Goal: Transaction & Acquisition: Obtain resource

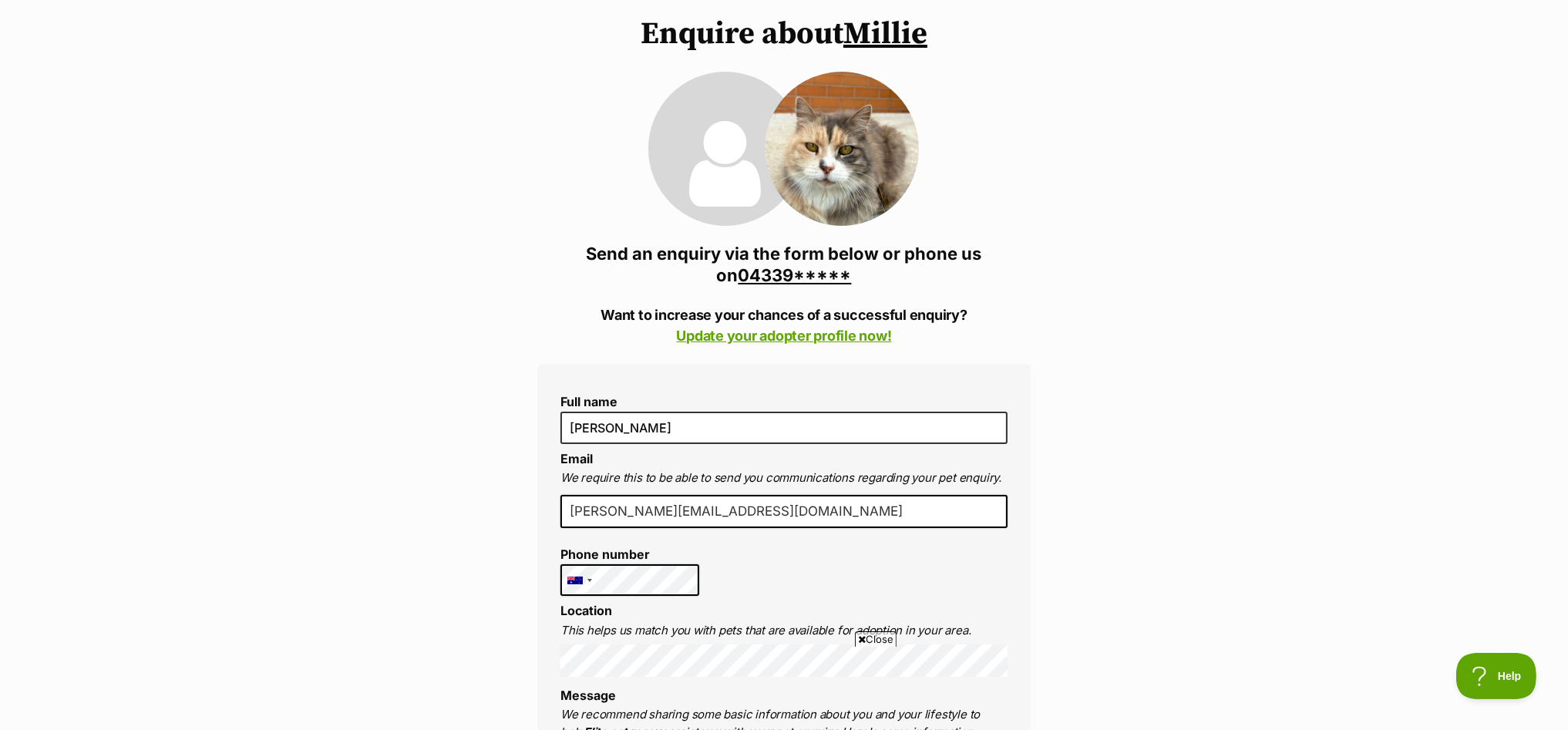
scroll to position [289, 0]
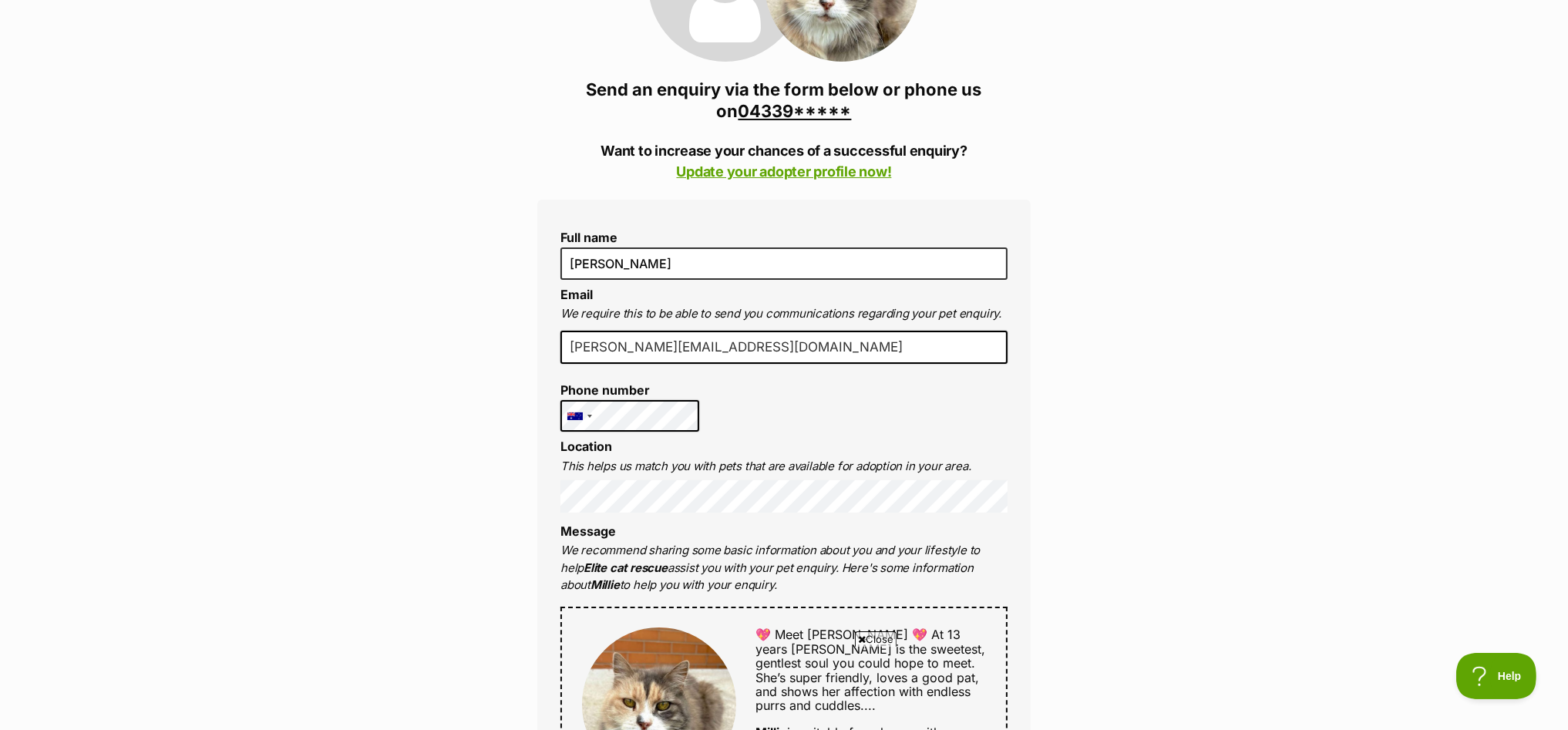
click at [760, 395] on div "Full name Yelena Aizenberg Email We require this to be able to send you communi…" at bounding box center [784, 703] width 493 height 1006
drag, startPoint x: 1503, startPoint y: 288, endPoint x: 1412, endPoint y: 302, distance: 92.1
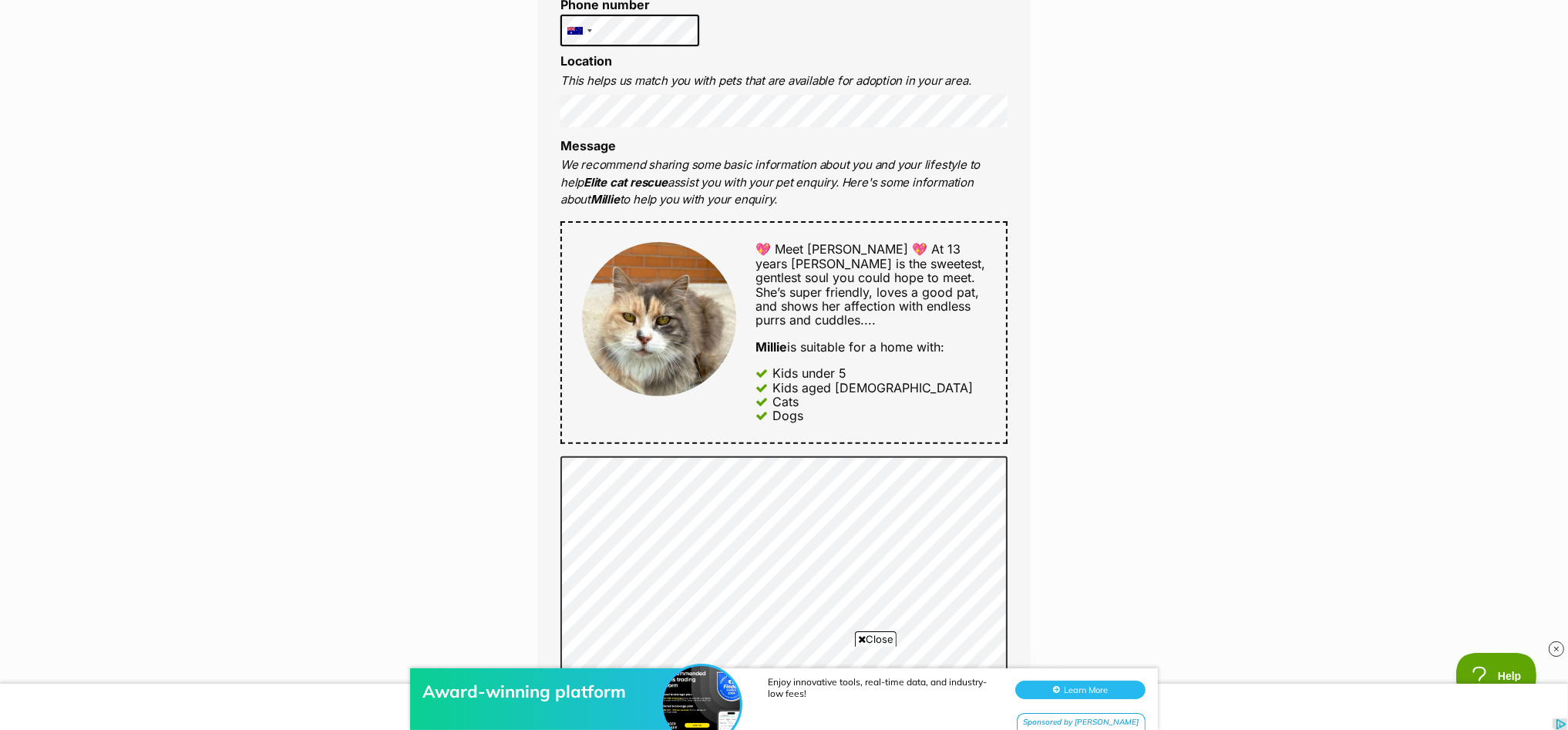
scroll to position [770, 0]
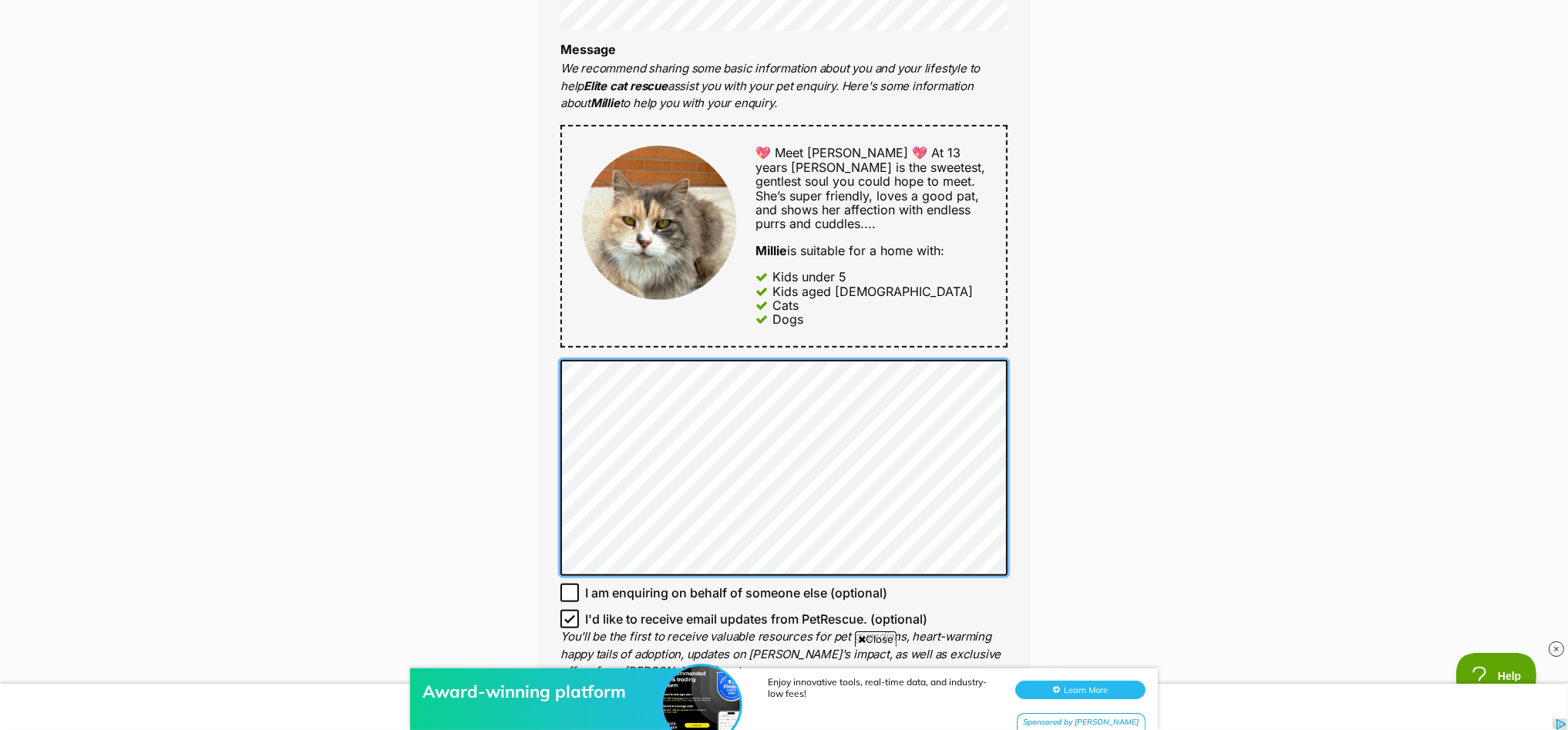
click at [552, 424] on div "Full name Yelena Aizenberg Email We require this to be able to send you communi…" at bounding box center [784, 221] width 493 height 1006
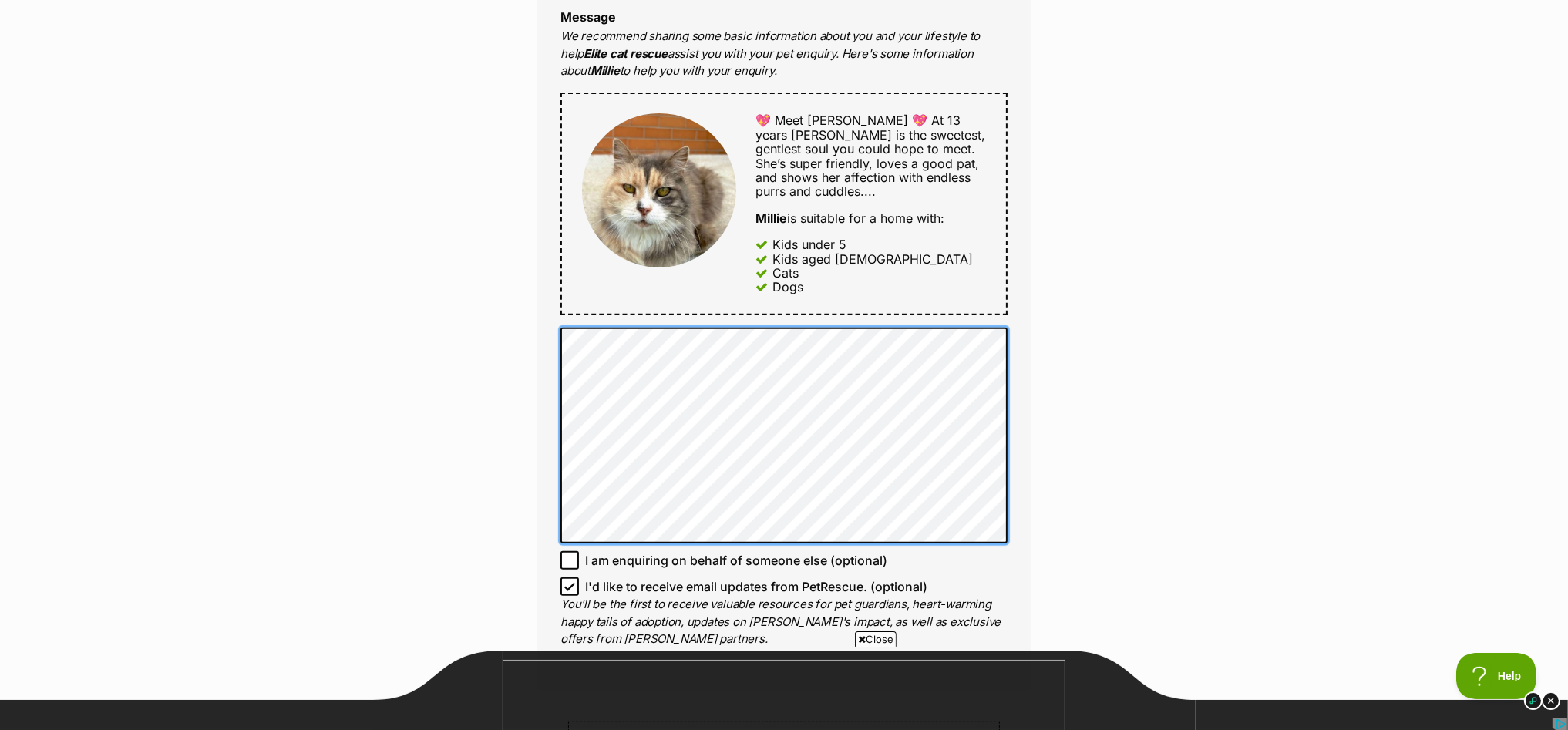
scroll to position [0, 0]
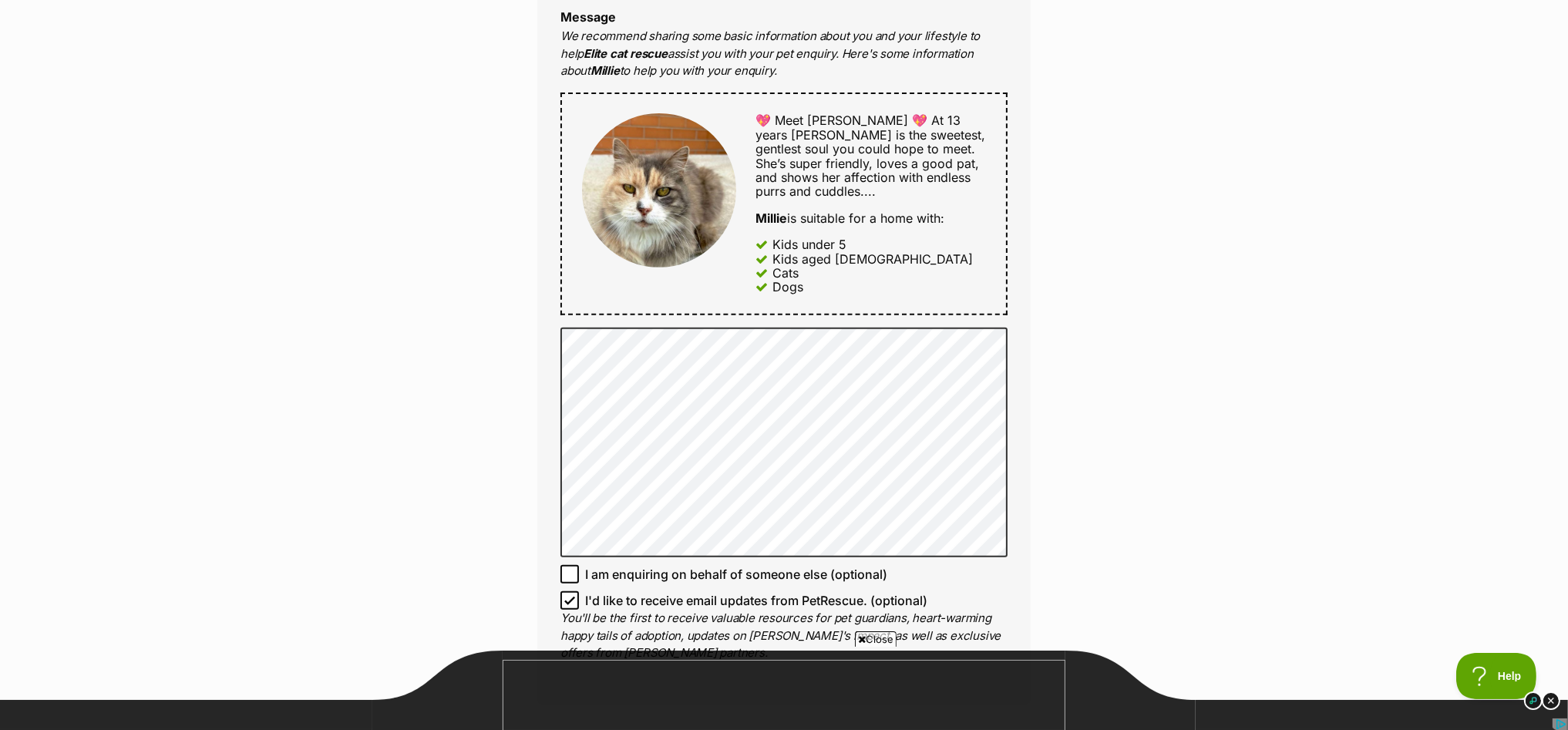
click at [565, 599] on icon at bounding box center [570, 600] width 11 height 11
click at [565, 599] on input "I'd like to receive email updates from PetRescue. (optional)" at bounding box center [570, 600] width 19 height 19
checkbox input "false"
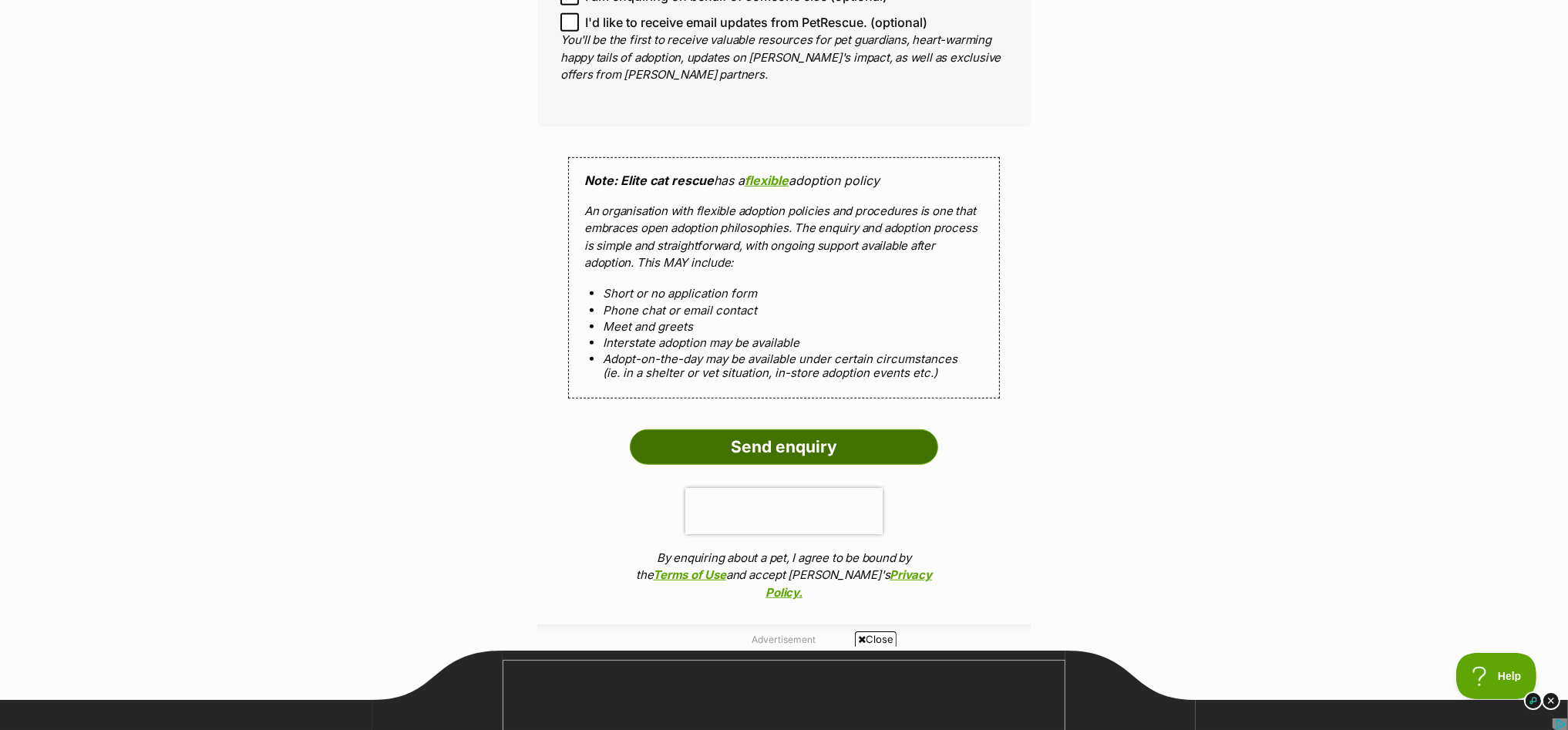
click at [878, 442] on input "Send enquiry" at bounding box center [783, 448] width 308 height 36
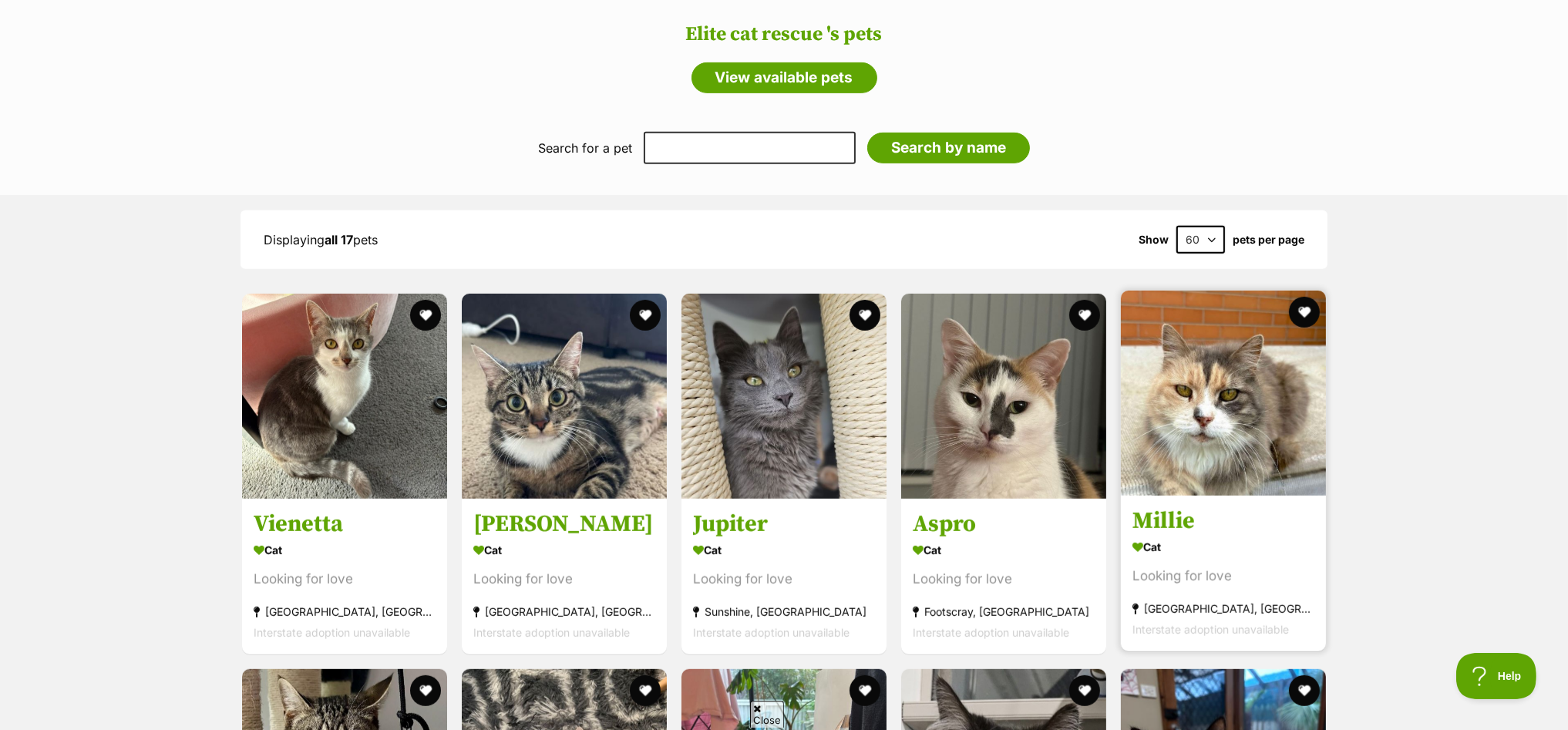
click at [1227, 385] on img at bounding box center [1223, 393] width 205 height 206
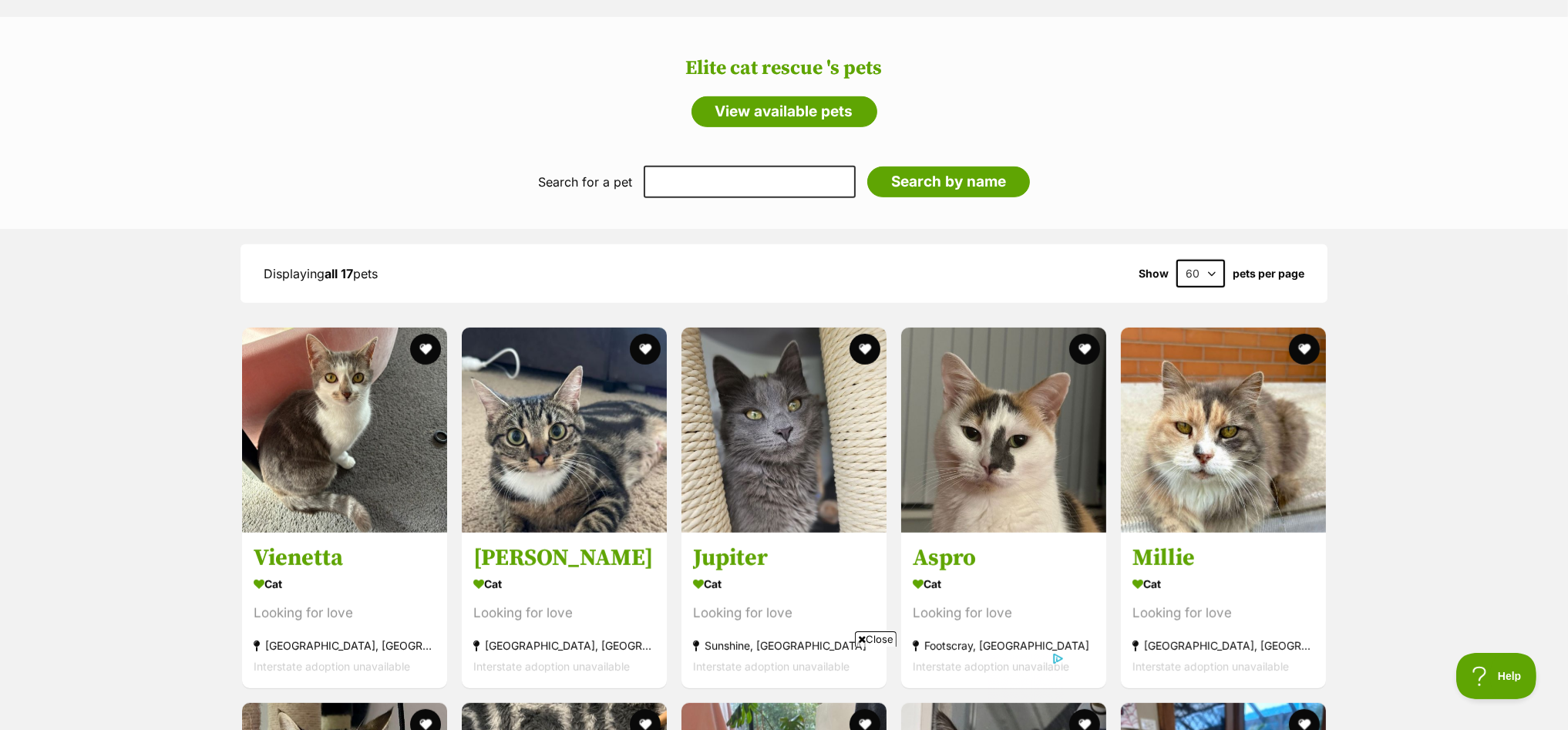
scroll to position [1208, 0]
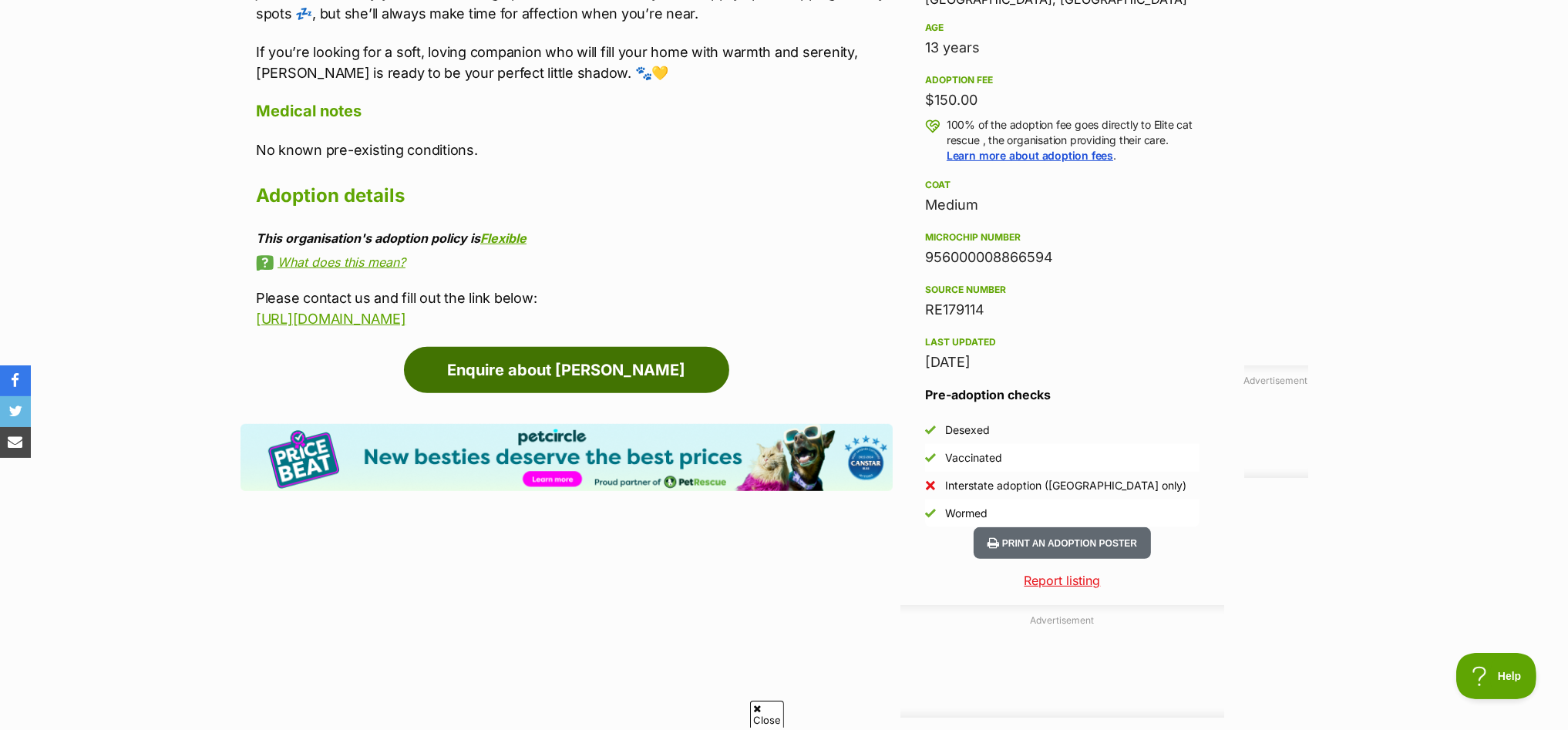
click at [463, 386] on link "Enquire about [PERSON_NAME]" at bounding box center [566, 370] width 325 height 46
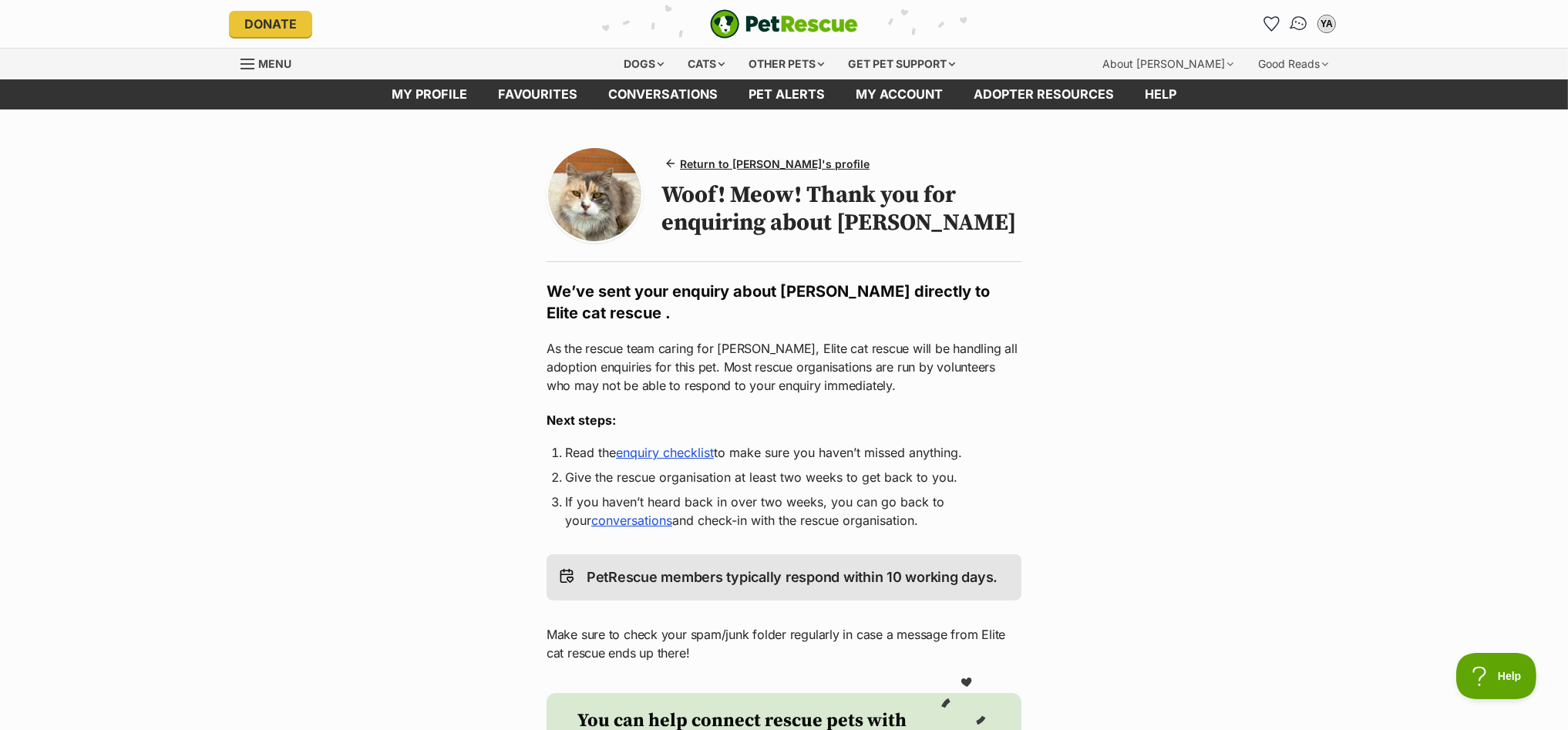
click at [1297, 21] on img "Conversations" at bounding box center [1298, 24] width 21 height 20
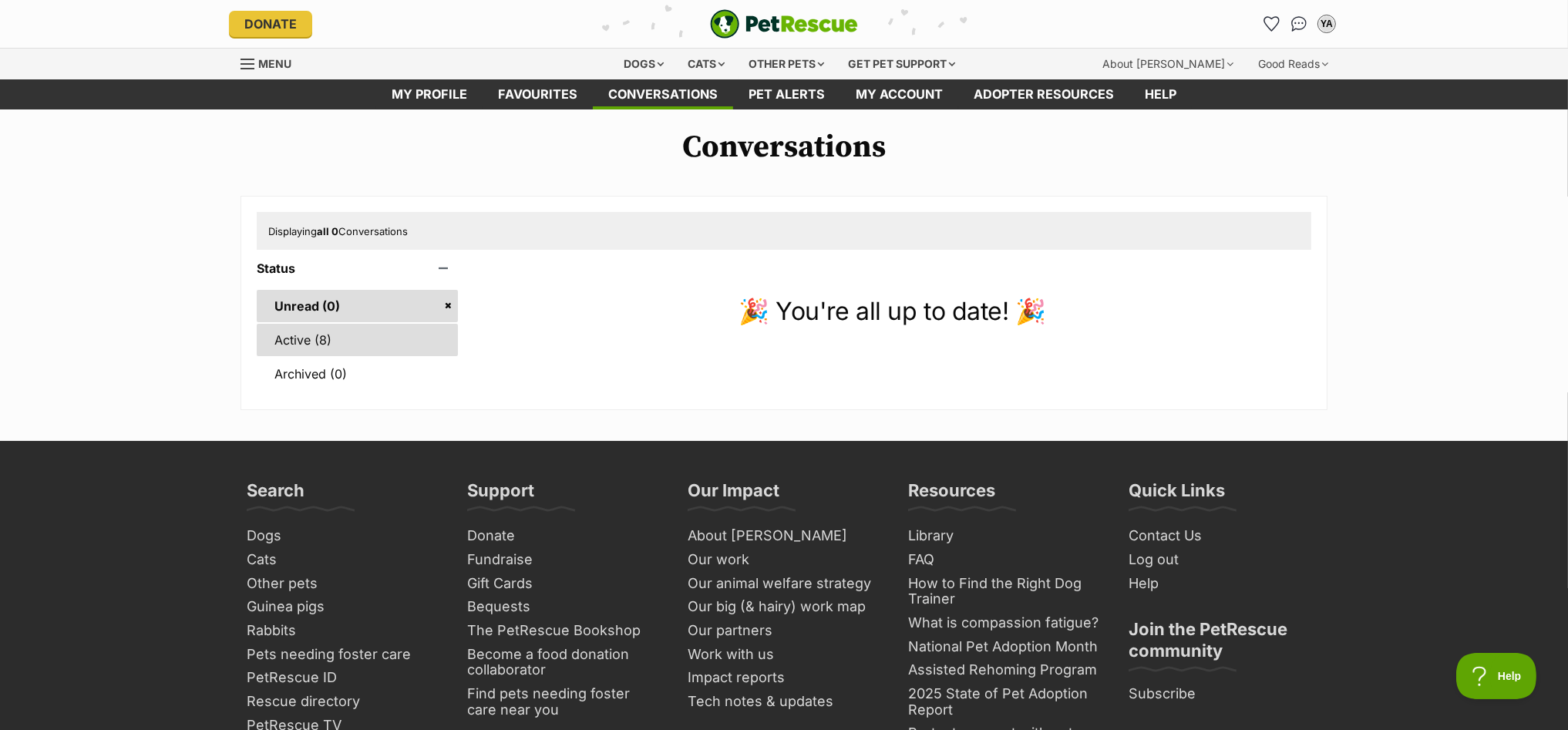
click at [293, 333] on link "Active (8)" at bounding box center [356, 340] width 201 height 32
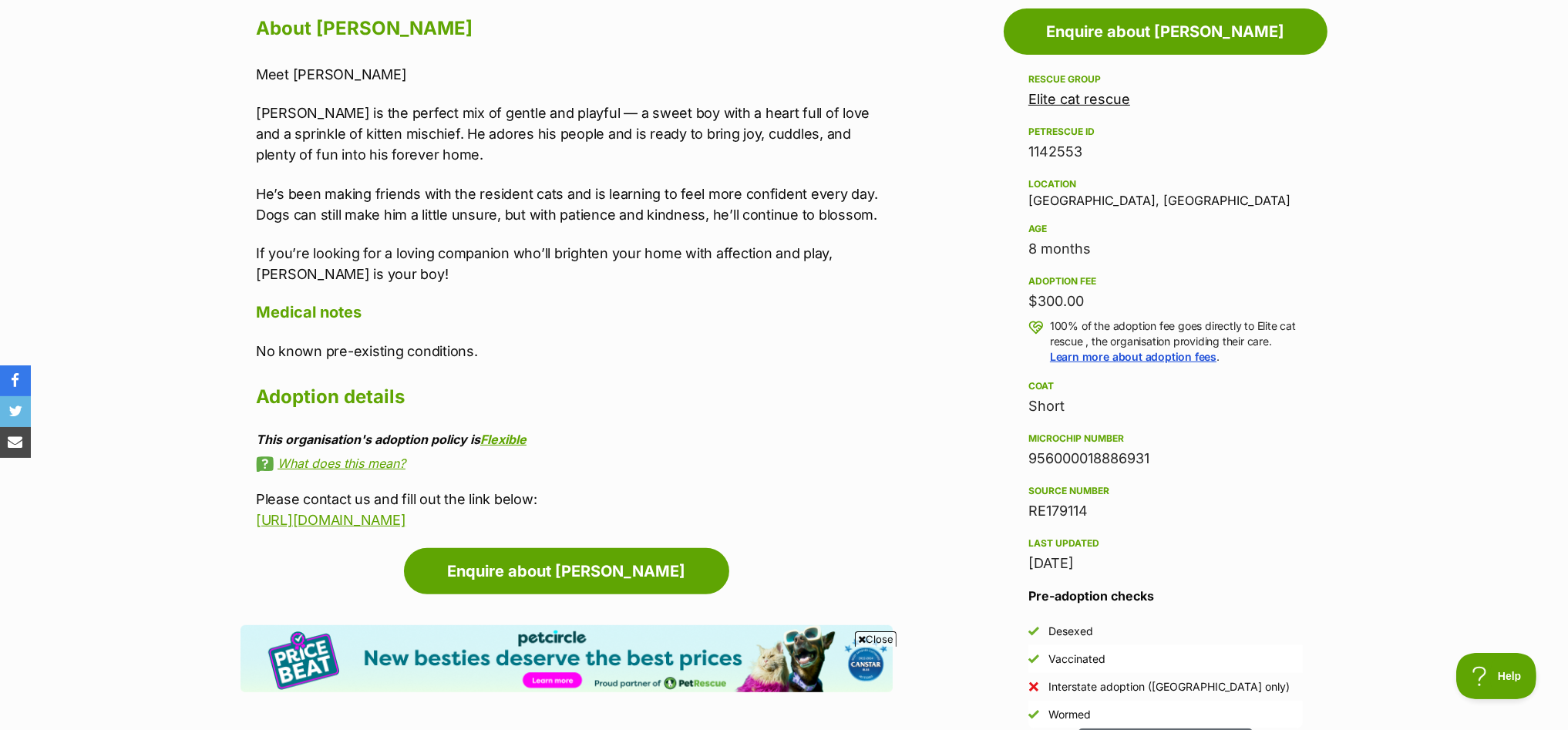
scroll to position [868, 0]
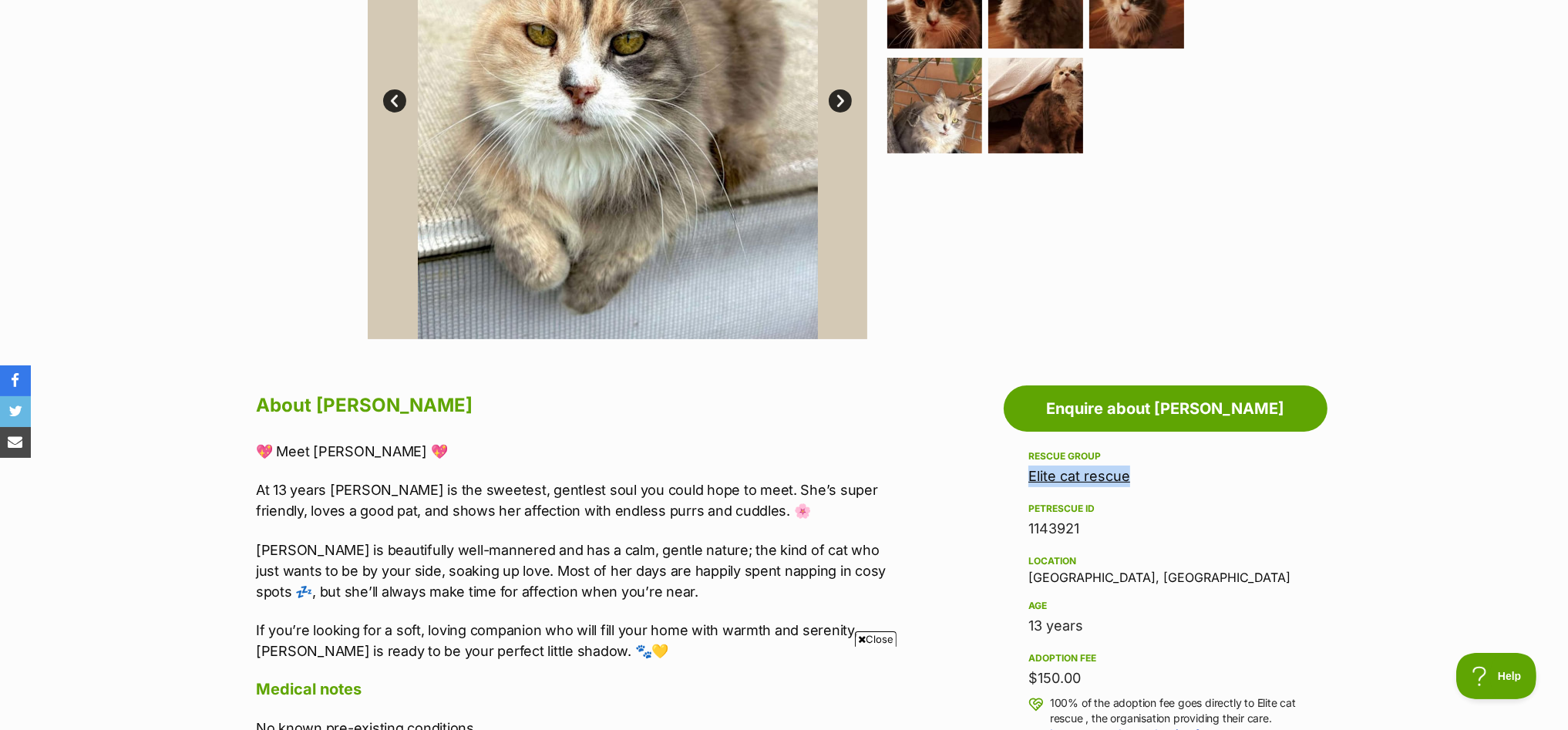
drag, startPoint x: 1132, startPoint y: 475, endPoint x: 1013, endPoint y: 482, distance: 119.2
copy link "Elite cat rescue"
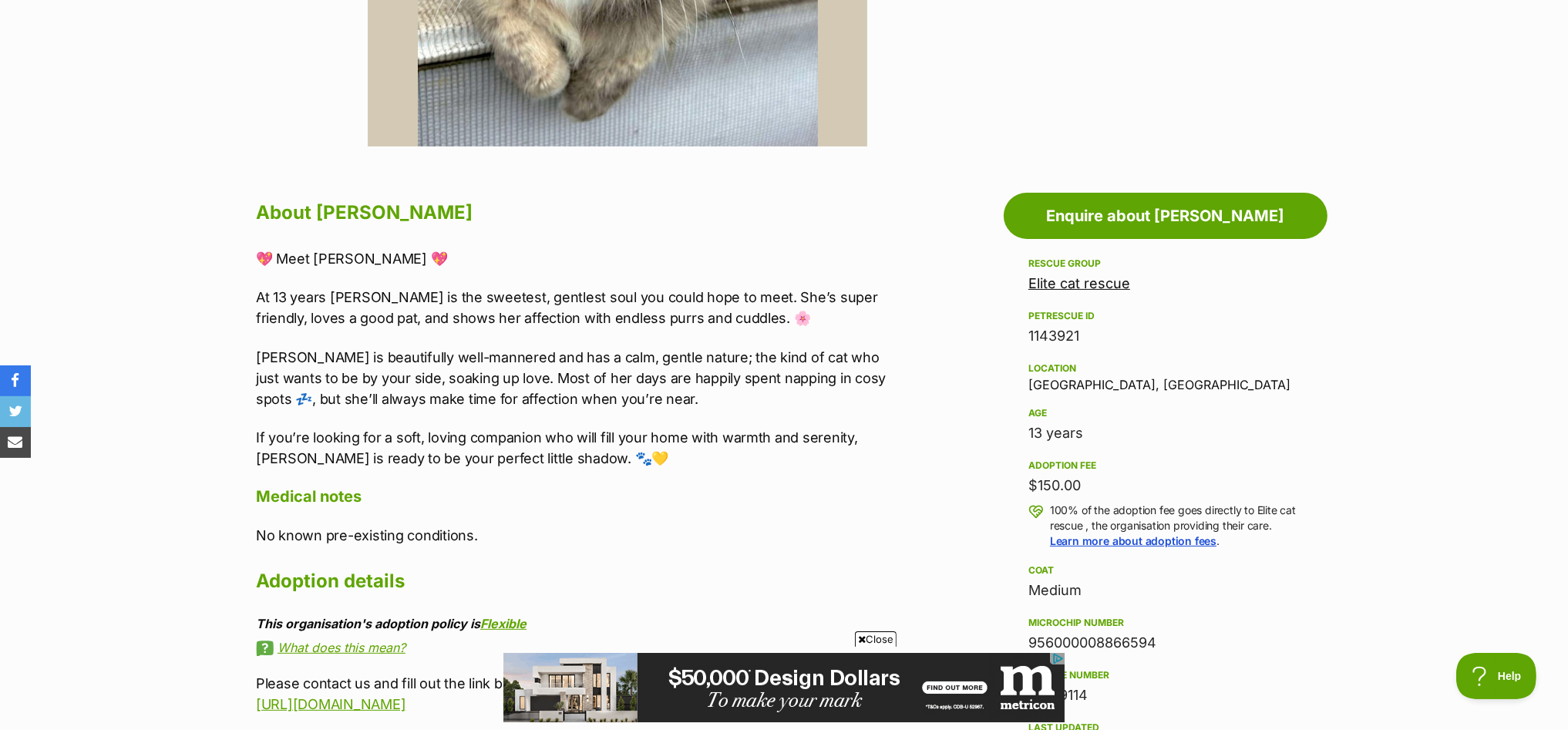
drag, startPoint x: 1083, startPoint y: 334, endPoint x: 1016, endPoint y: 336, distance: 67.0
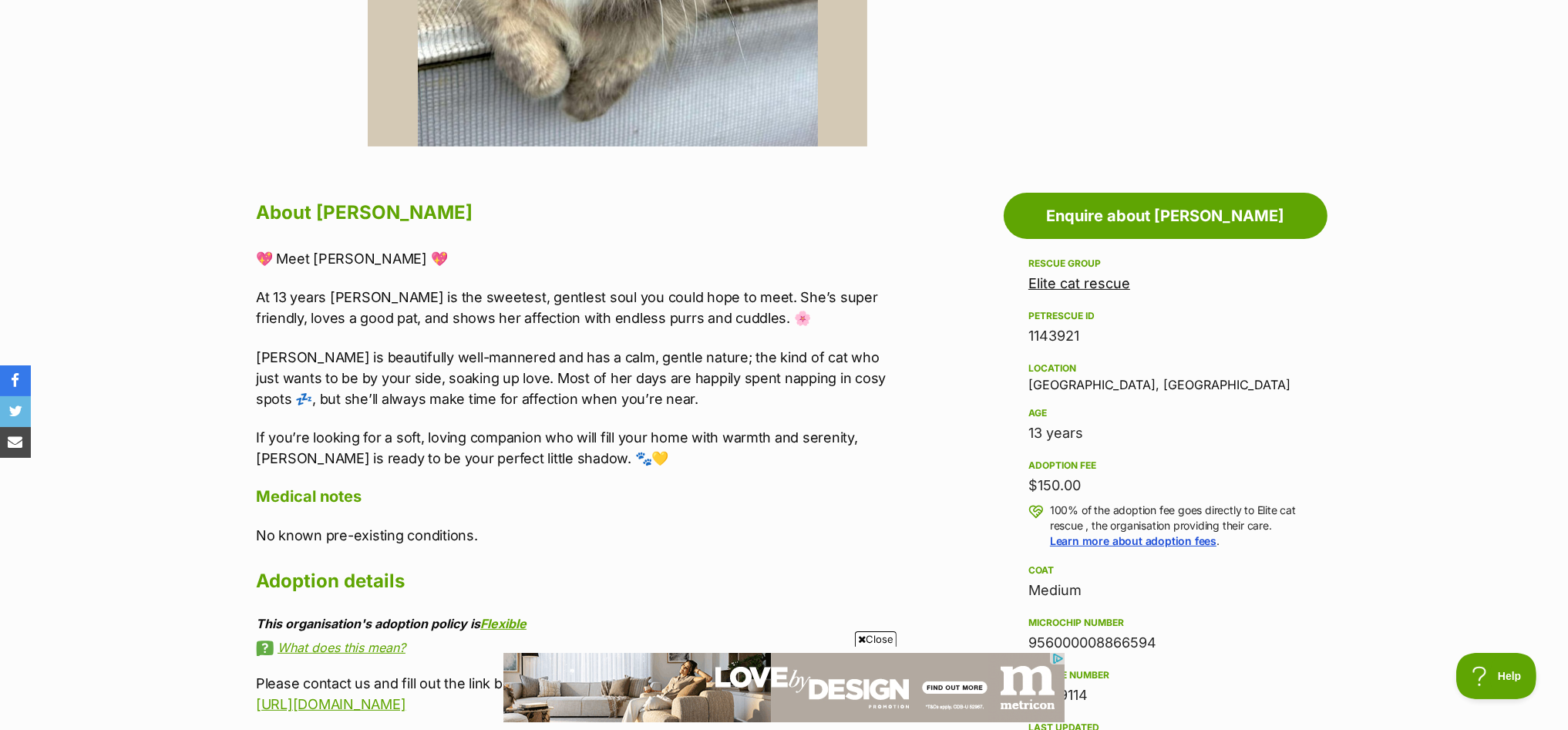
click at [1016, 336] on aside "Rescue group Elite cat rescue PetRescue ID 1143921 Location Brunswick, VIC Age …" at bounding box center [1165, 583] width 324 height 659
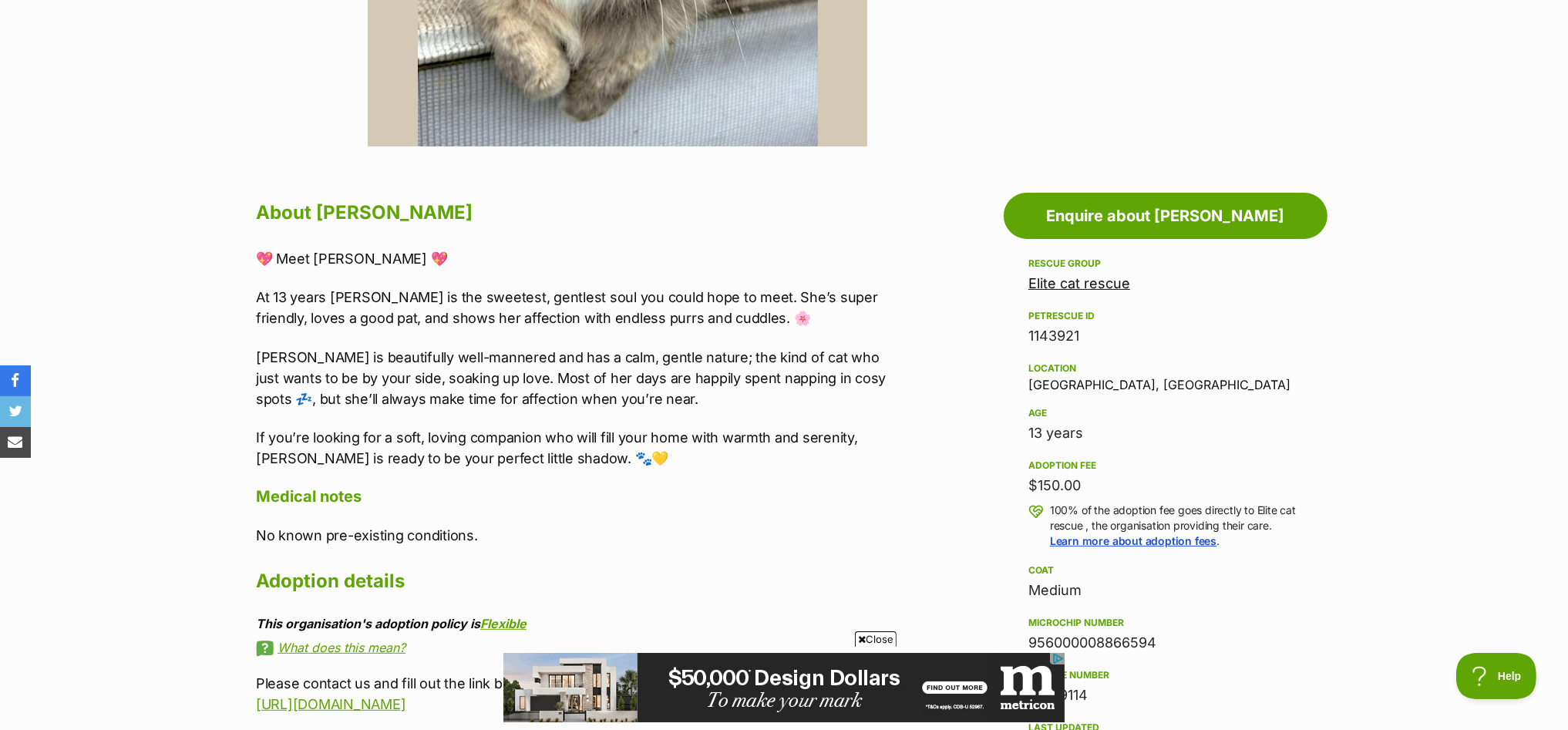
copy div "1143921"
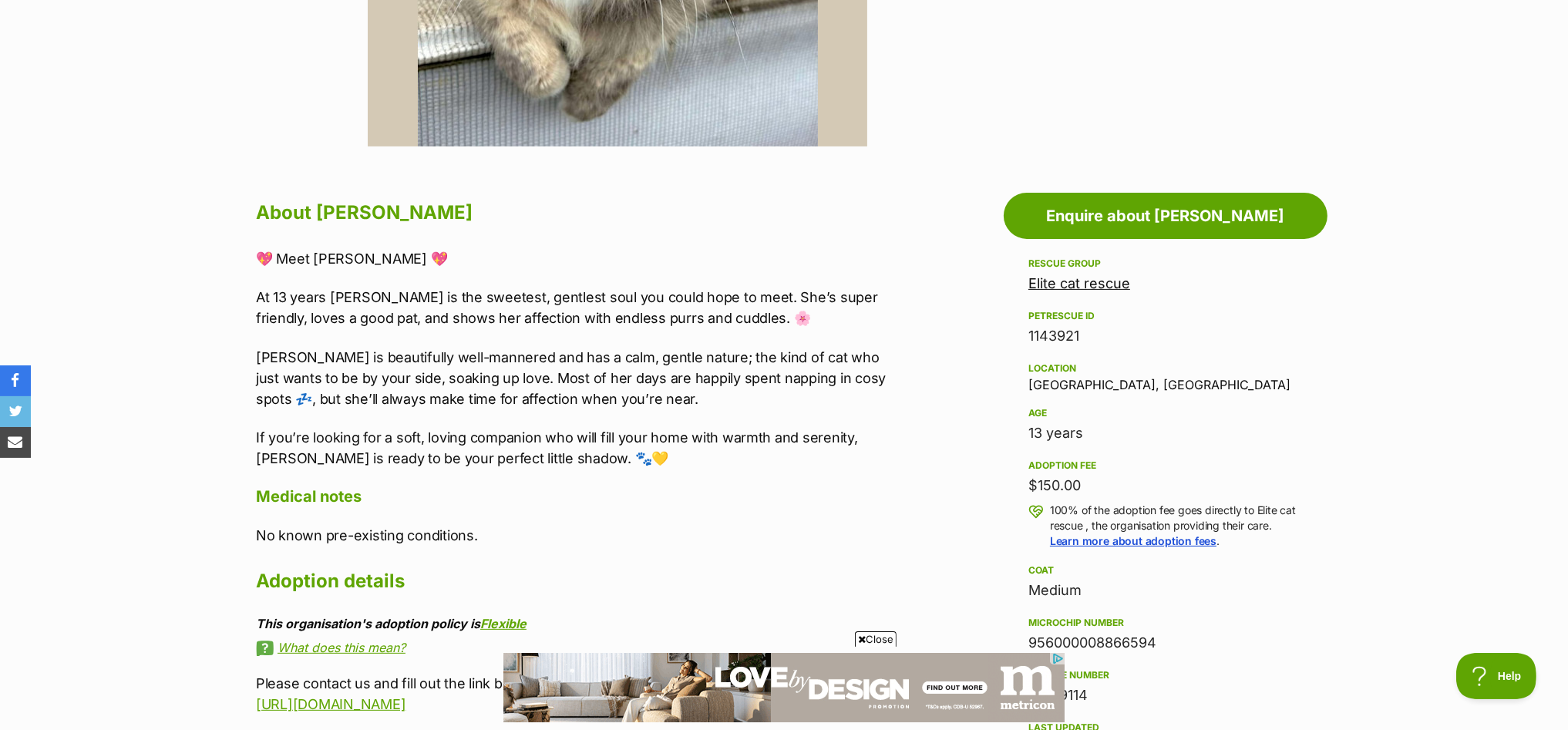
click at [1306, 701] on aside "Rescue group Elite cat rescue PetRescue ID 1143921 Location Brunswick, VIC Age …" at bounding box center [1165, 583] width 324 height 659
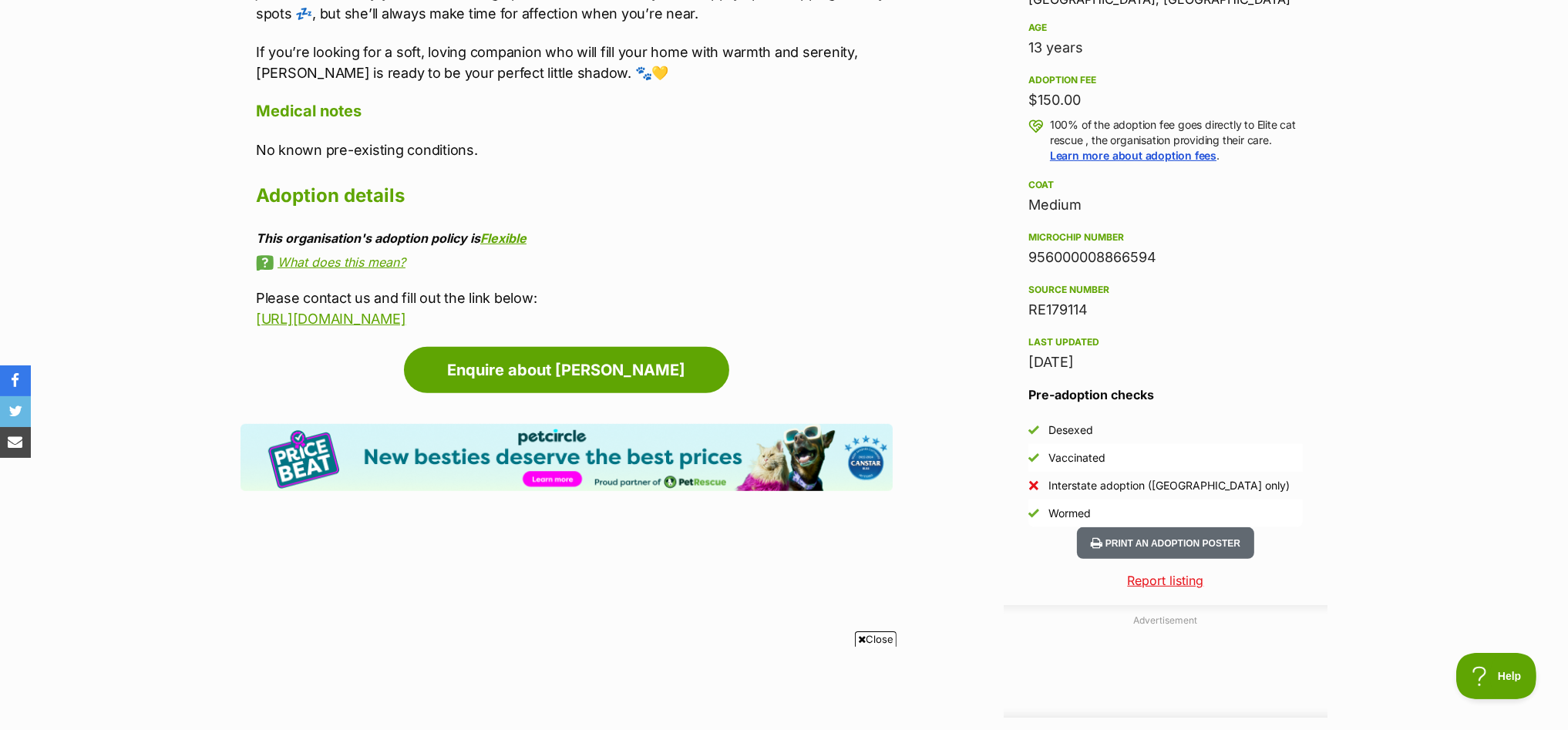
drag, startPoint x: 1089, startPoint y: 305, endPoint x: 1022, endPoint y: 289, distance: 68.9
click at [1022, 289] on aside "Rescue group Elite cat rescue PetRescue ID 1143921 Location Brunswick, VIC Age …" at bounding box center [1165, 197] width 324 height 659
copy div "Source number RE179114"
drag, startPoint x: 1333, startPoint y: 441, endPoint x: 1310, endPoint y: 441, distance: 23.0
click at [1332, 441] on div "Advertisement Adoption information I've been adopted! This pet is no longer ava…" at bounding box center [783, 602] width 1133 height 1621
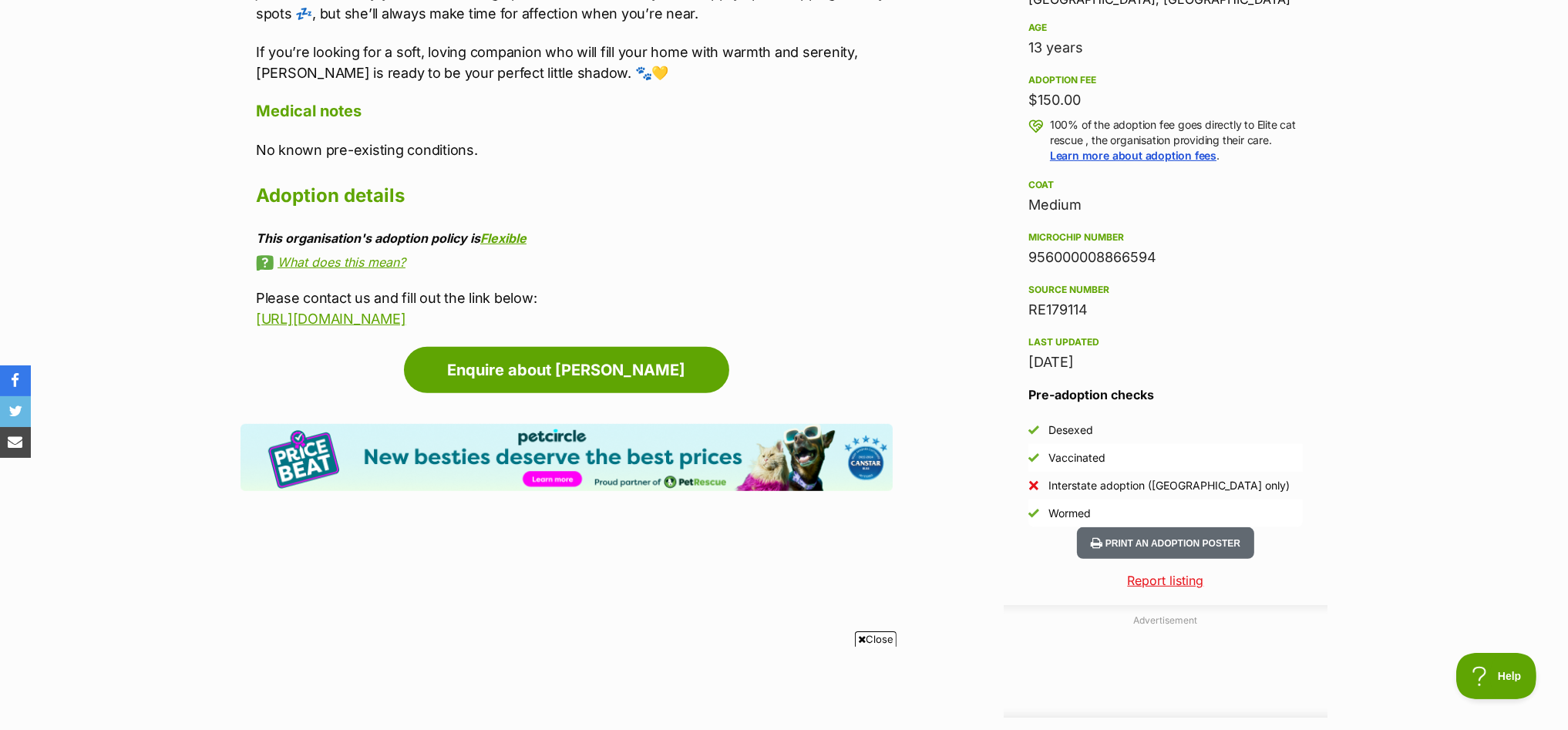
drag, startPoint x: 1092, startPoint y: 317, endPoint x: 1029, endPoint y: 306, distance: 64.0
click at [1030, 307] on div "RE179114" at bounding box center [1165, 310] width 274 height 21
copy div "RE179114"
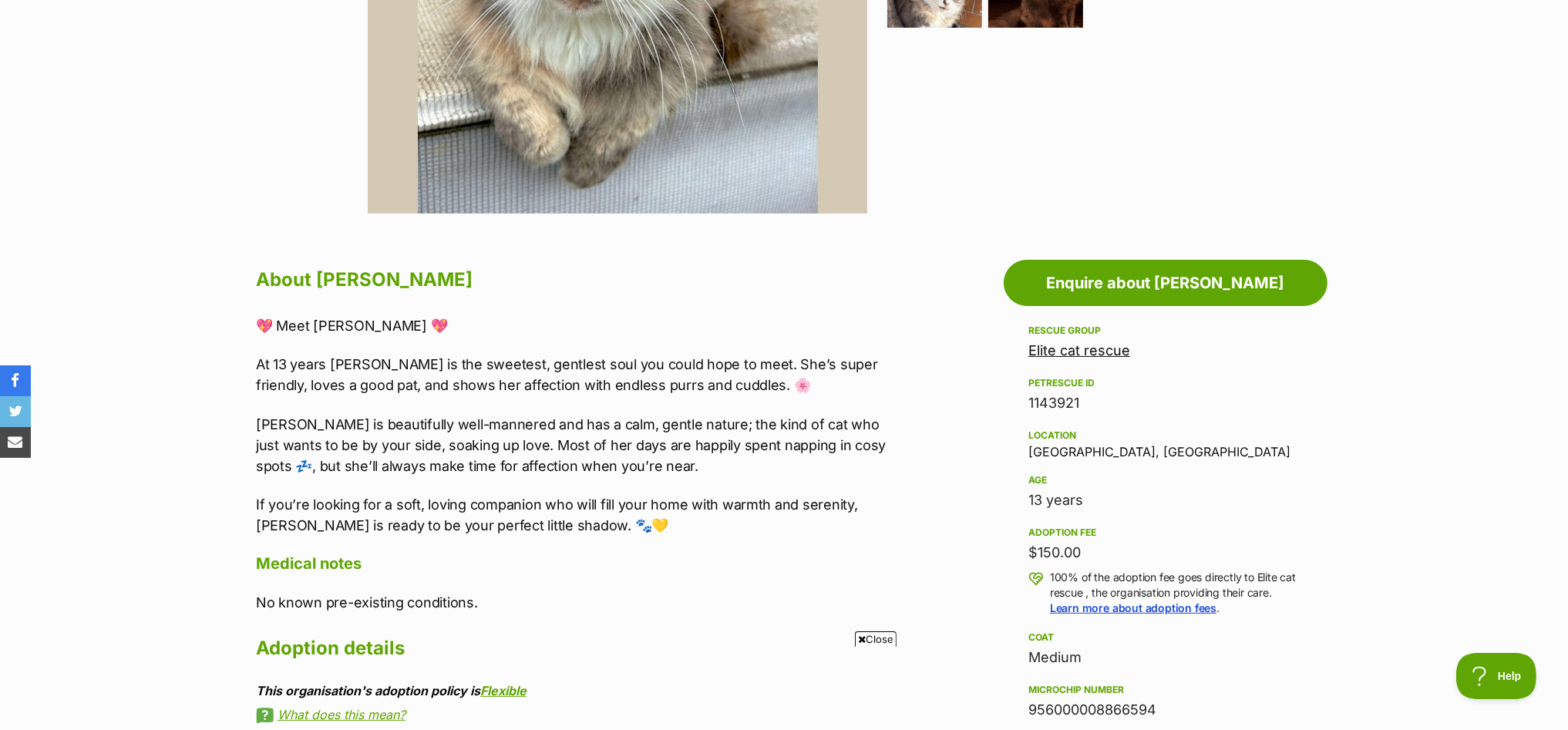
scroll to position [770, 0]
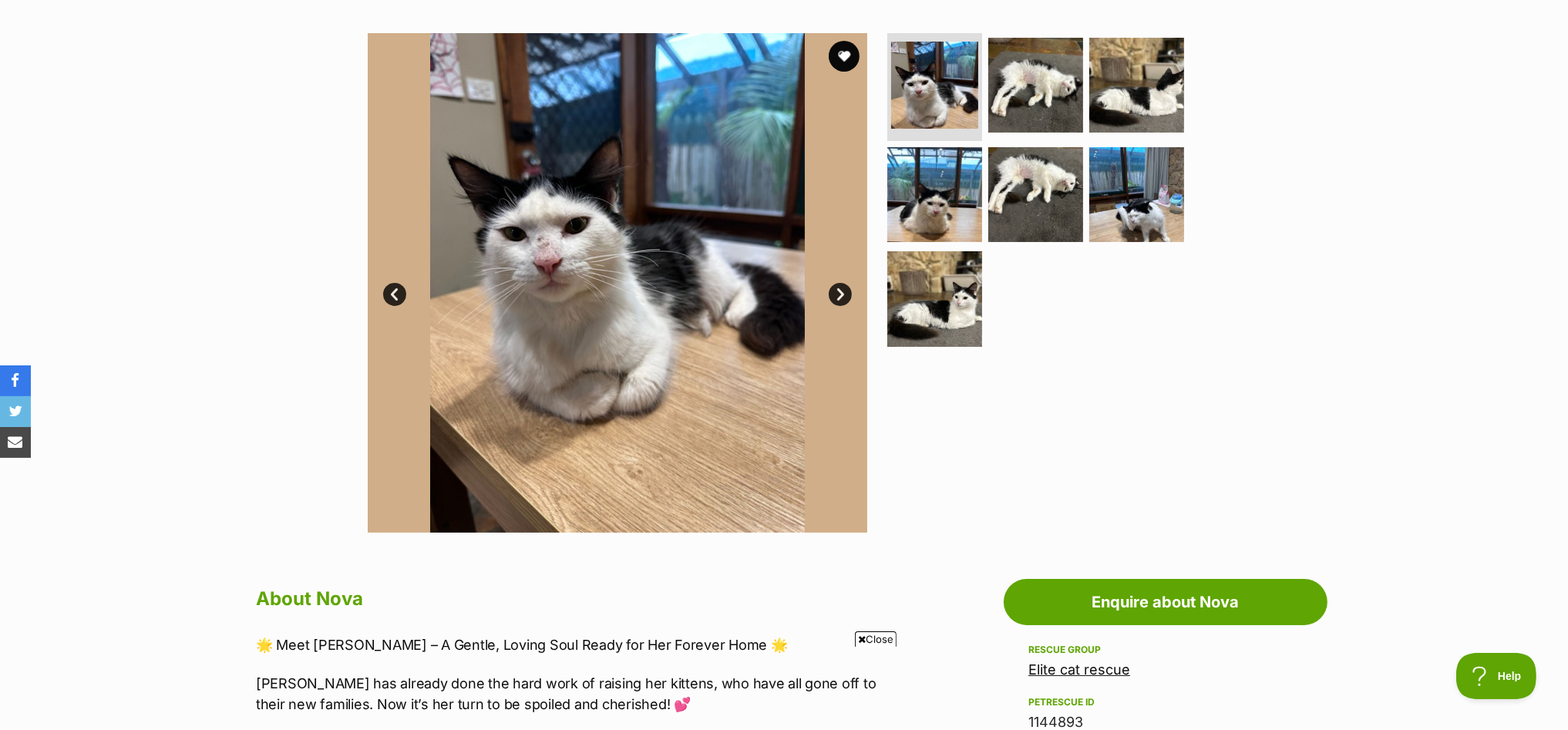
scroll to position [482, 0]
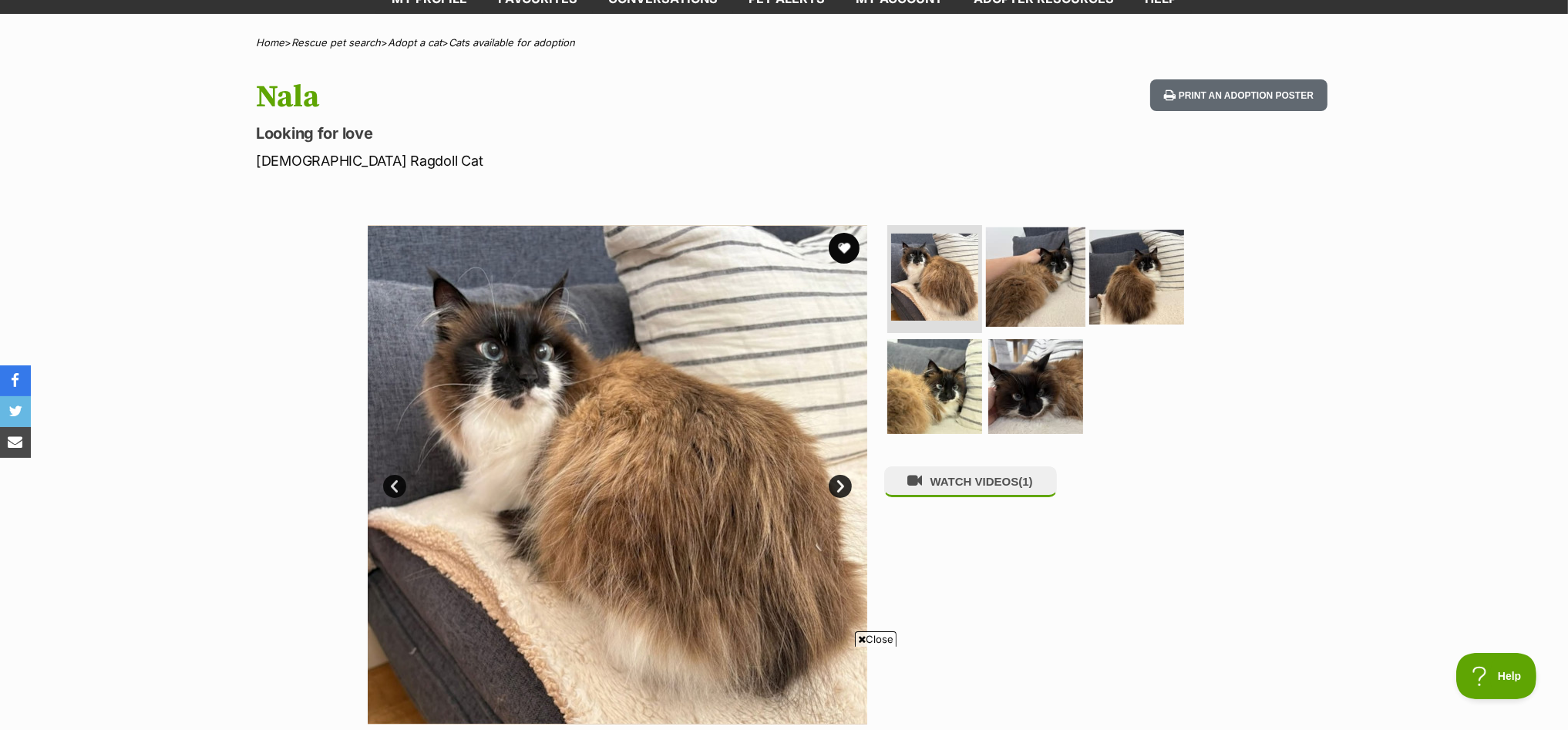
click at [1033, 267] on img at bounding box center [1035, 277] width 99 height 99
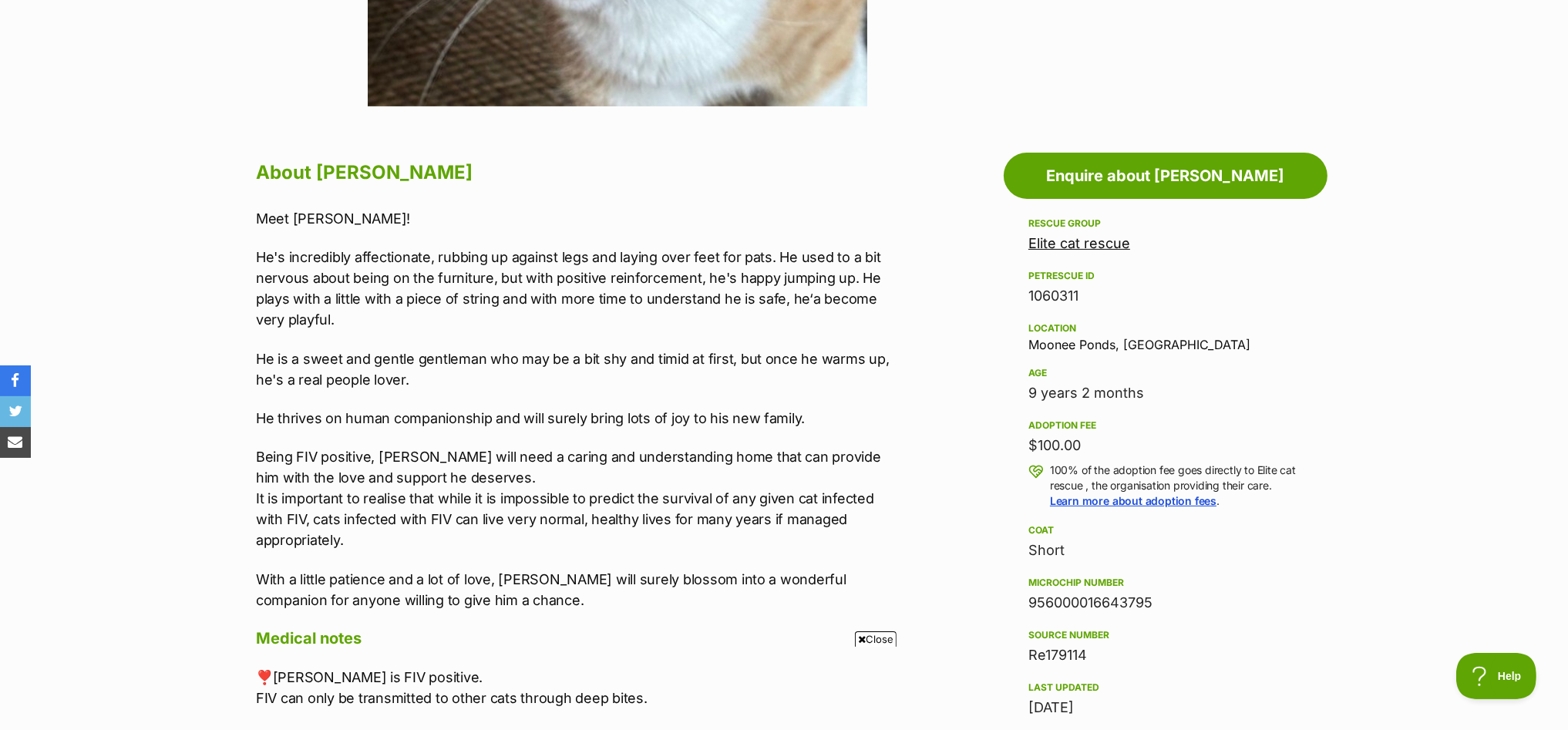
scroll to position [674, 0]
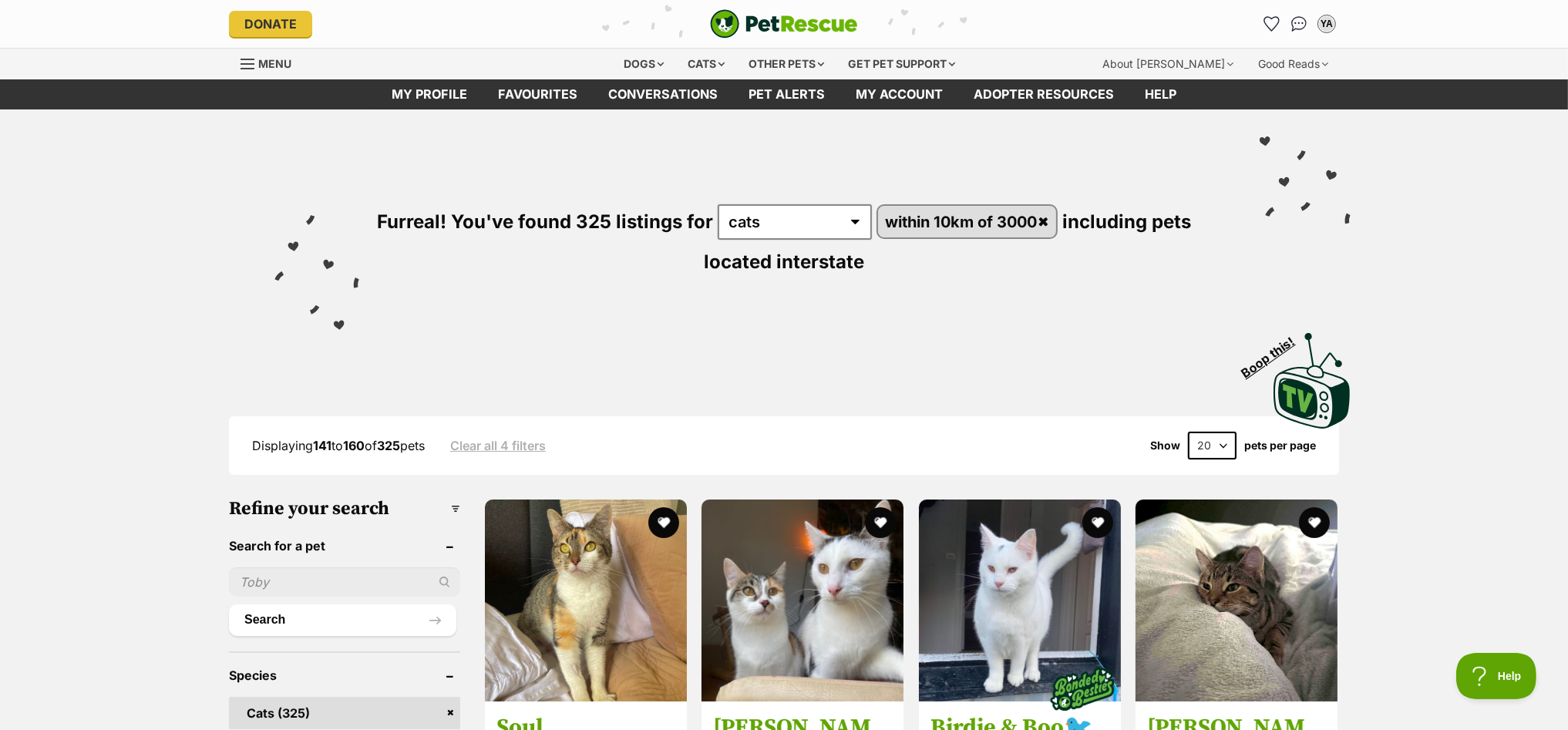
click at [801, 24] on img "PetRescue" at bounding box center [784, 23] width 148 height 29
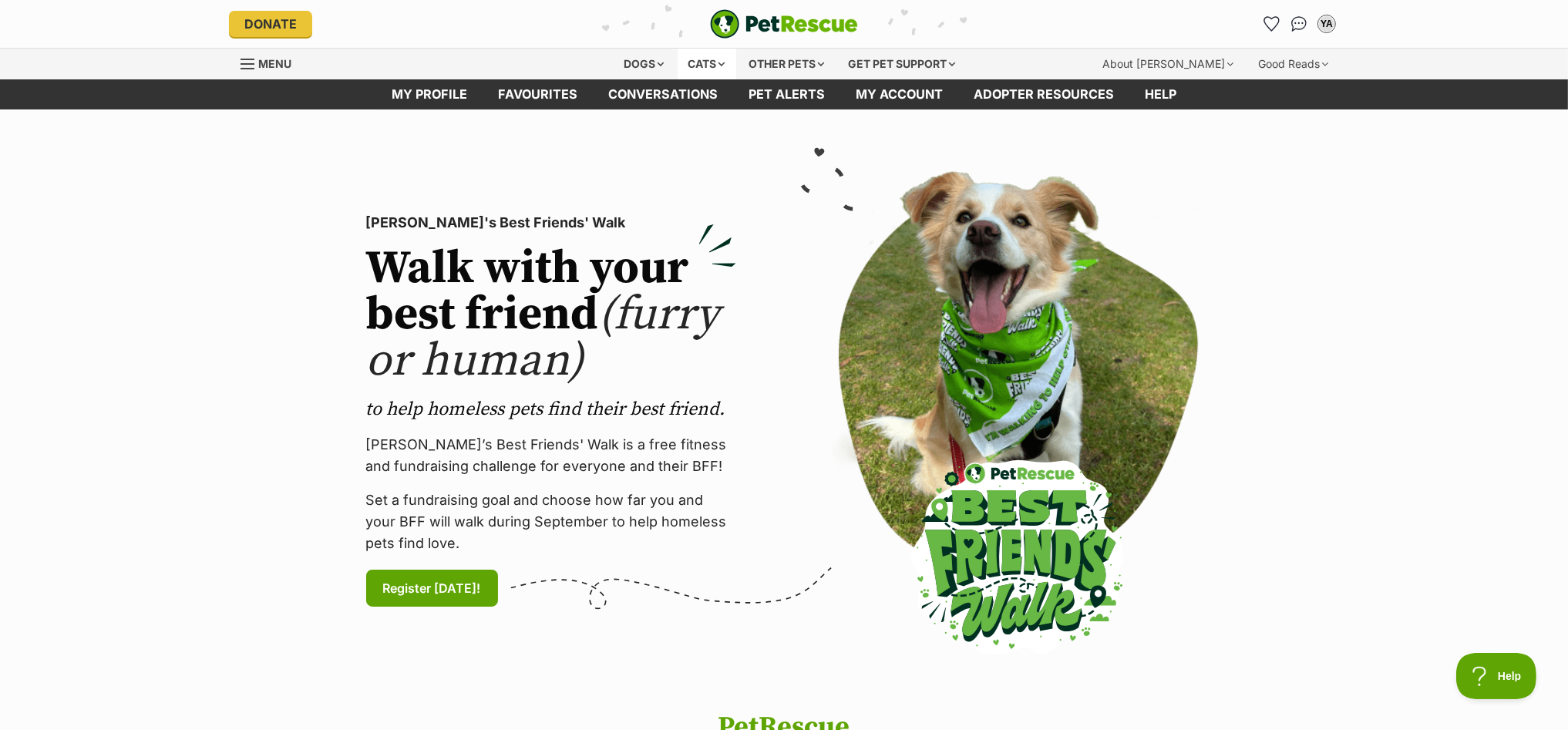
click at [697, 59] on div "Cats" at bounding box center [707, 63] width 59 height 31
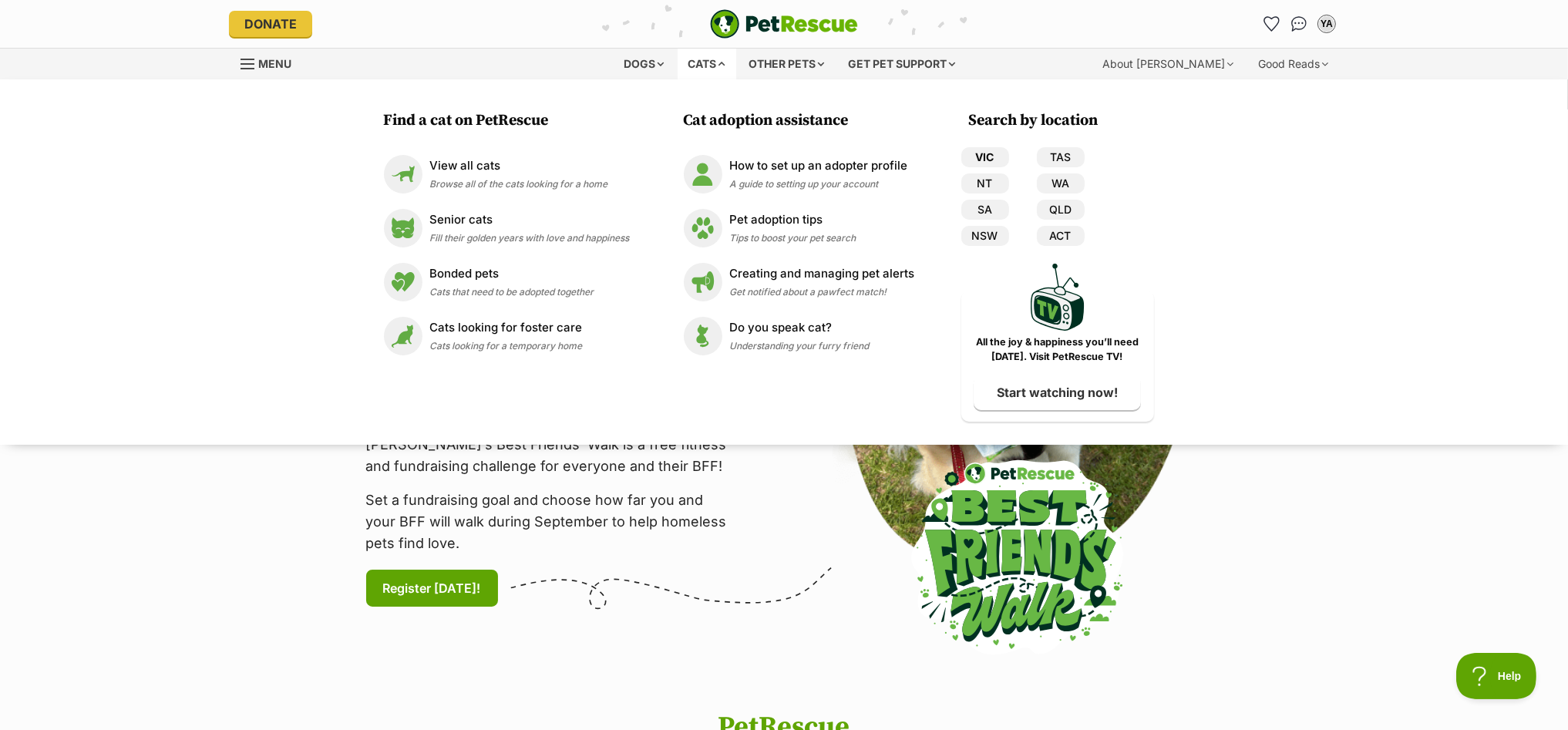
click at [974, 156] on link "VIC" at bounding box center [985, 157] width 48 height 20
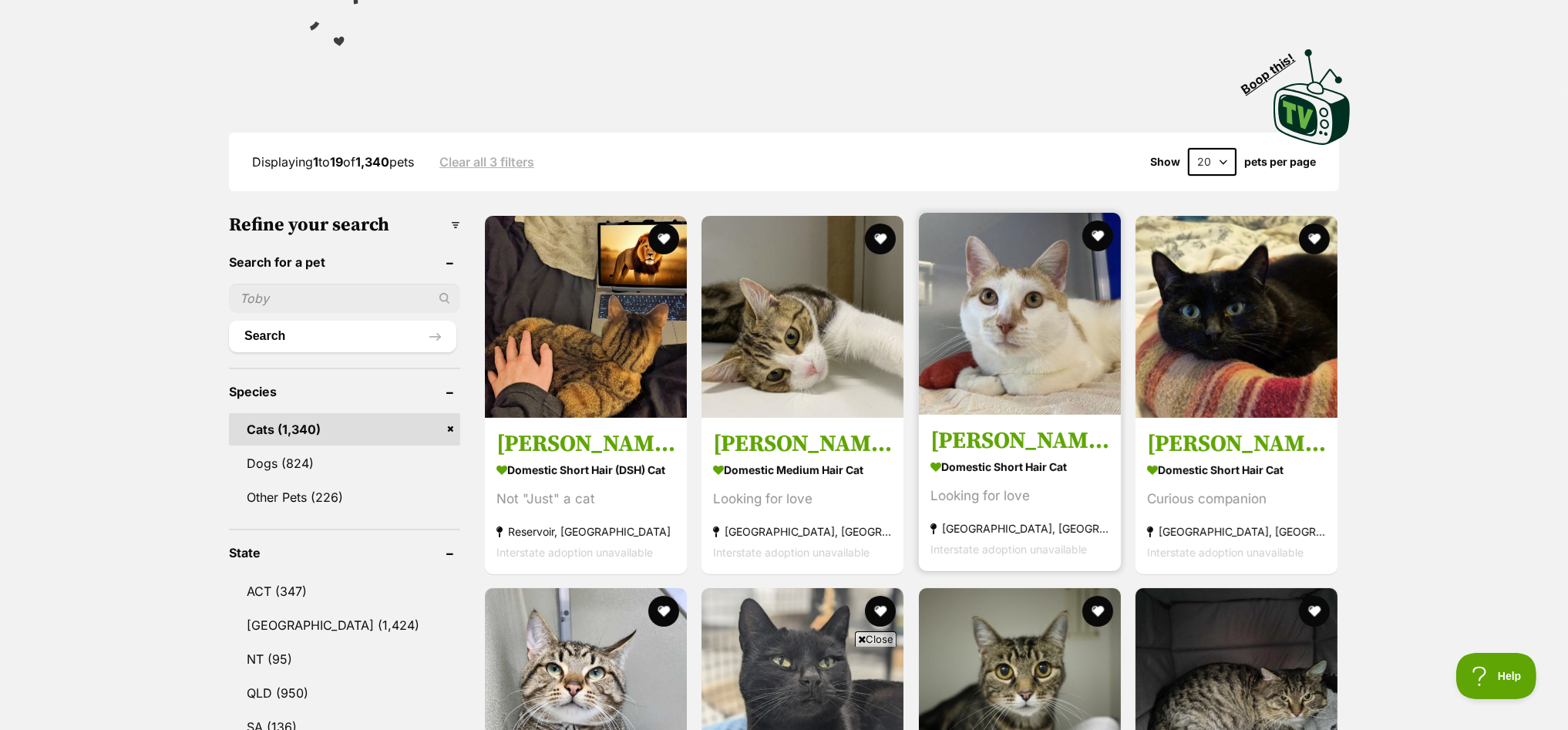
click at [1039, 369] on img at bounding box center [1020, 314] width 202 height 202
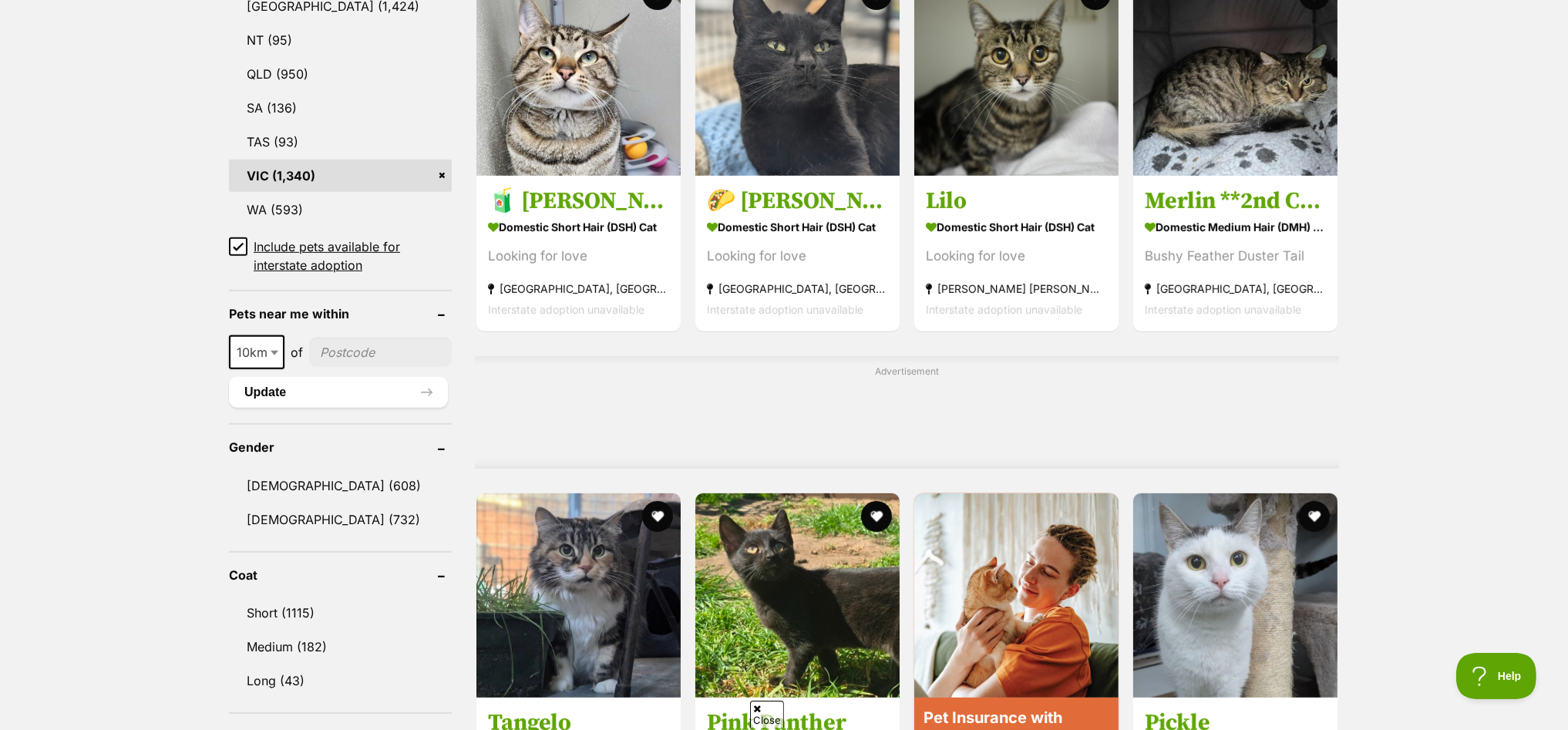
scroll to position [1156, 0]
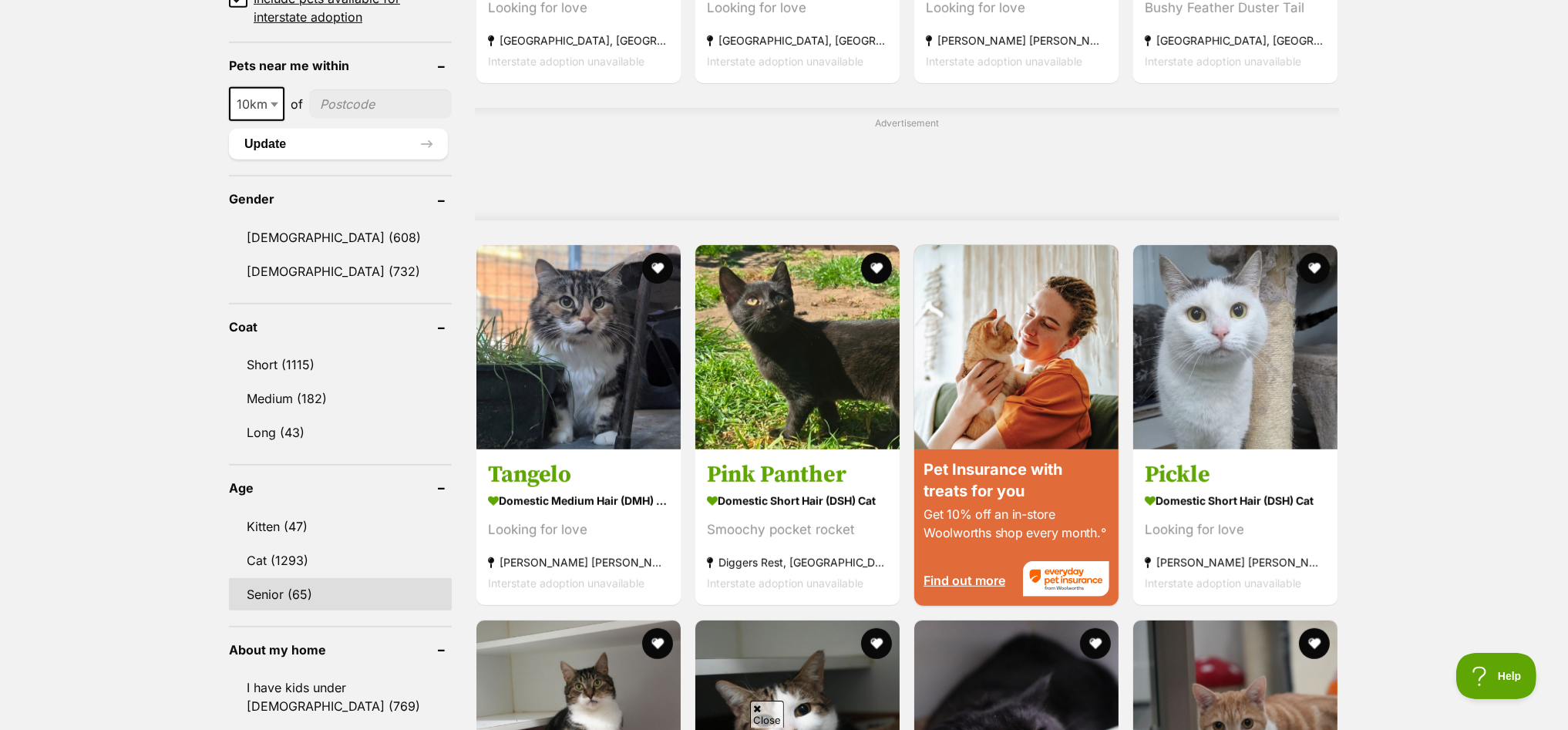
click at [279, 580] on link "Senior (65)" at bounding box center [339, 594] width 222 height 32
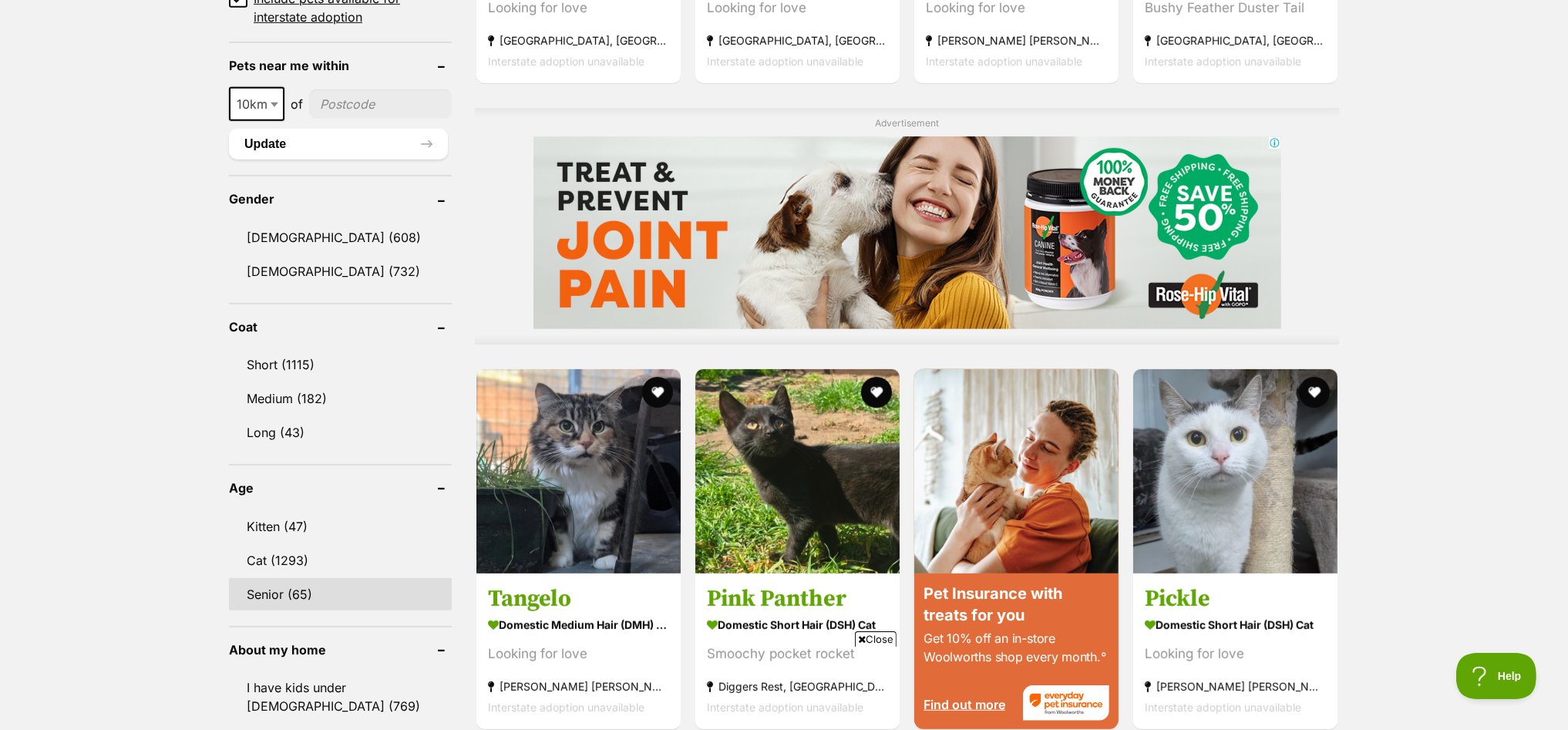
scroll to position [0, 0]
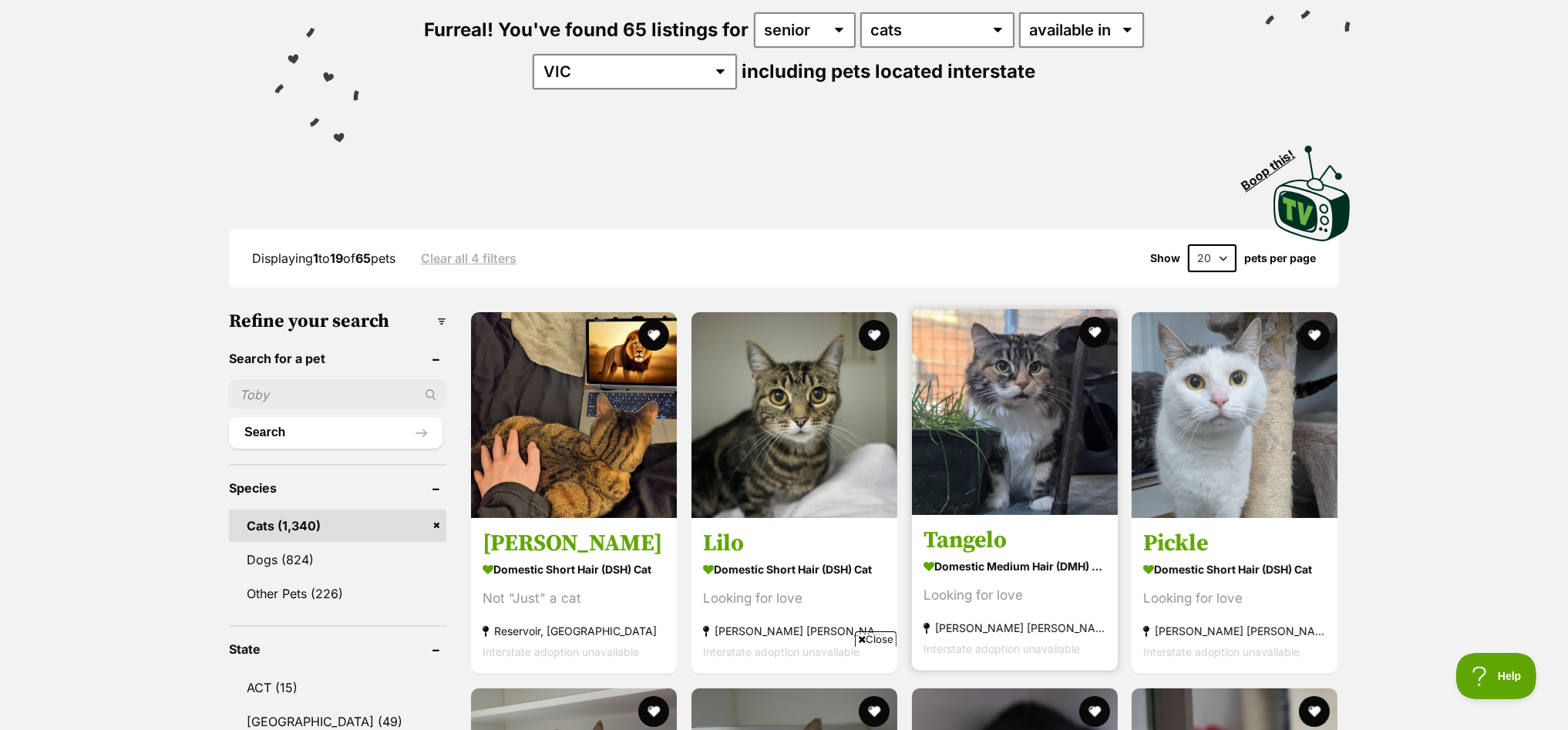
click at [1022, 388] on img at bounding box center [1014, 412] width 205 height 206
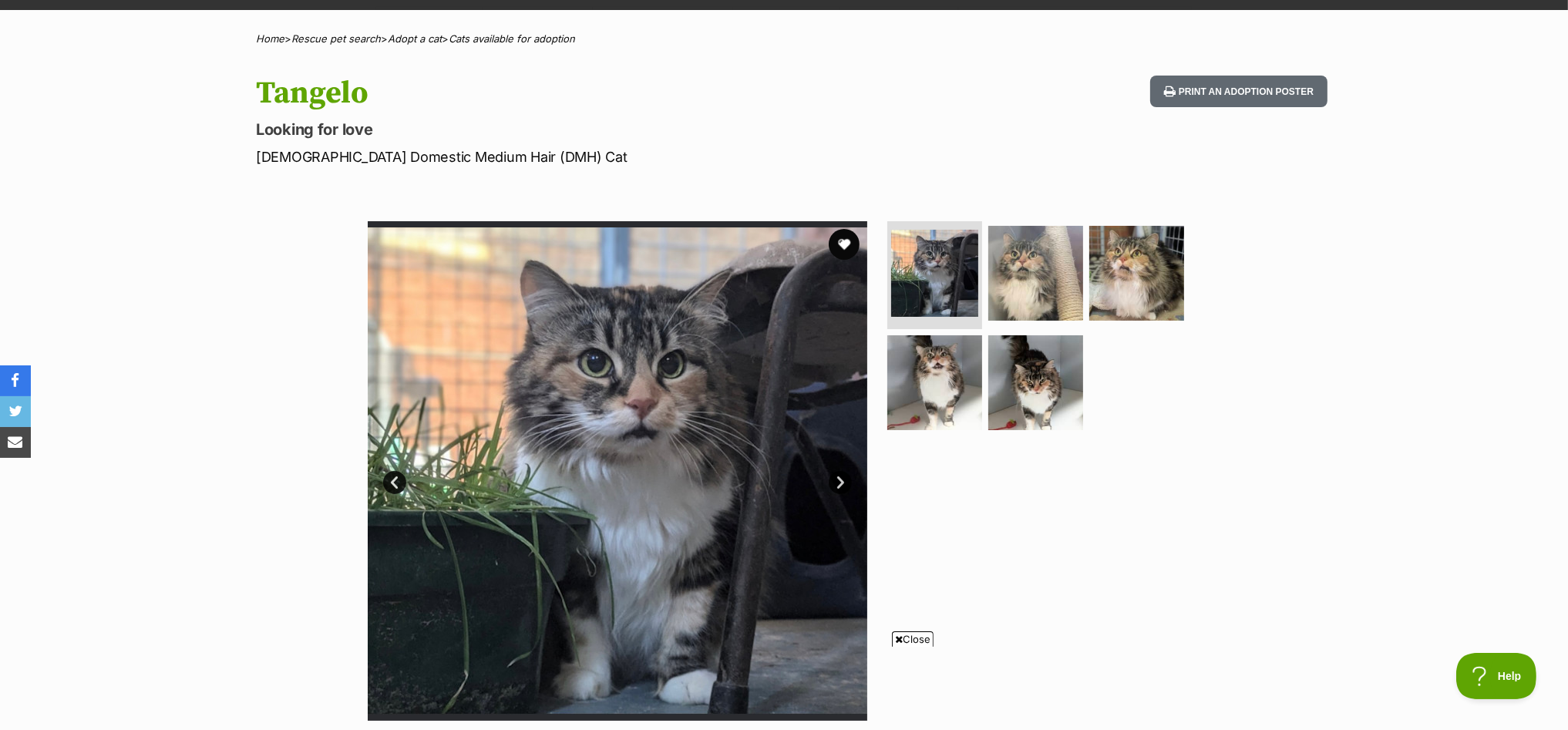
scroll to position [96, 0]
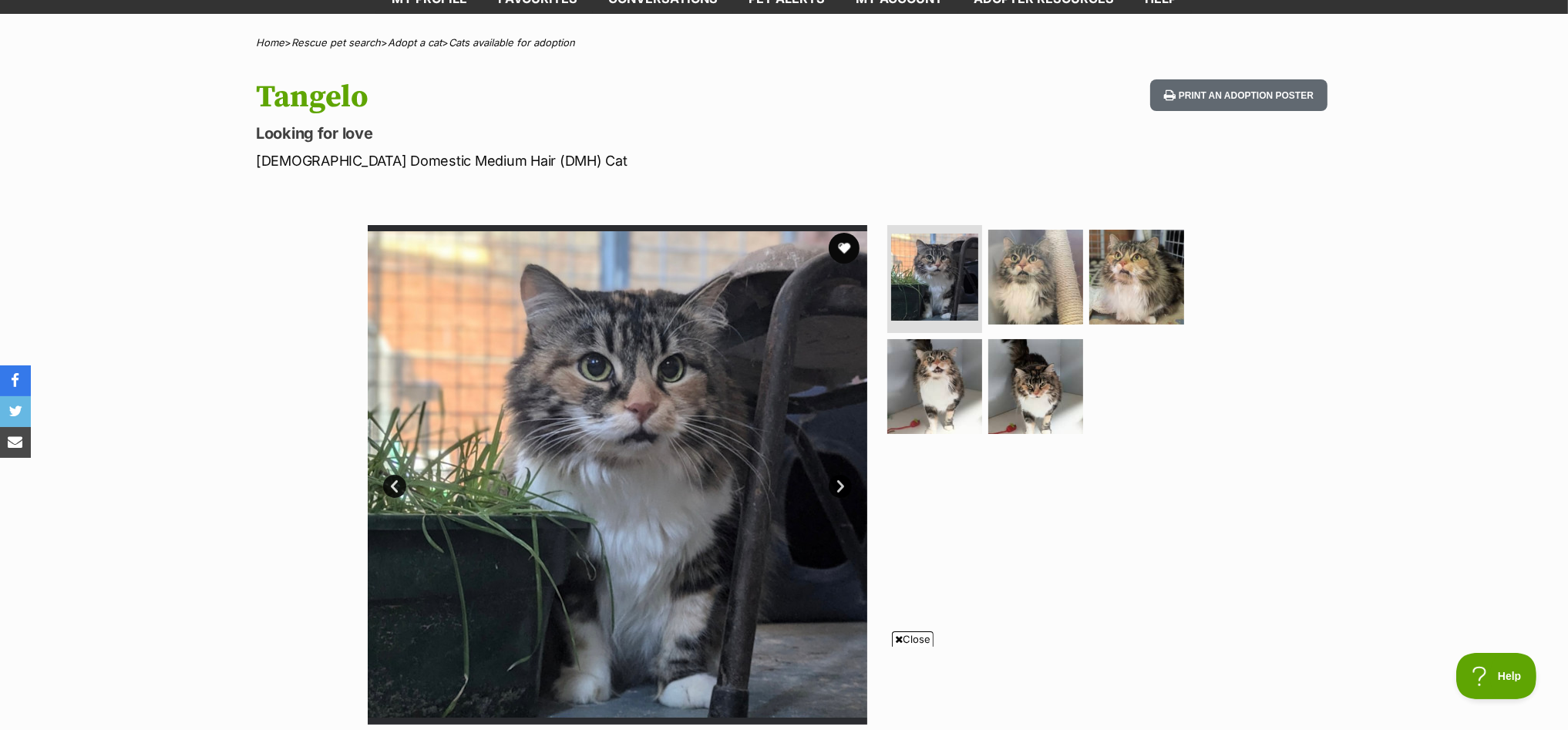
click at [838, 483] on link "Next" at bounding box center [840, 487] width 23 height 23
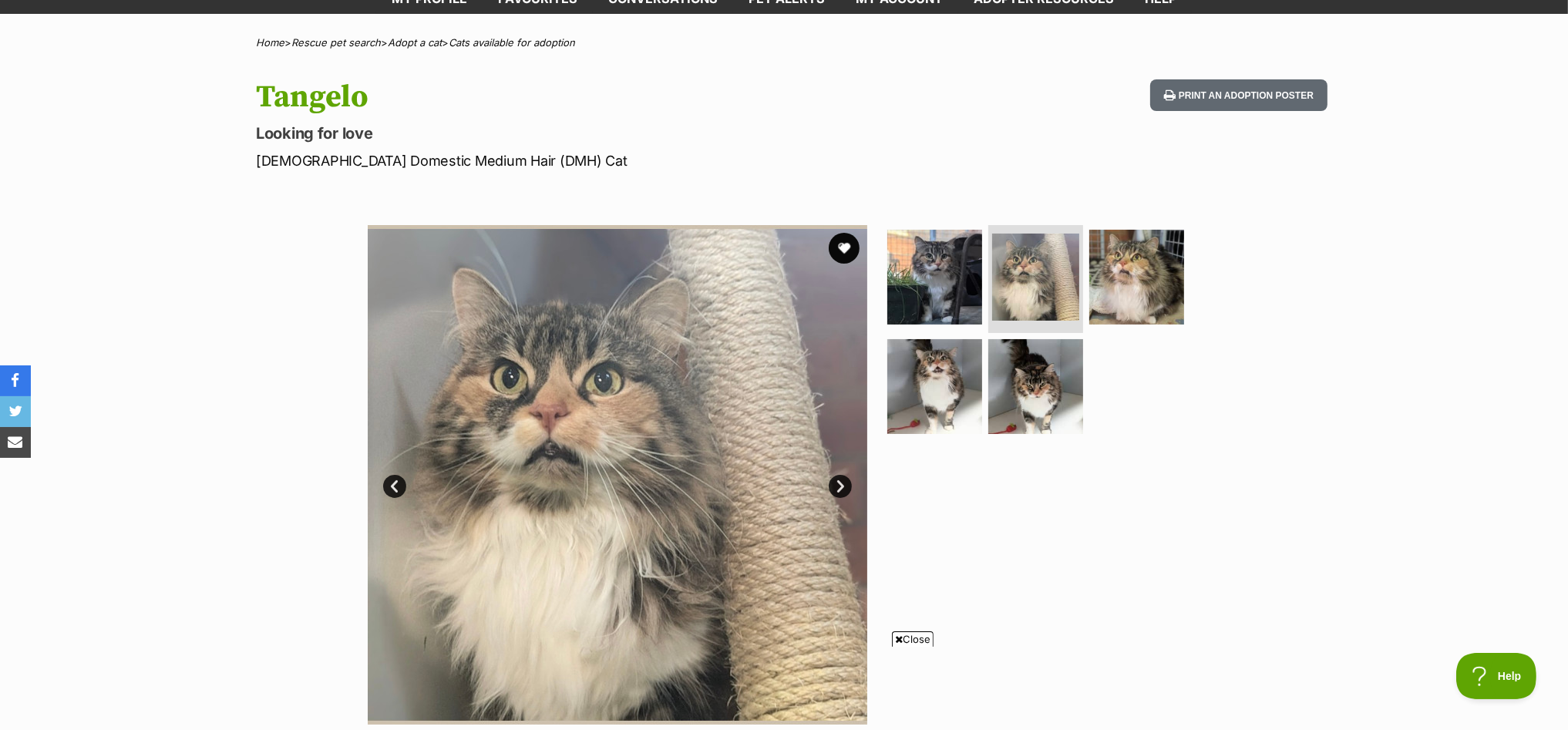
click at [838, 483] on link "Next" at bounding box center [840, 487] width 23 height 23
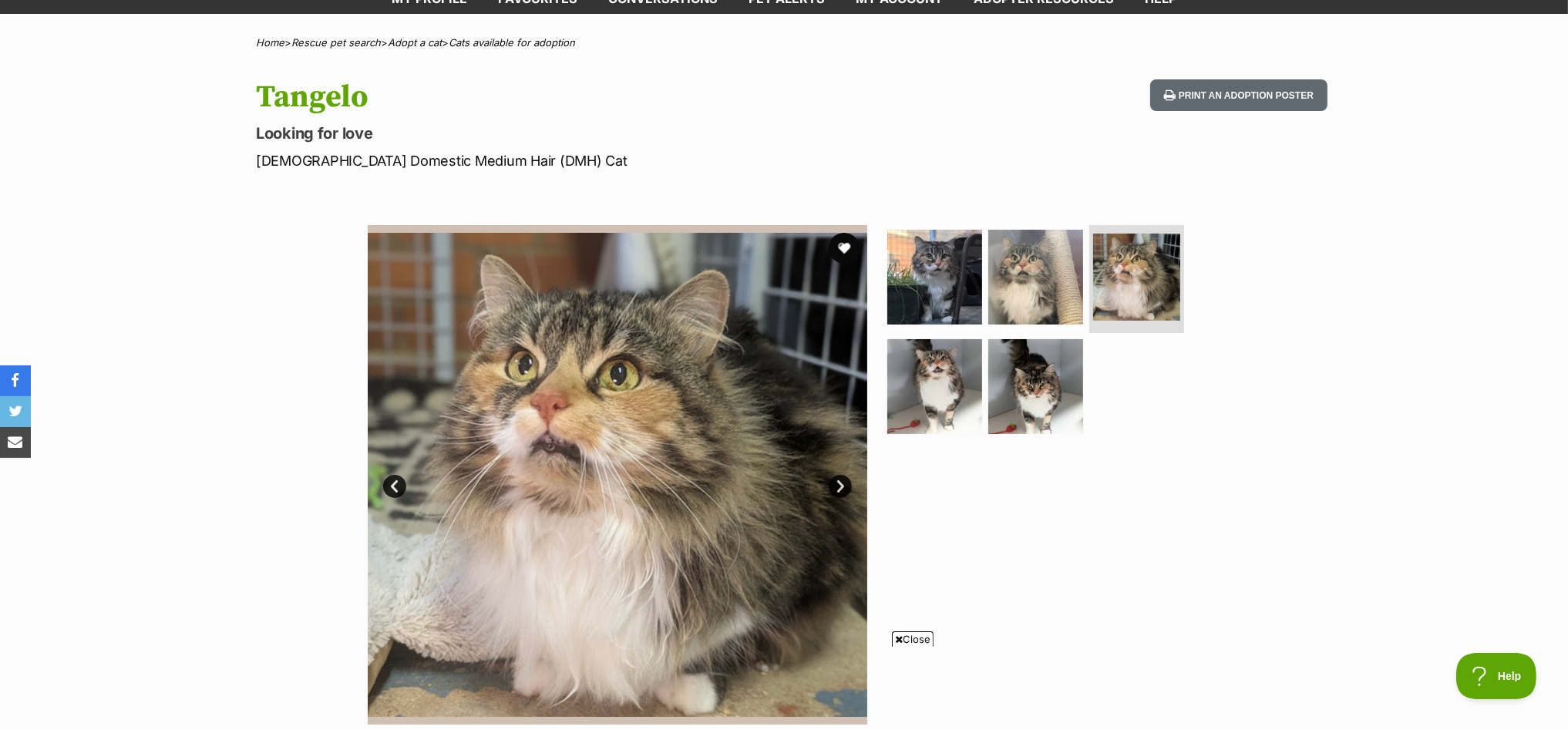
click at [838, 482] on link "Next" at bounding box center [840, 487] width 23 height 23
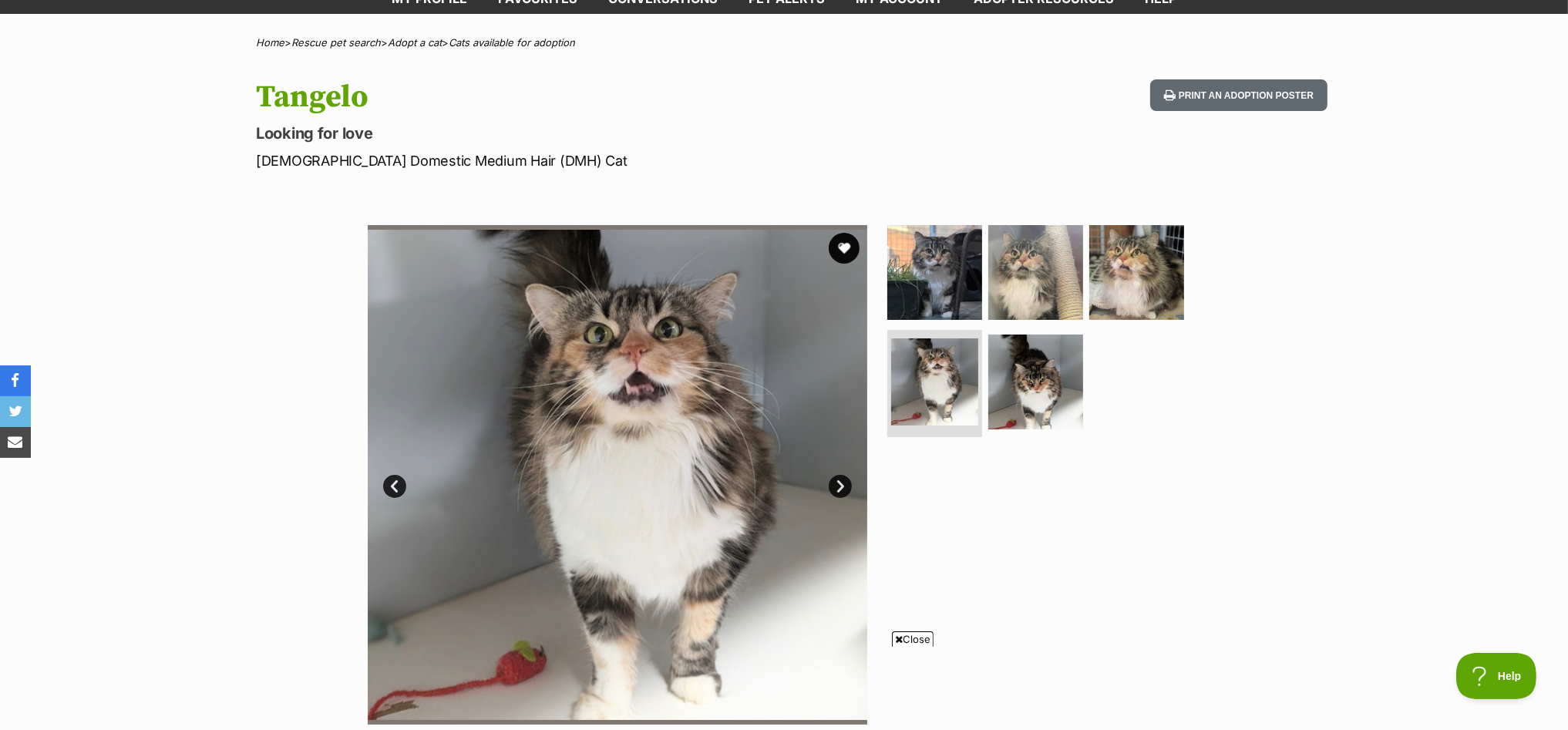
click at [838, 482] on link "Next" at bounding box center [840, 487] width 23 height 23
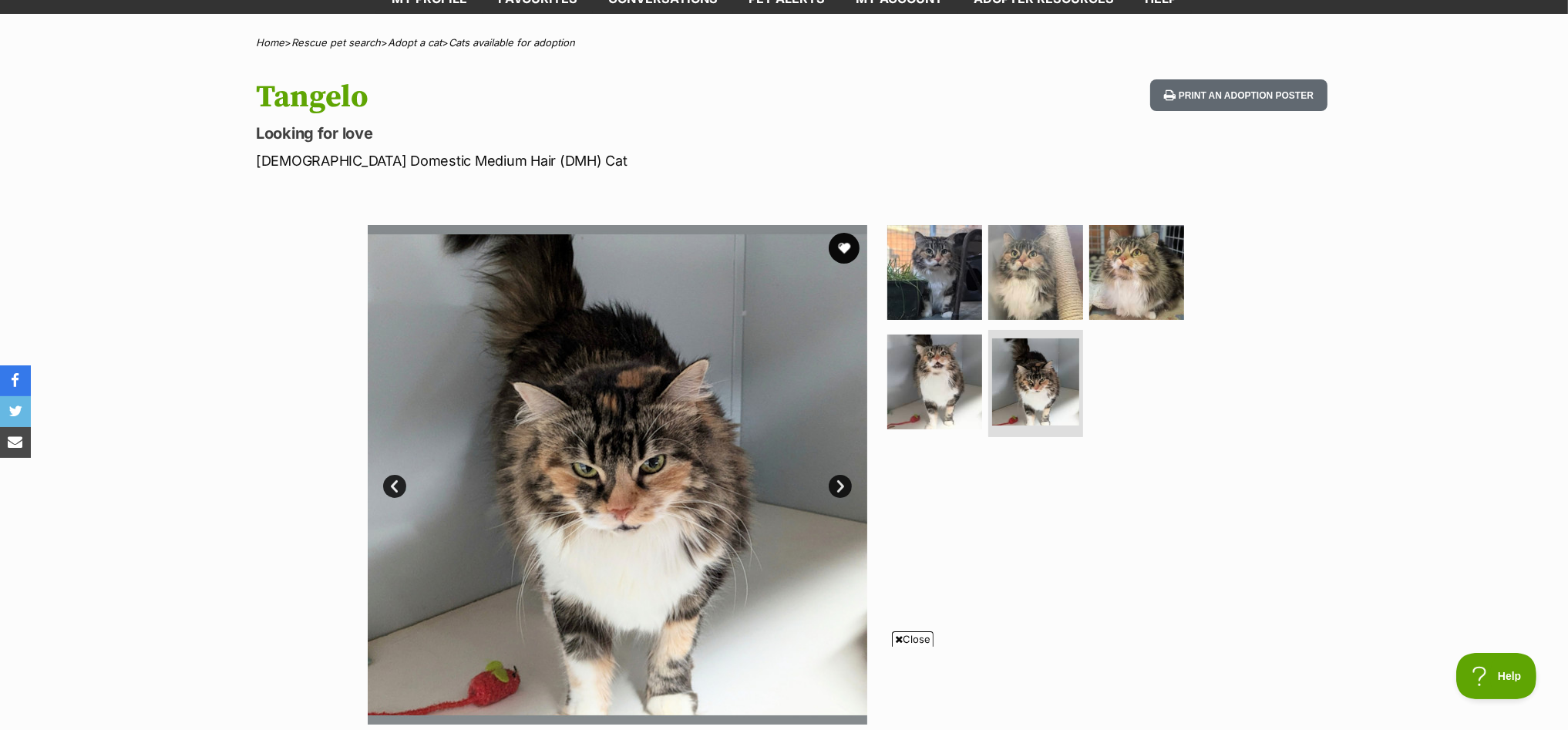
click at [838, 481] on link "Next" at bounding box center [840, 487] width 23 height 23
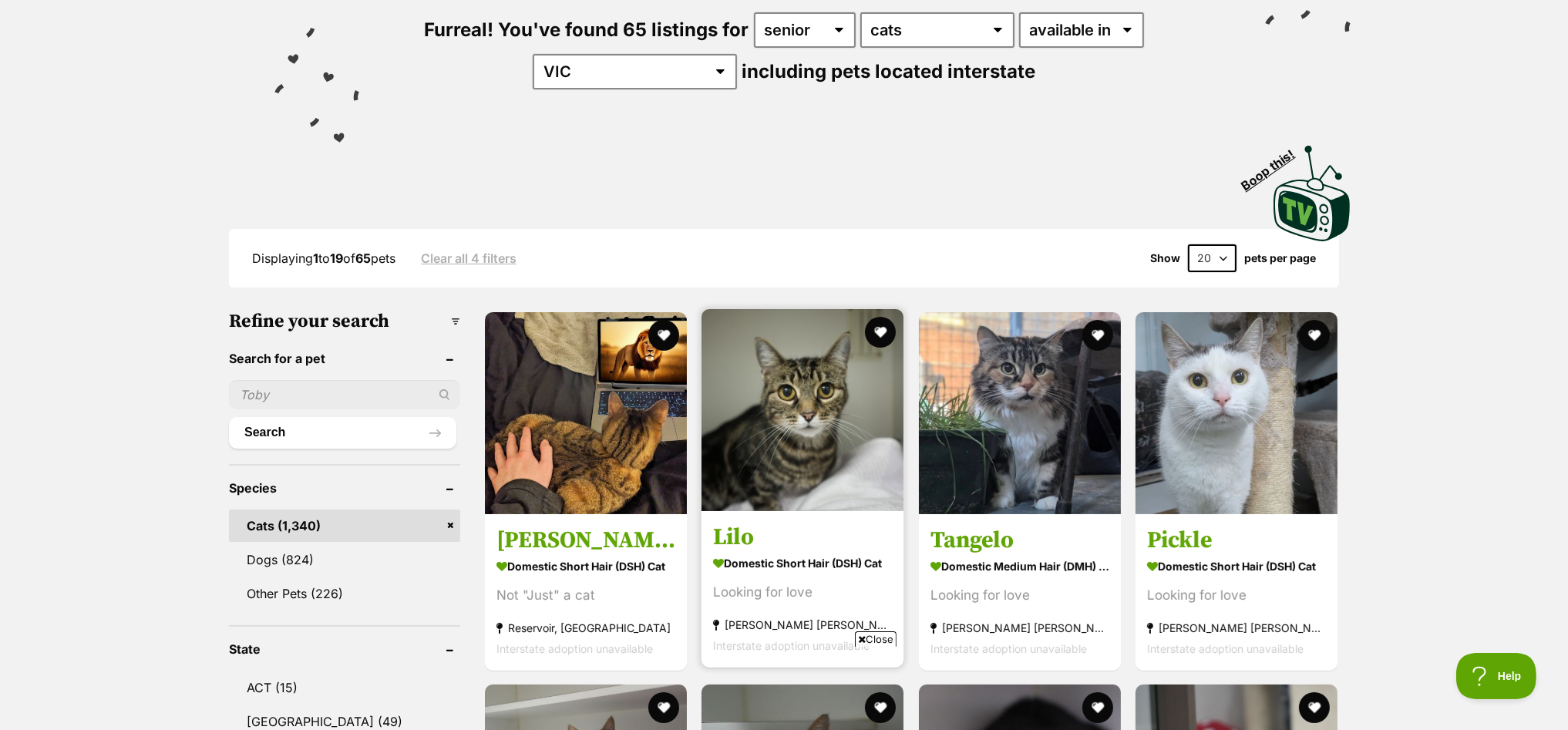
click at [804, 394] on img at bounding box center [803, 410] width 202 height 202
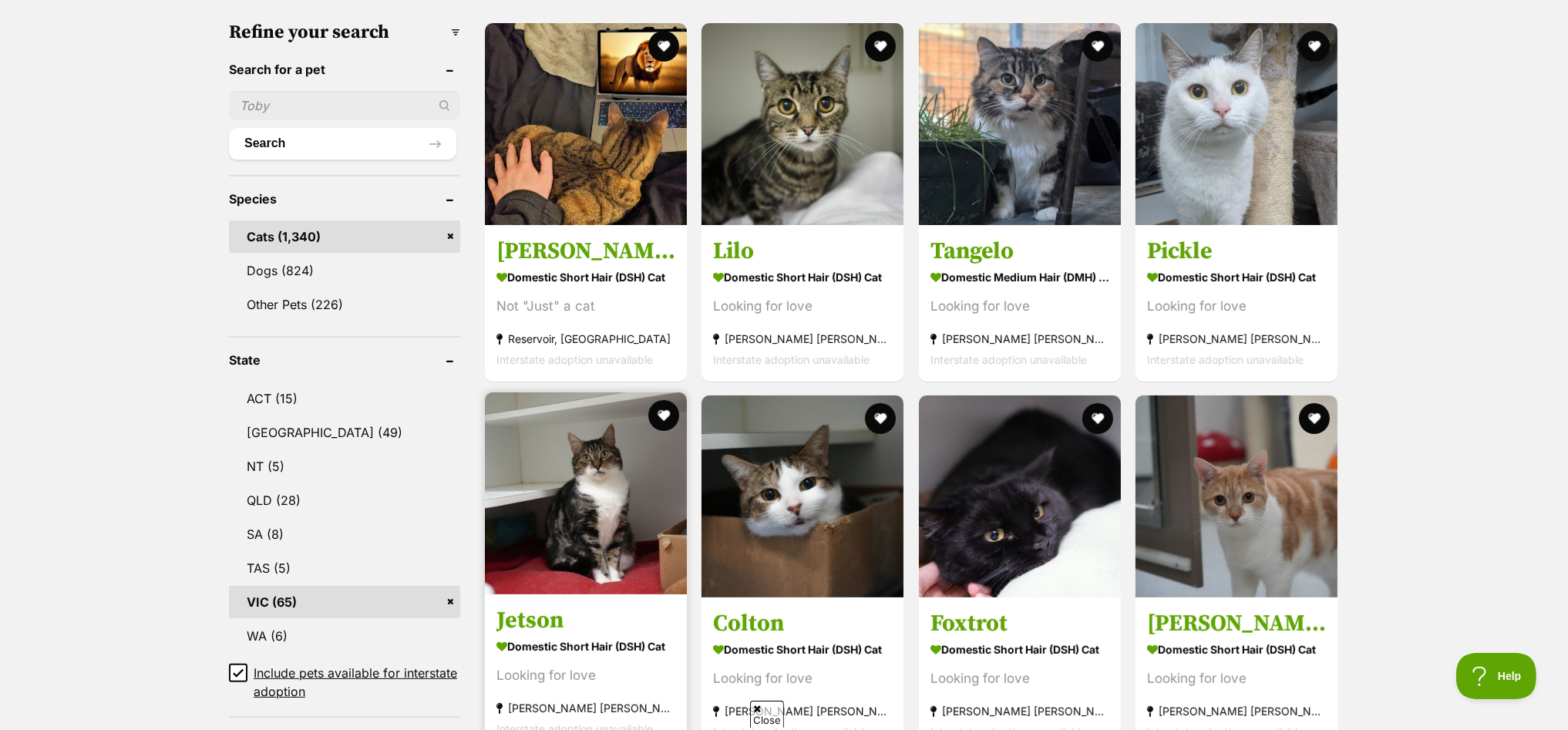
click at [567, 491] on img at bounding box center [586, 493] width 202 height 202
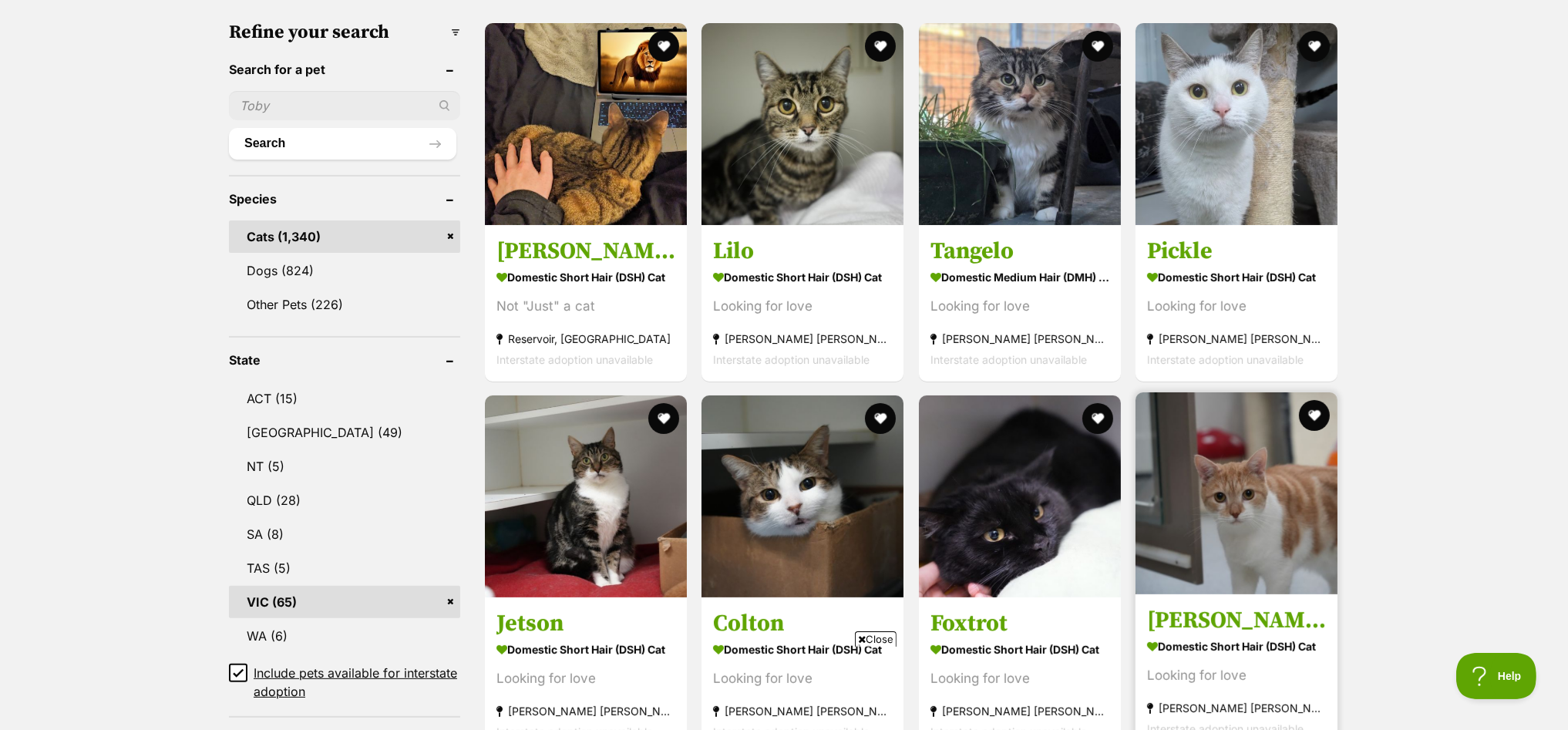
click at [1275, 471] on img at bounding box center [1237, 493] width 202 height 202
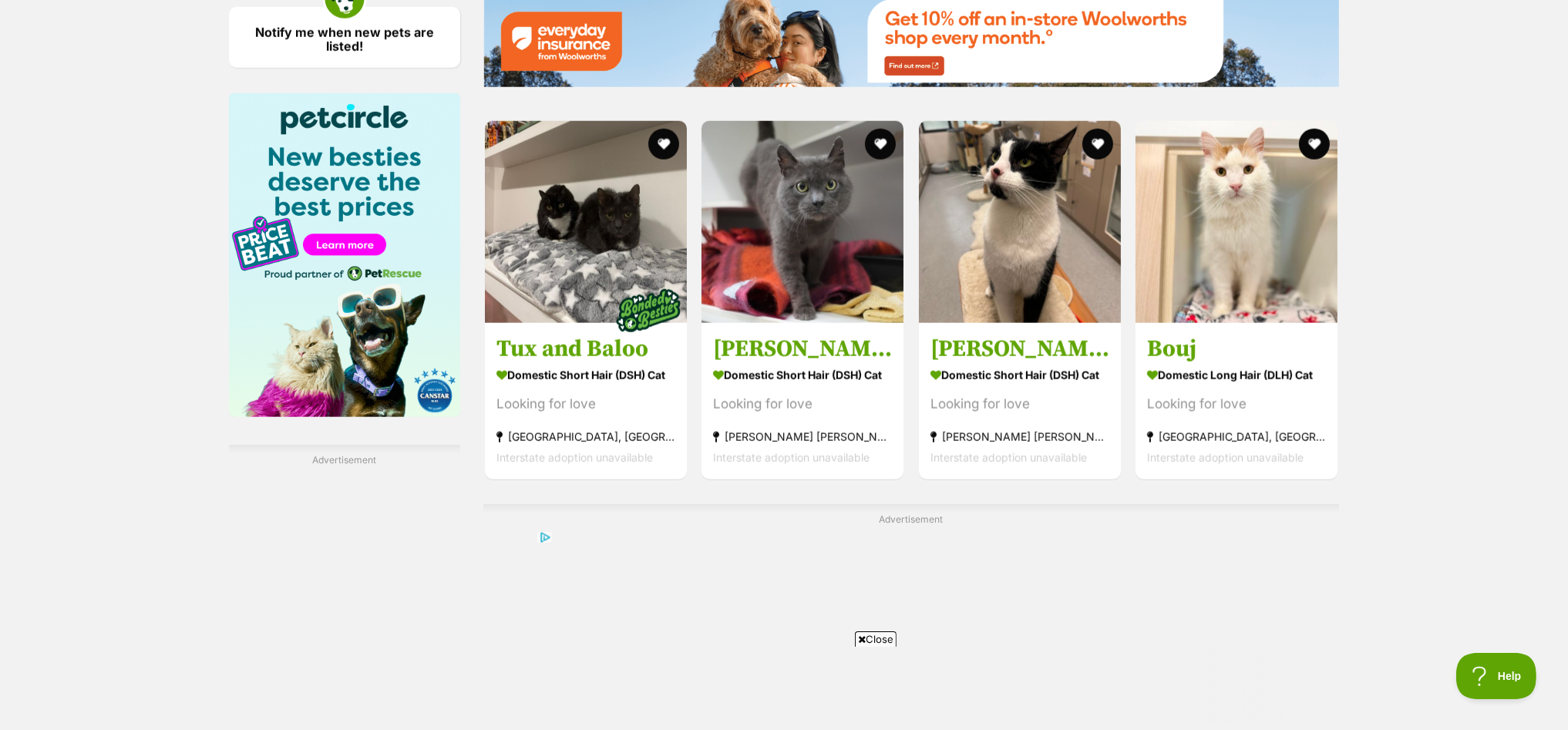
scroll to position [2313, 0]
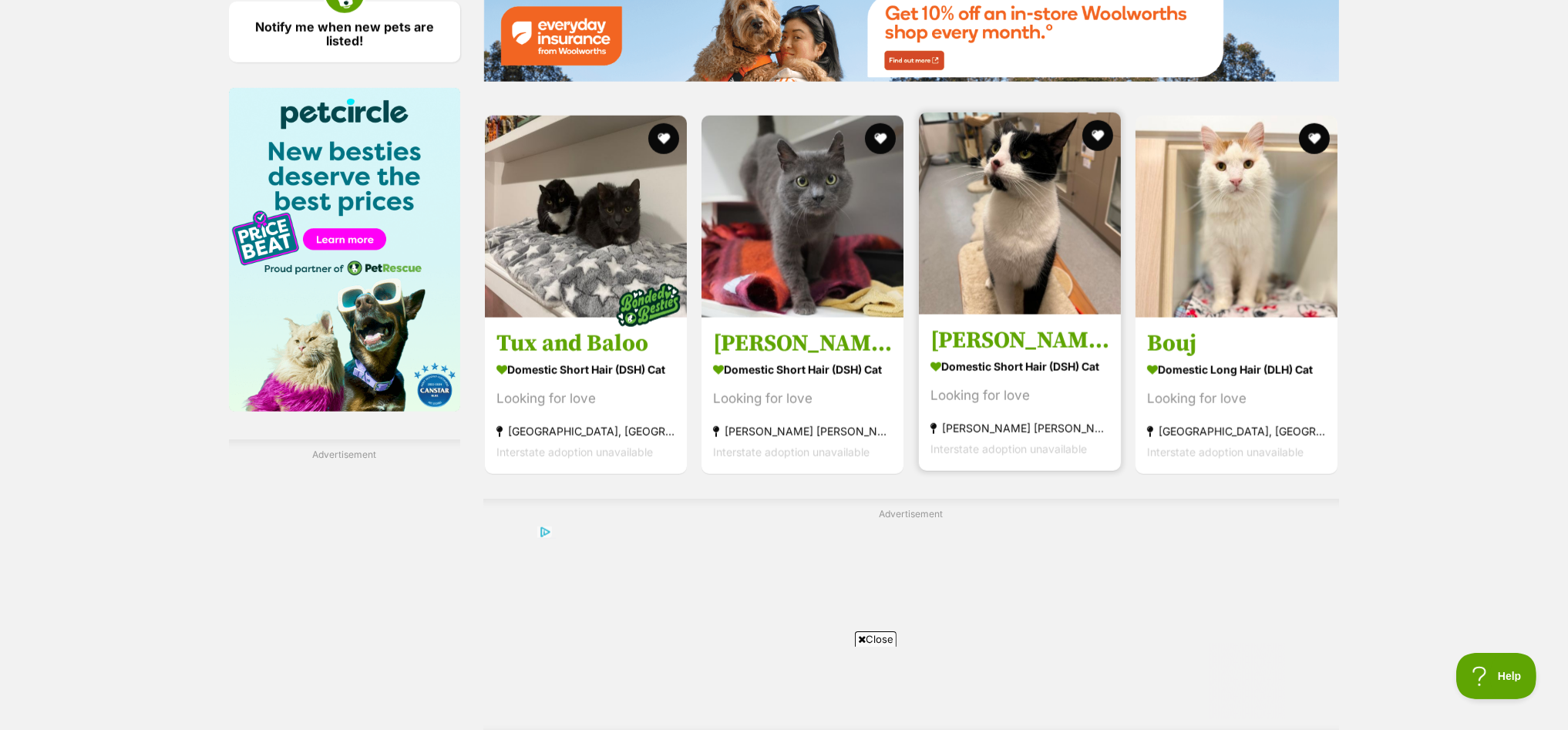
click at [1020, 187] on img at bounding box center [1020, 214] width 202 height 202
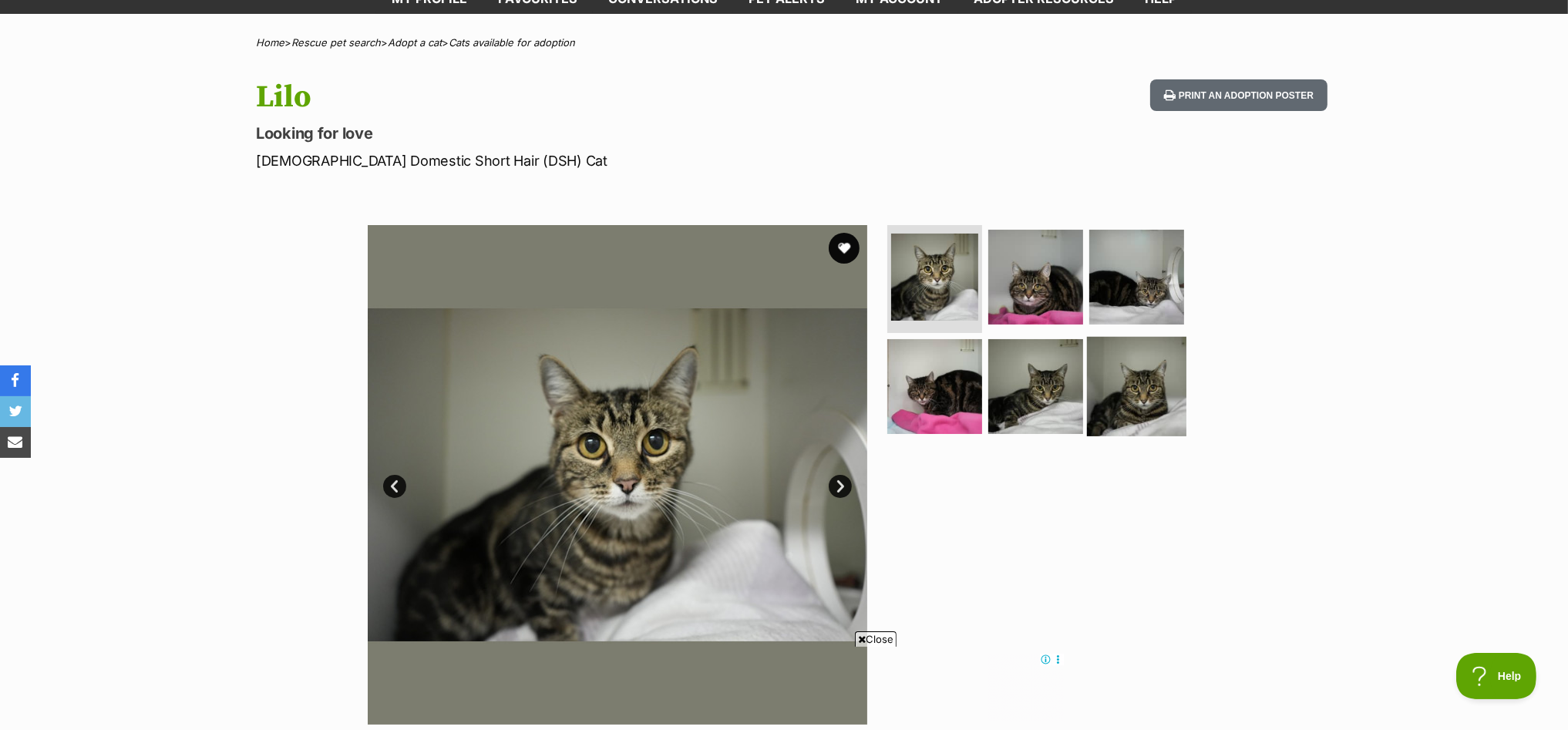
click at [1125, 390] on img at bounding box center [1136, 385] width 99 height 99
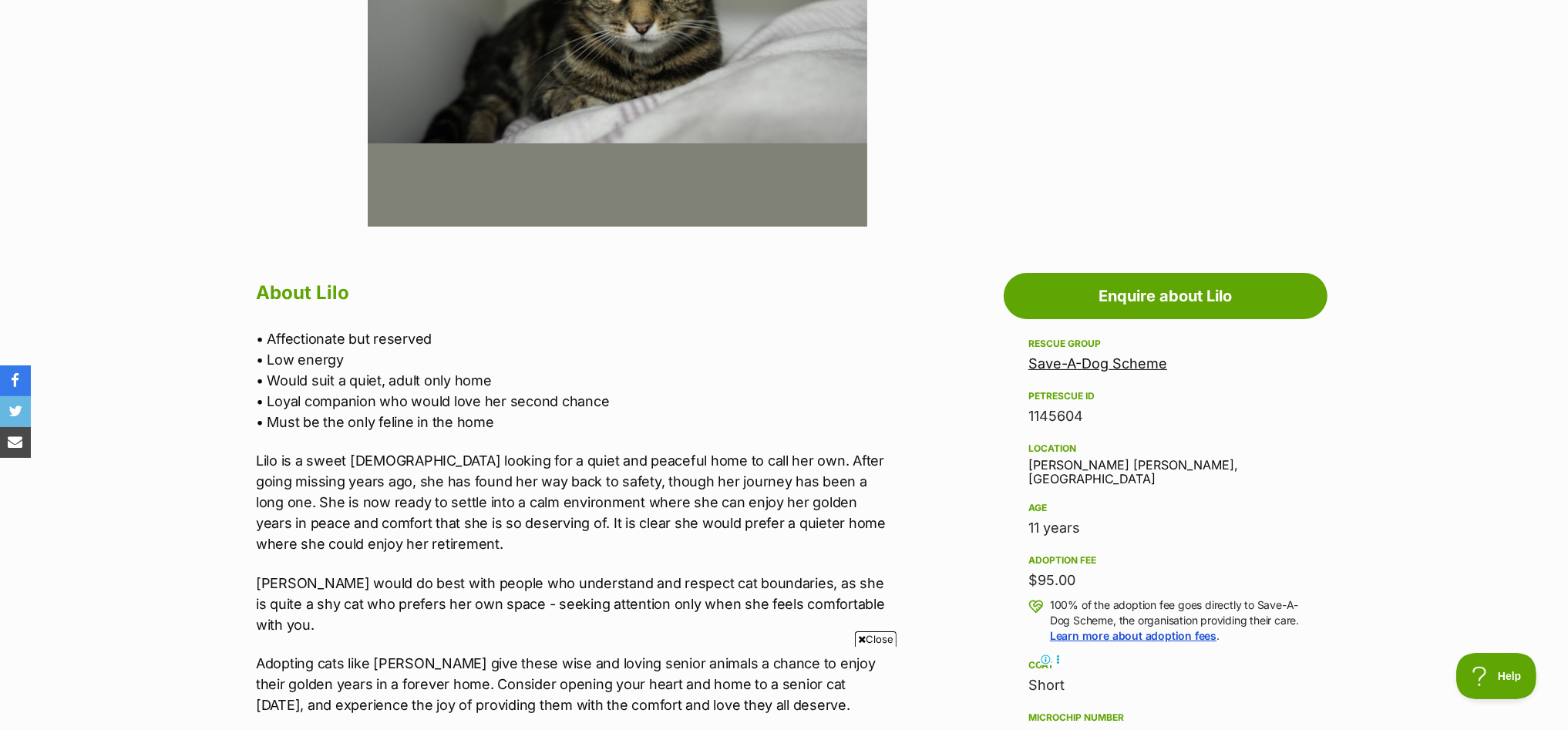
scroll to position [770, 0]
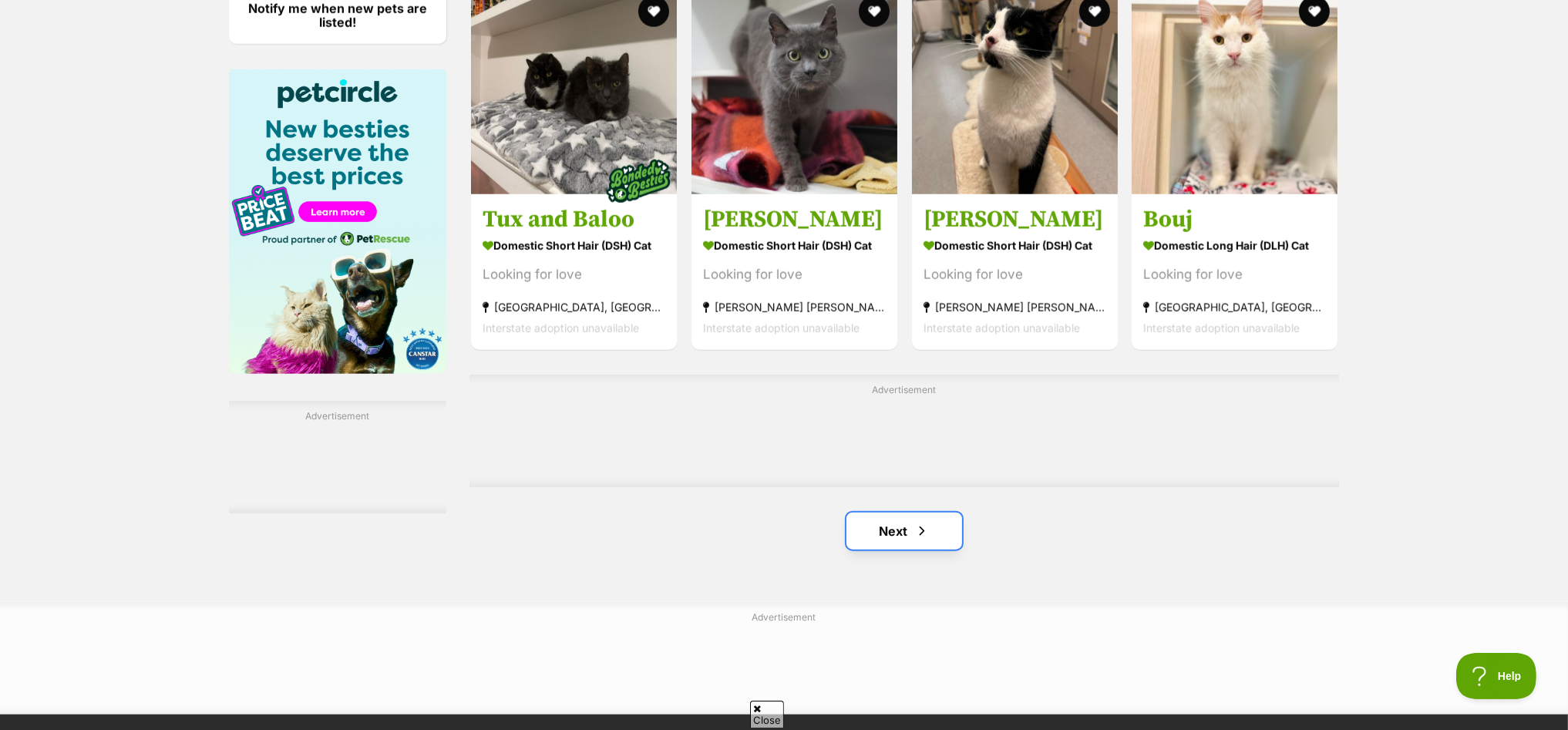
click at [901, 522] on link "Next" at bounding box center [904, 531] width 115 height 37
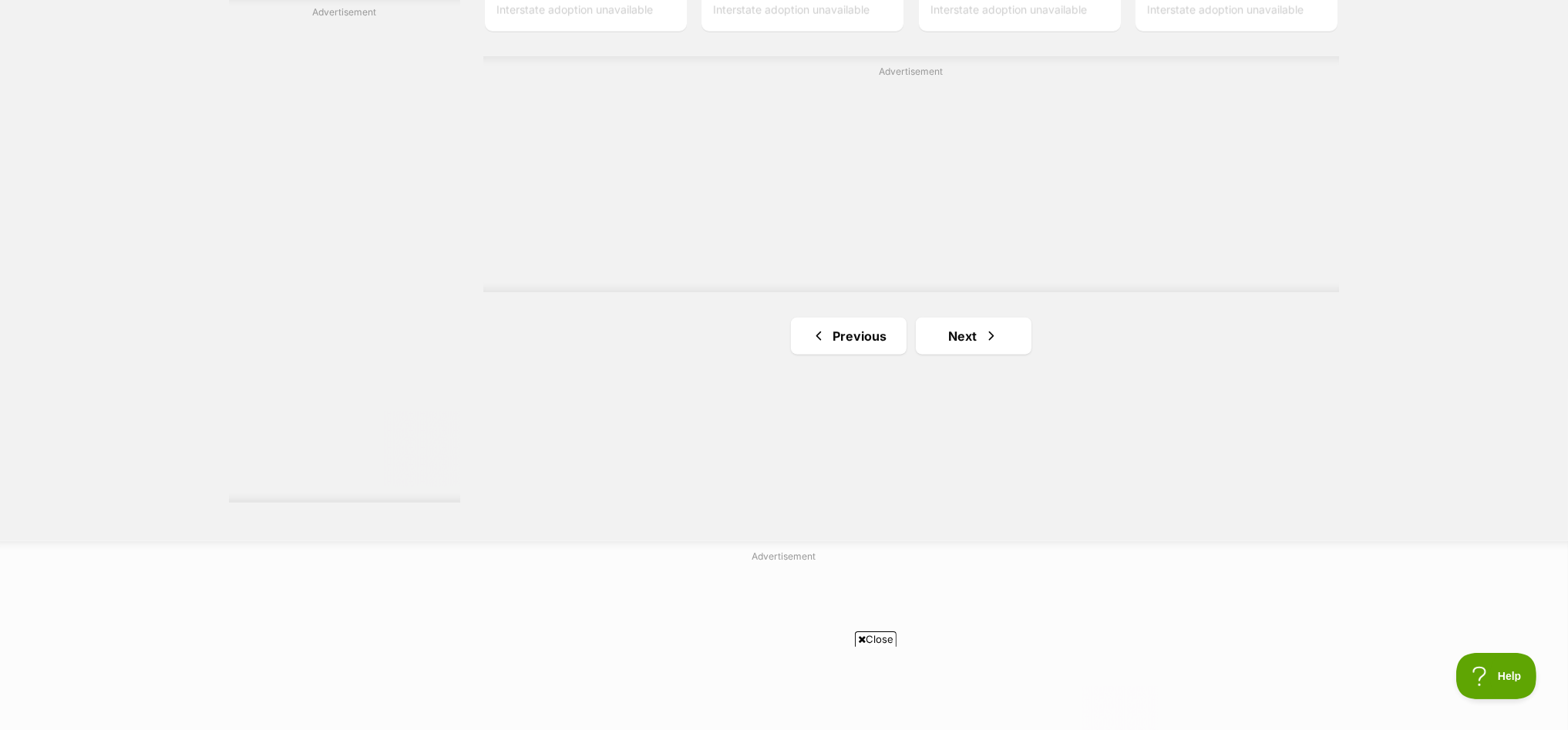
scroll to position [2795, 0]
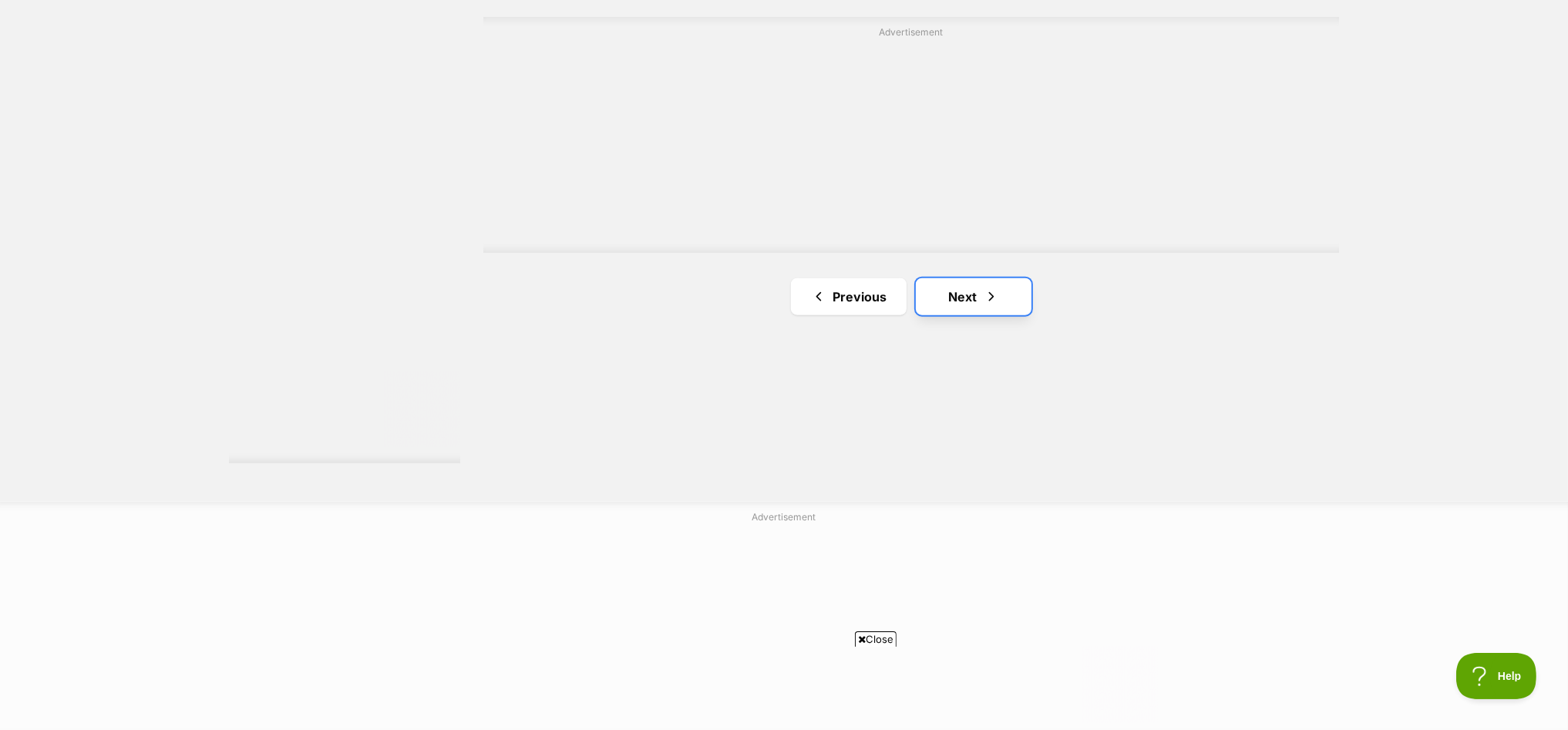
click at [959, 291] on link "Next" at bounding box center [972, 297] width 115 height 37
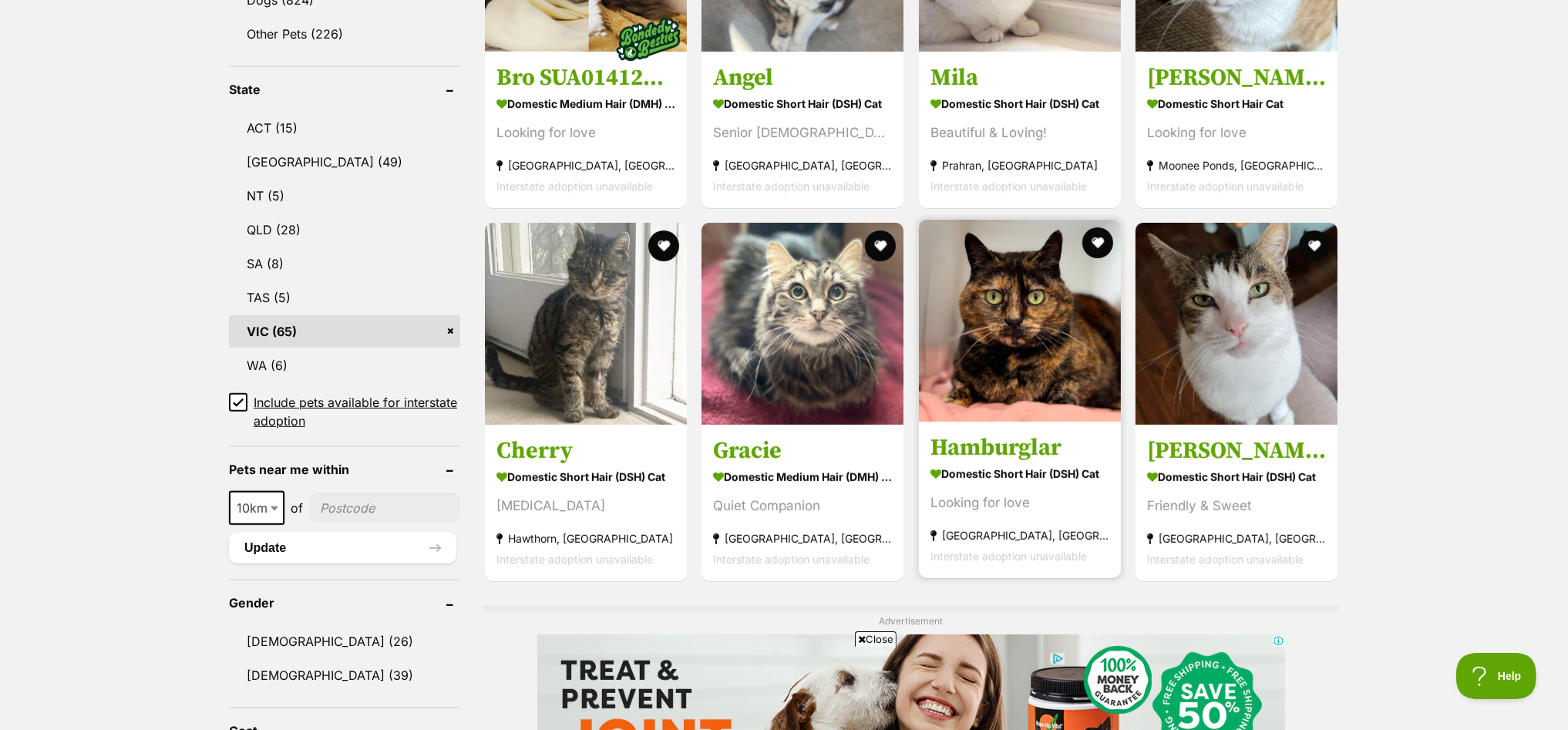
scroll to position [770, 0]
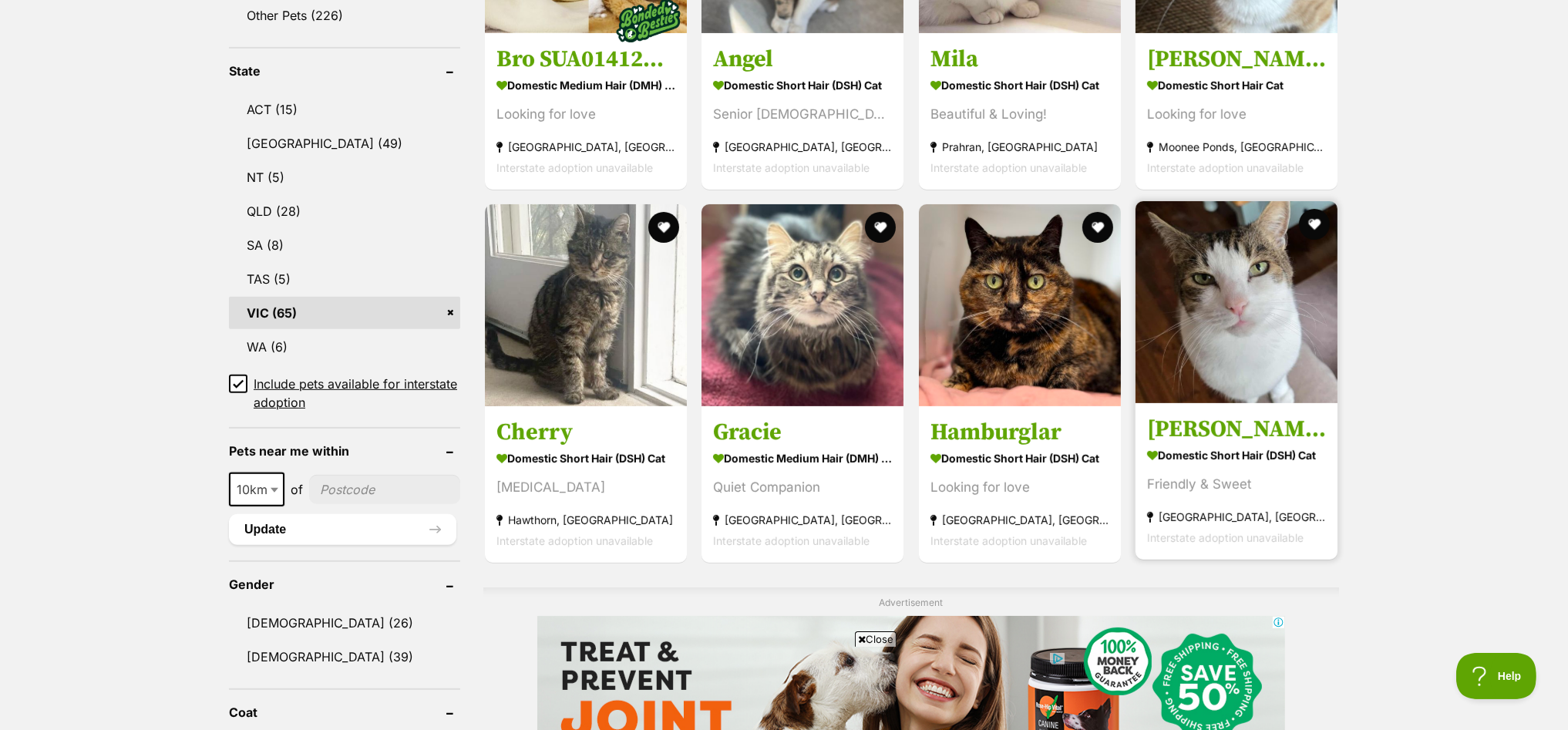
click at [1237, 280] on img at bounding box center [1237, 302] width 202 height 202
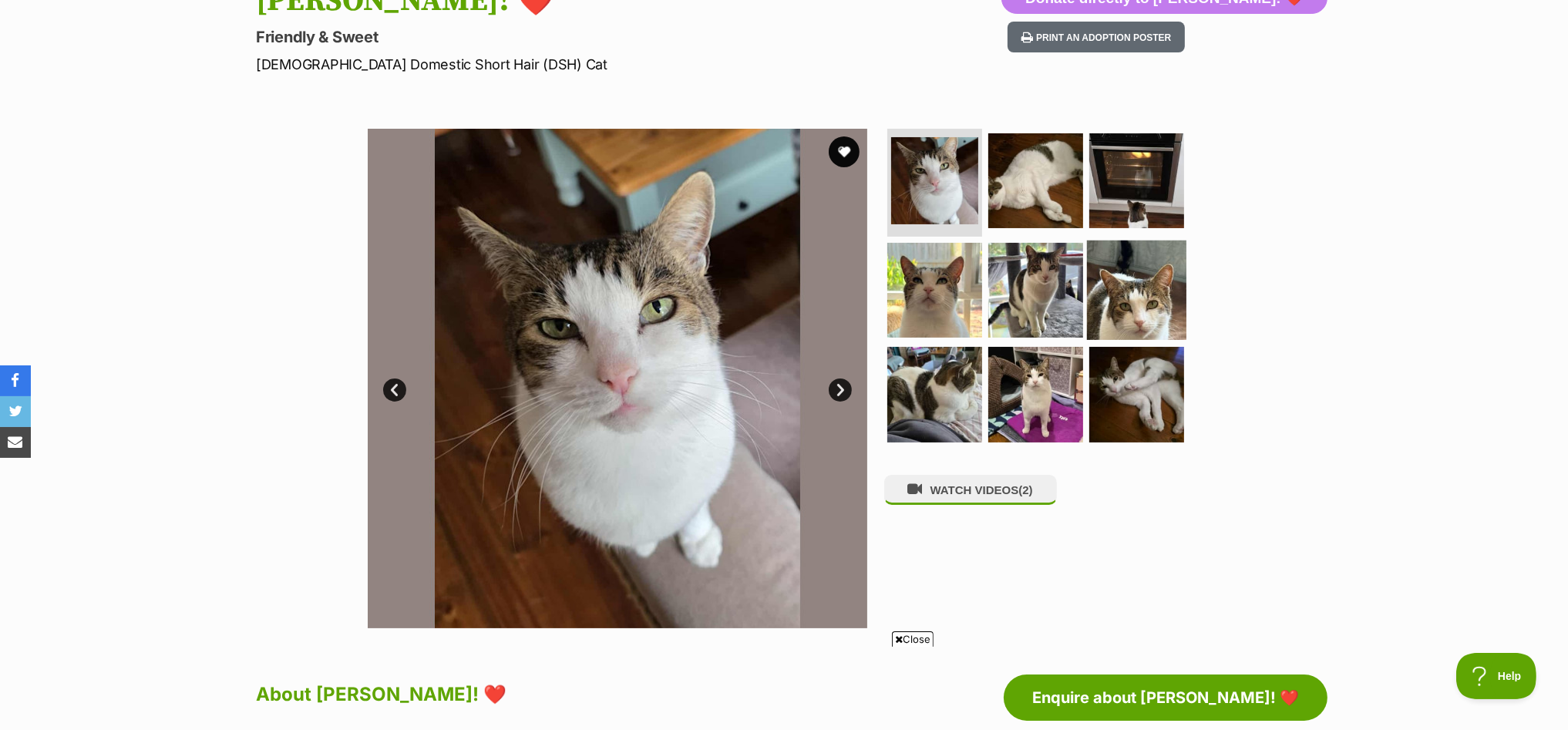
click at [1145, 298] on img at bounding box center [1136, 289] width 99 height 99
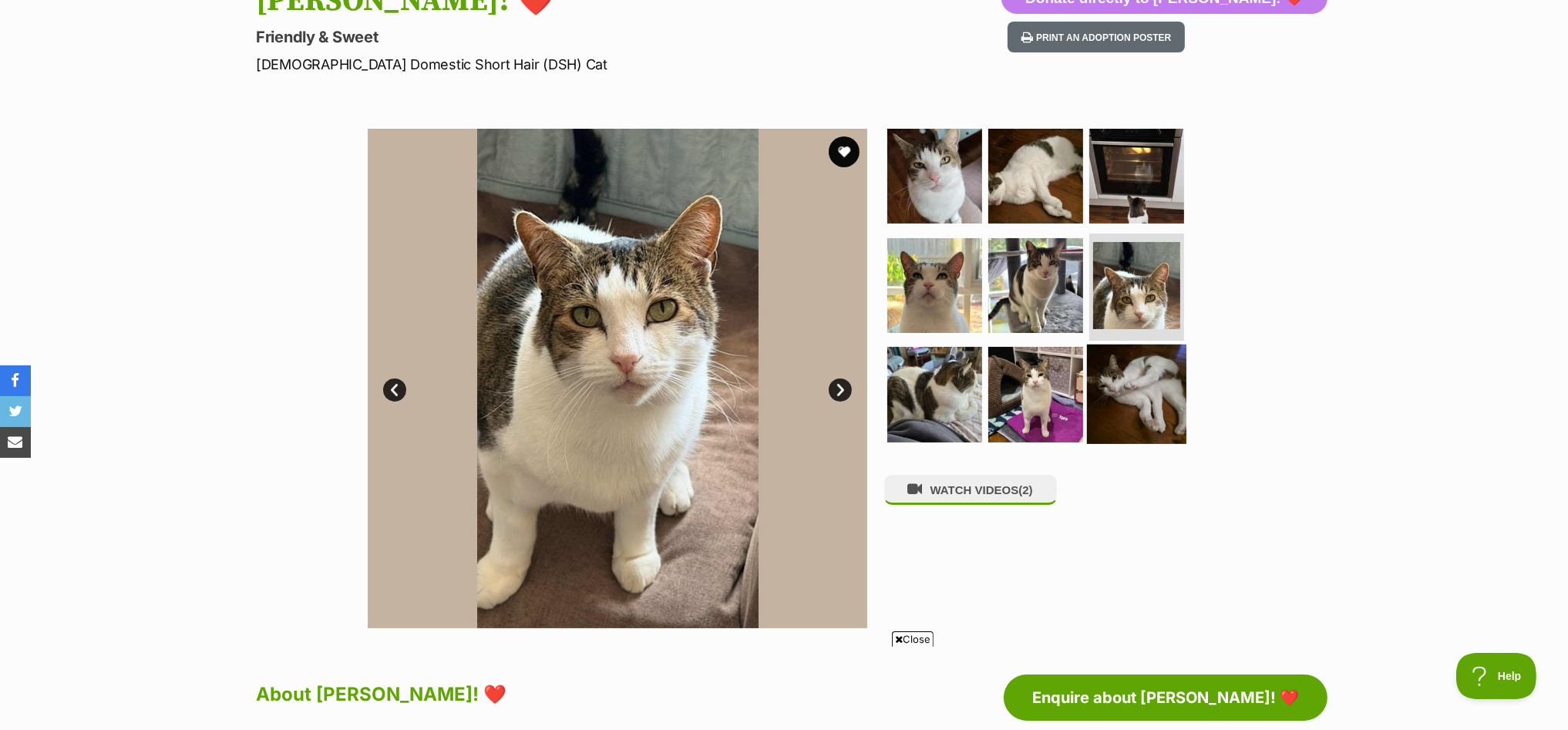
click at [1147, 383] on img at bounding box center [1136, 394] width 99 height 99
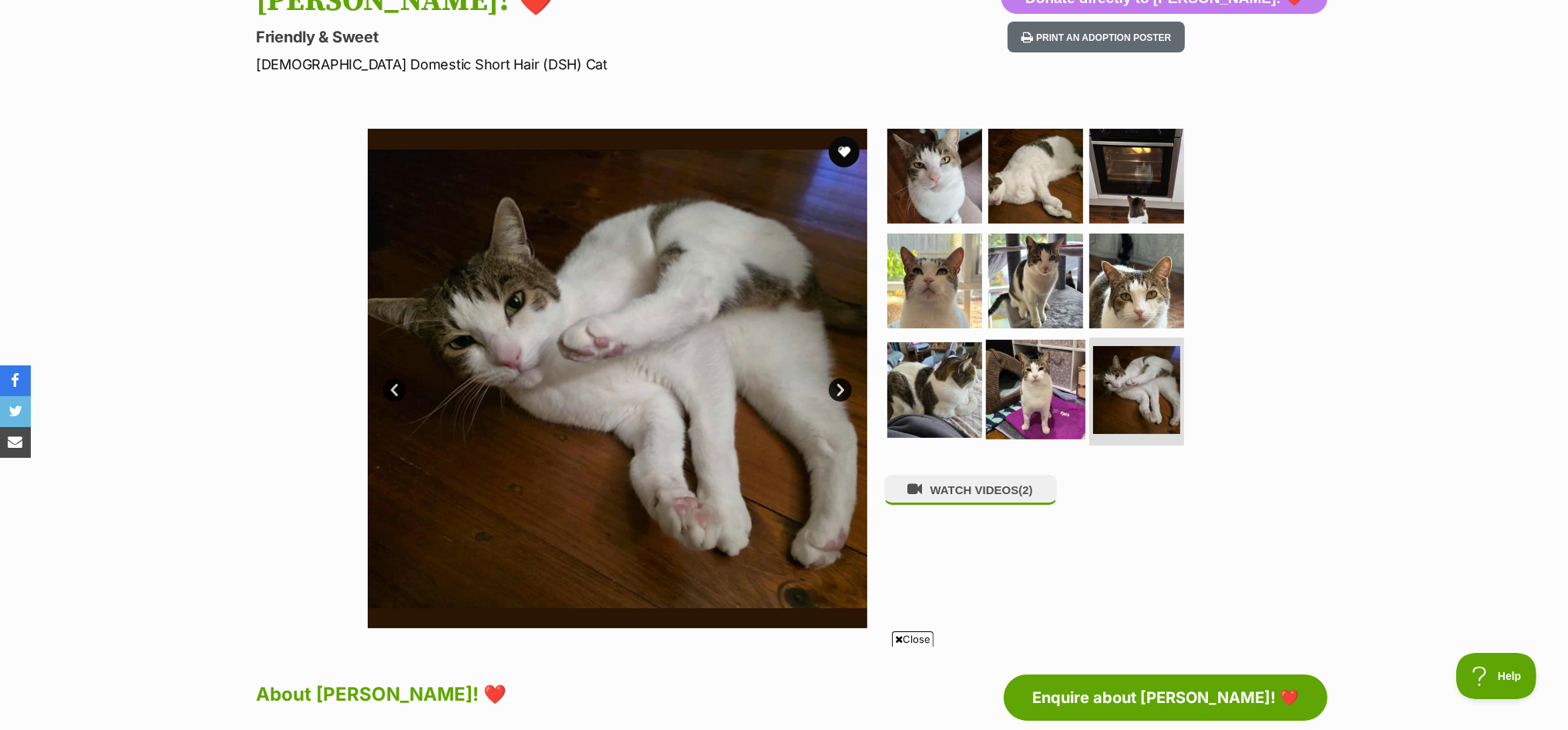
click at [1038, 392] on img at bounding box center [1035, 390] width 99 height 99
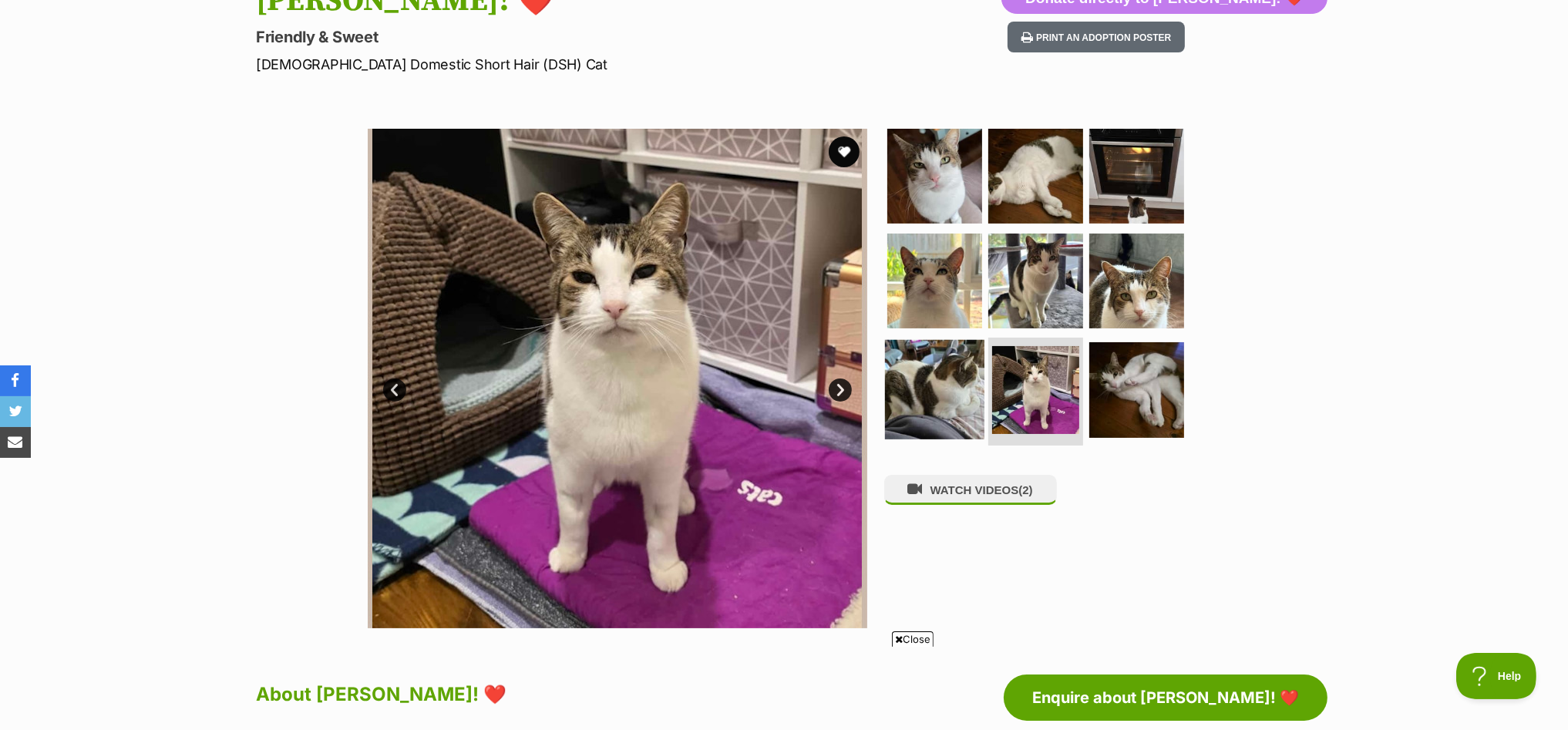
click at [938, 386] on img at bounding box center [934, 390] width 99 height 99
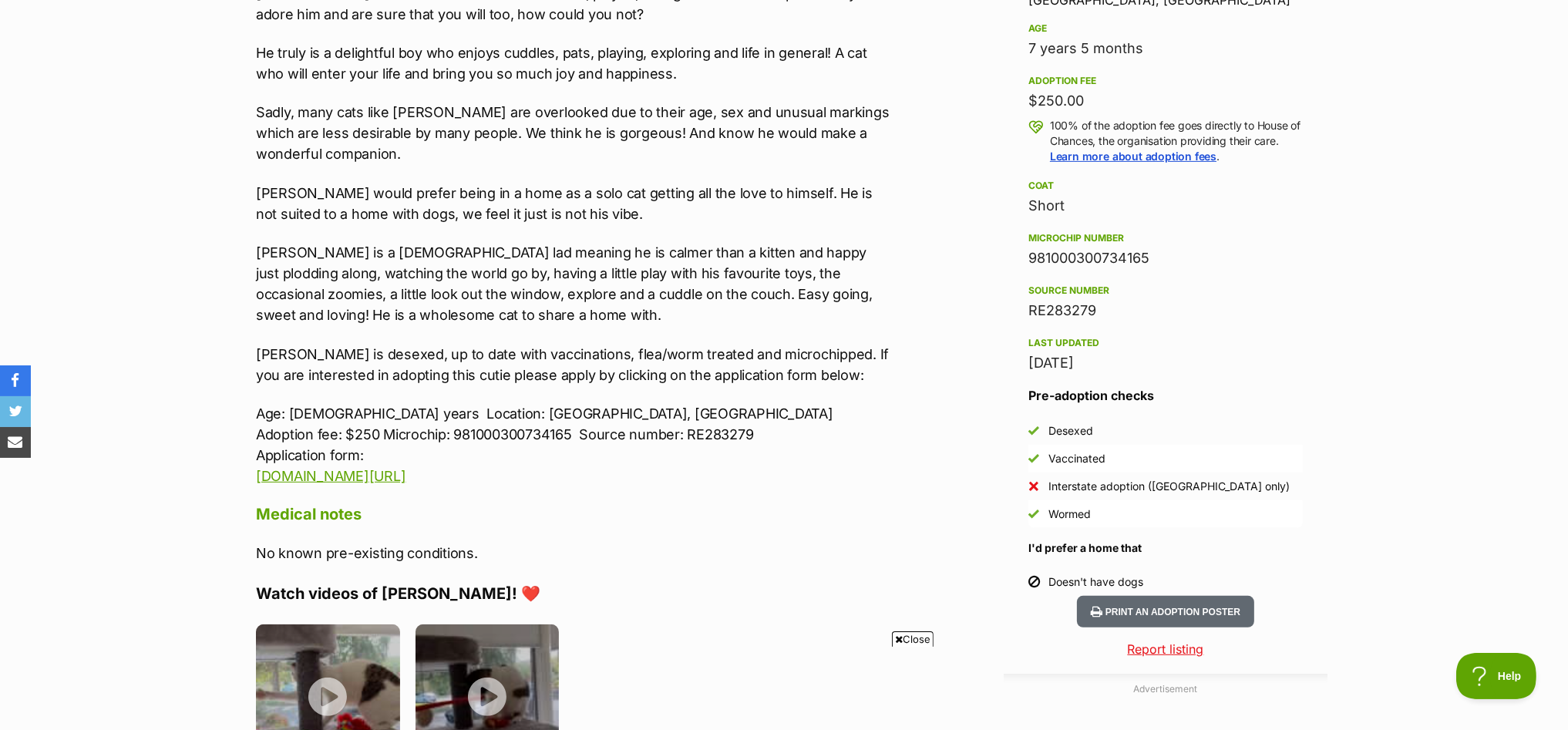
scroll to position [1060, 0]
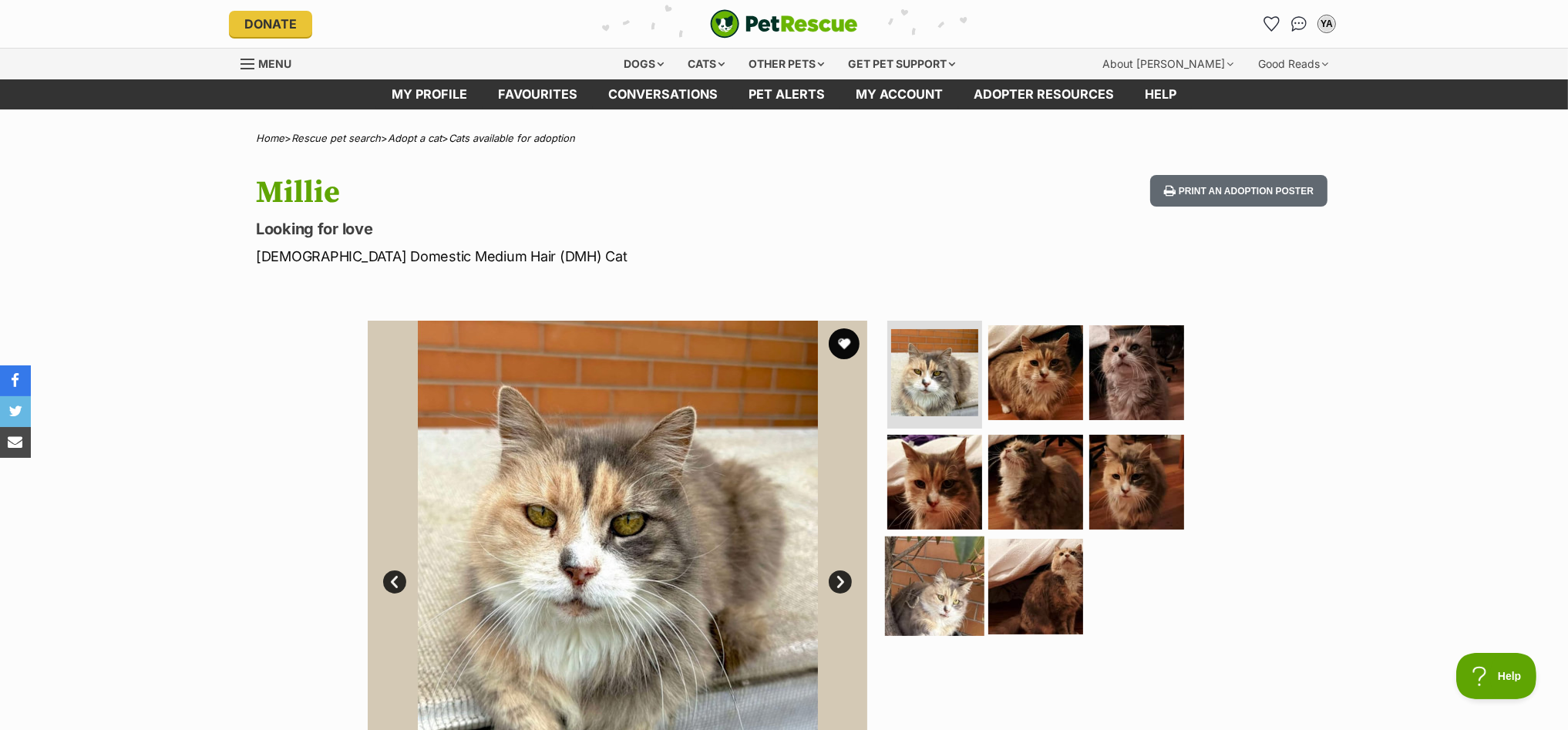
click at [919, 594] on img at bounding box center [934, 586] width 99 height 99
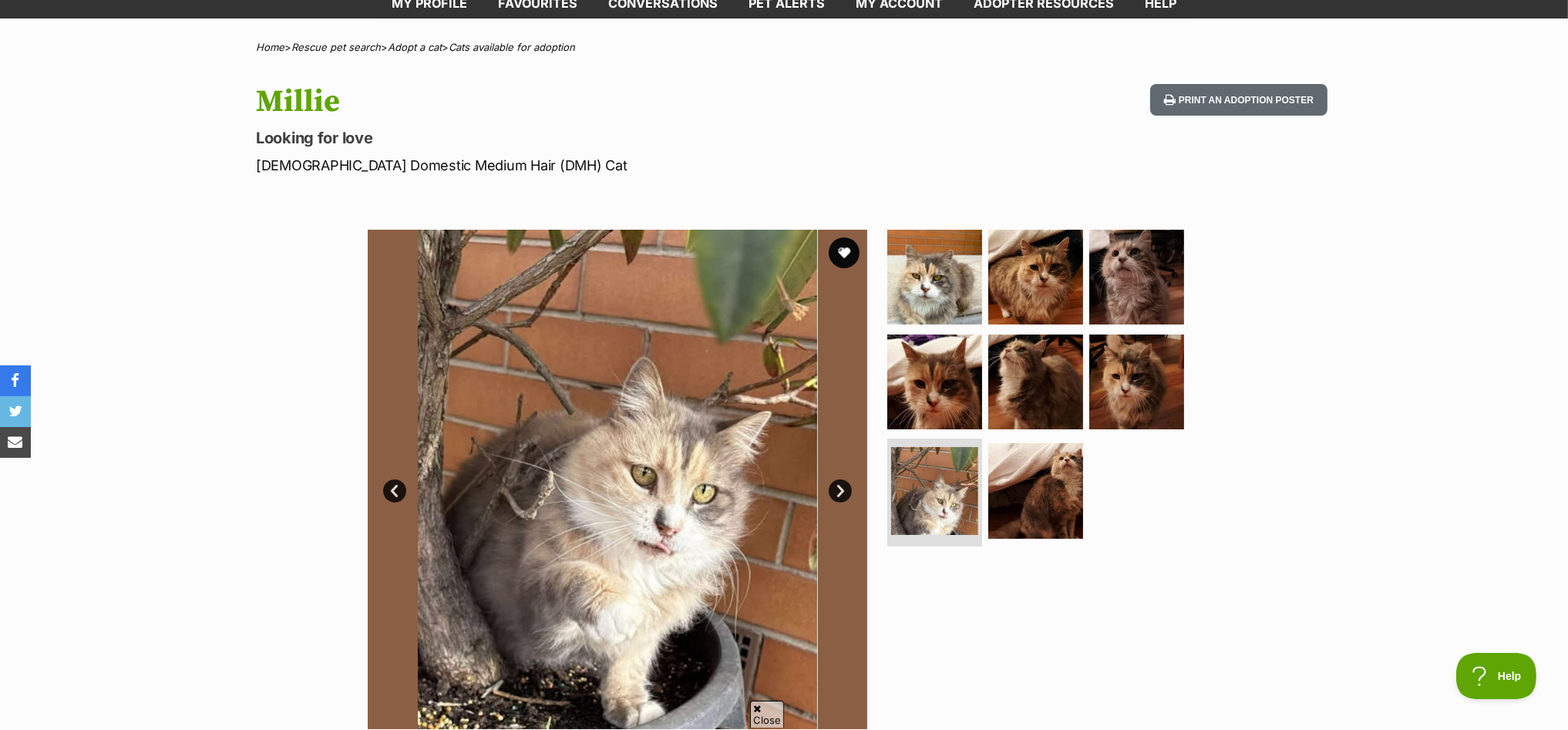
scroll to position [96, 0]
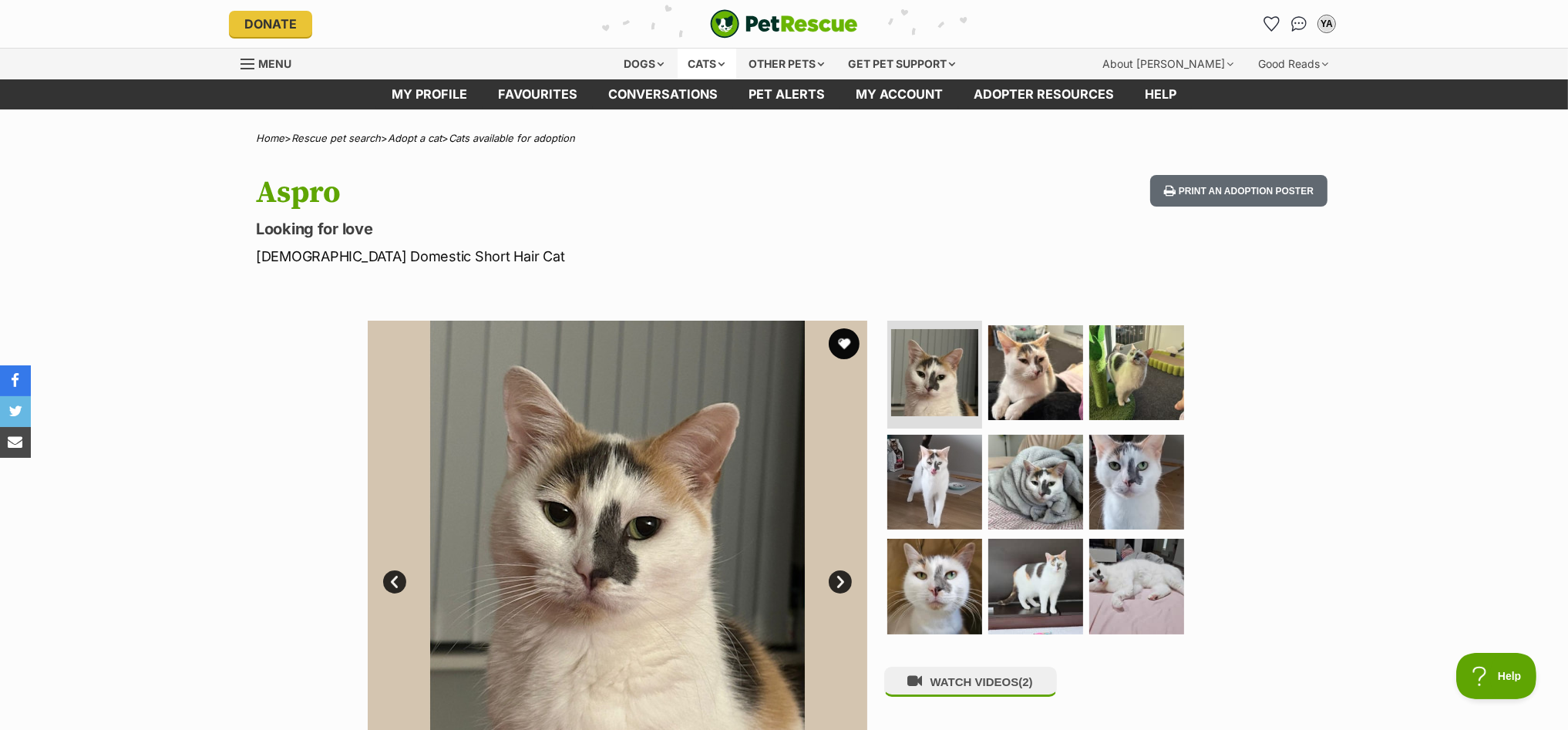
click at [703, 64] on div "Cats" at bounding box center [707, 63] width 59 height 31
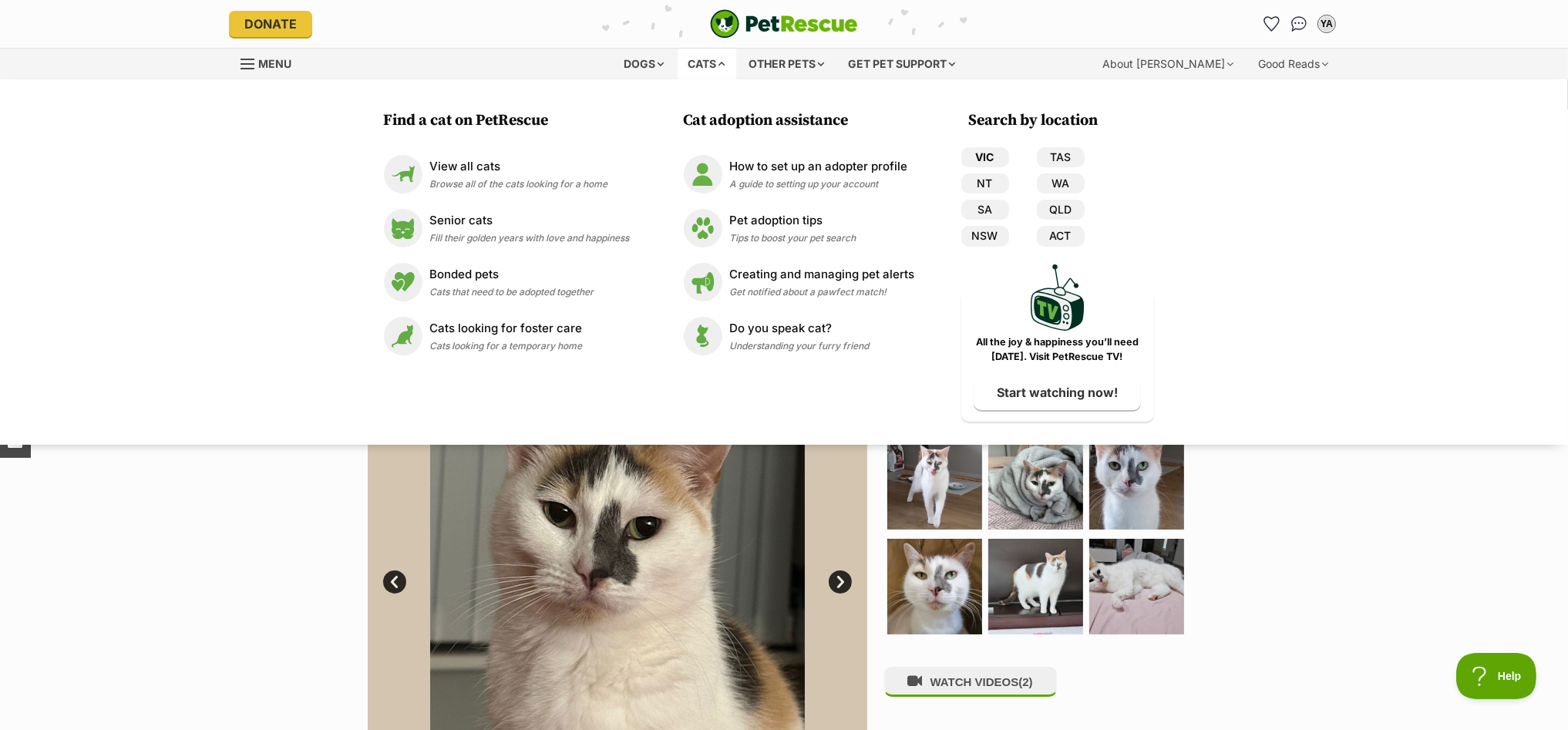
click at [971, 155] on link "VIC" at bounding box center [985, 157] width 48 height 20
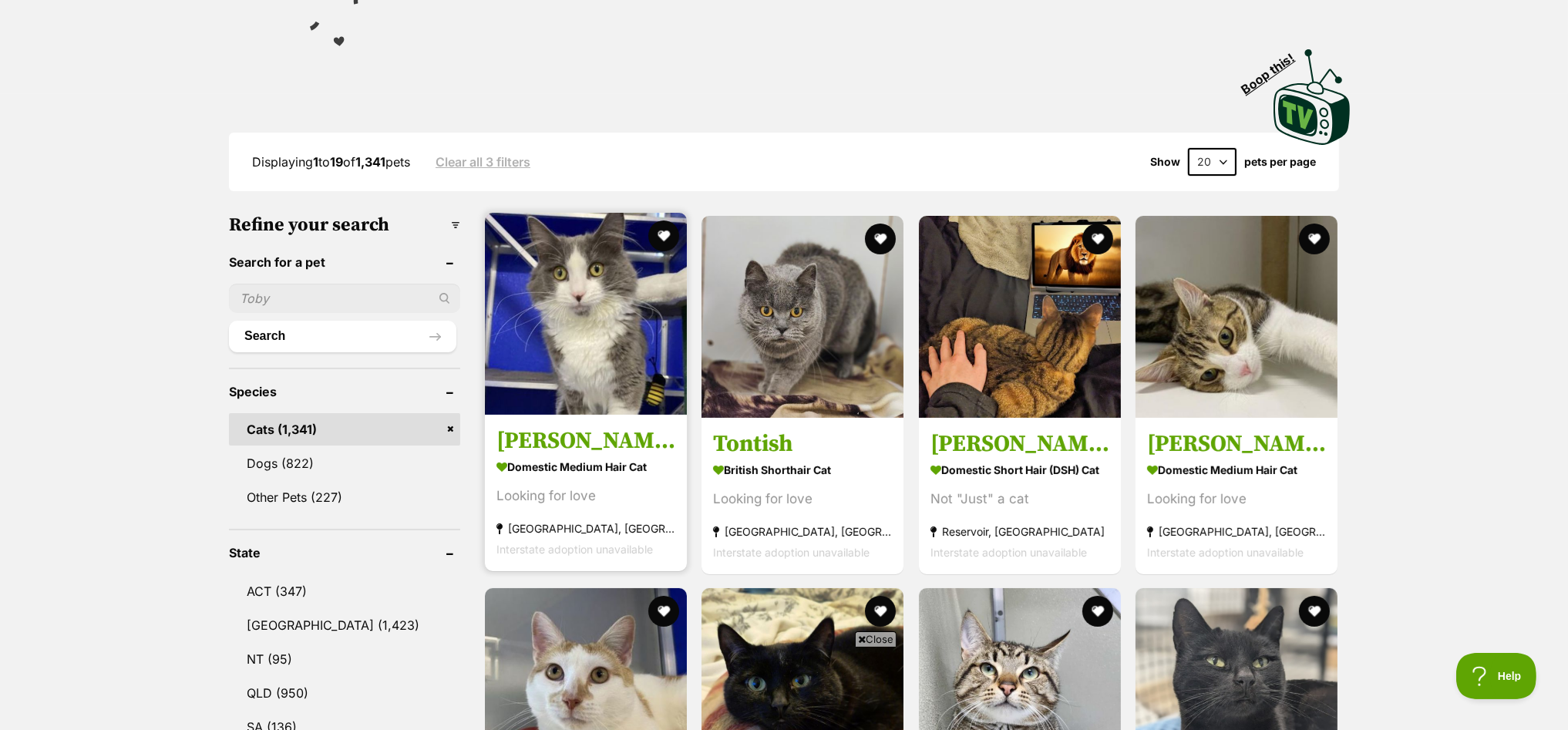
click at [549, 273] on img at bounding box center [586, 314] width 202 height 202
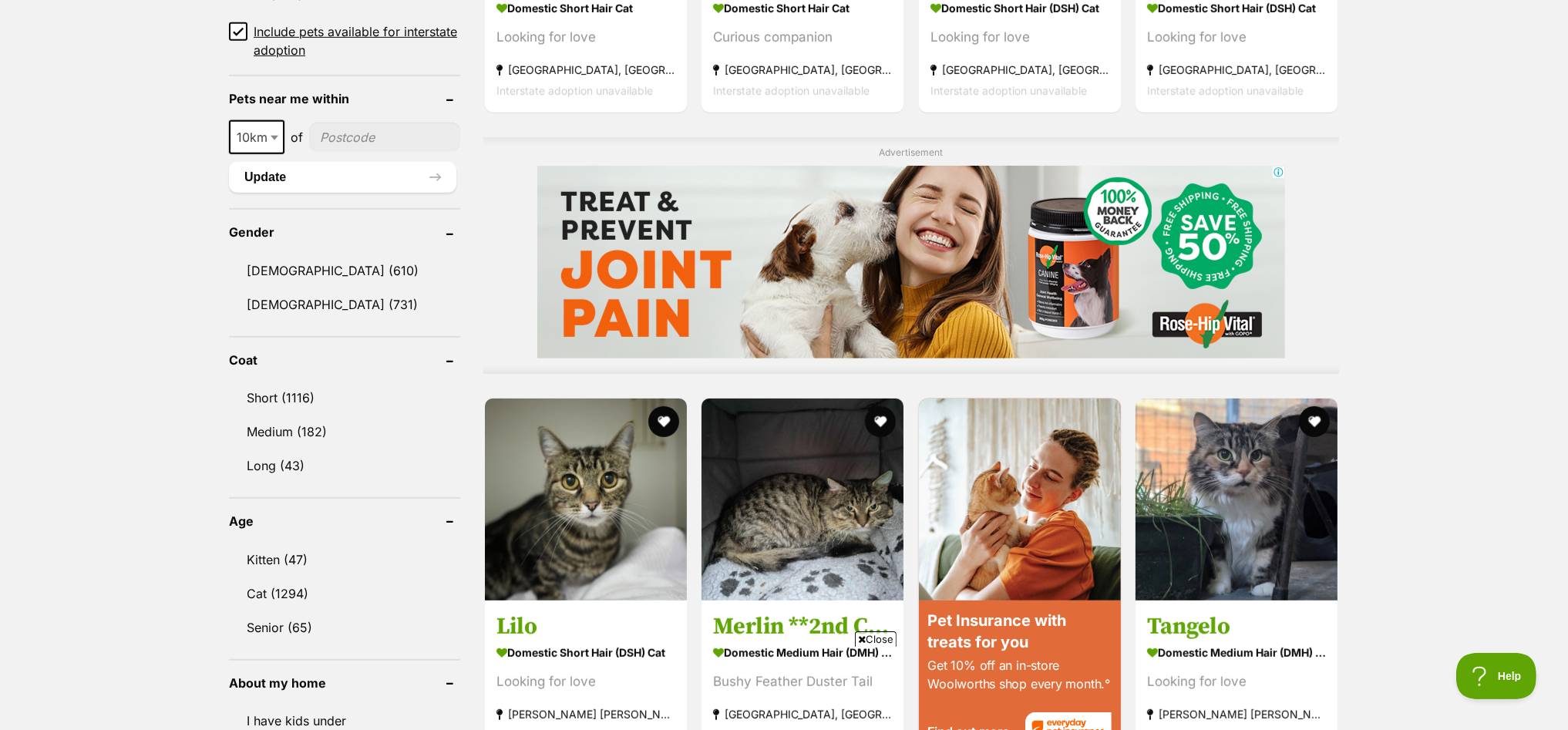
scroll to position [1349, 0]
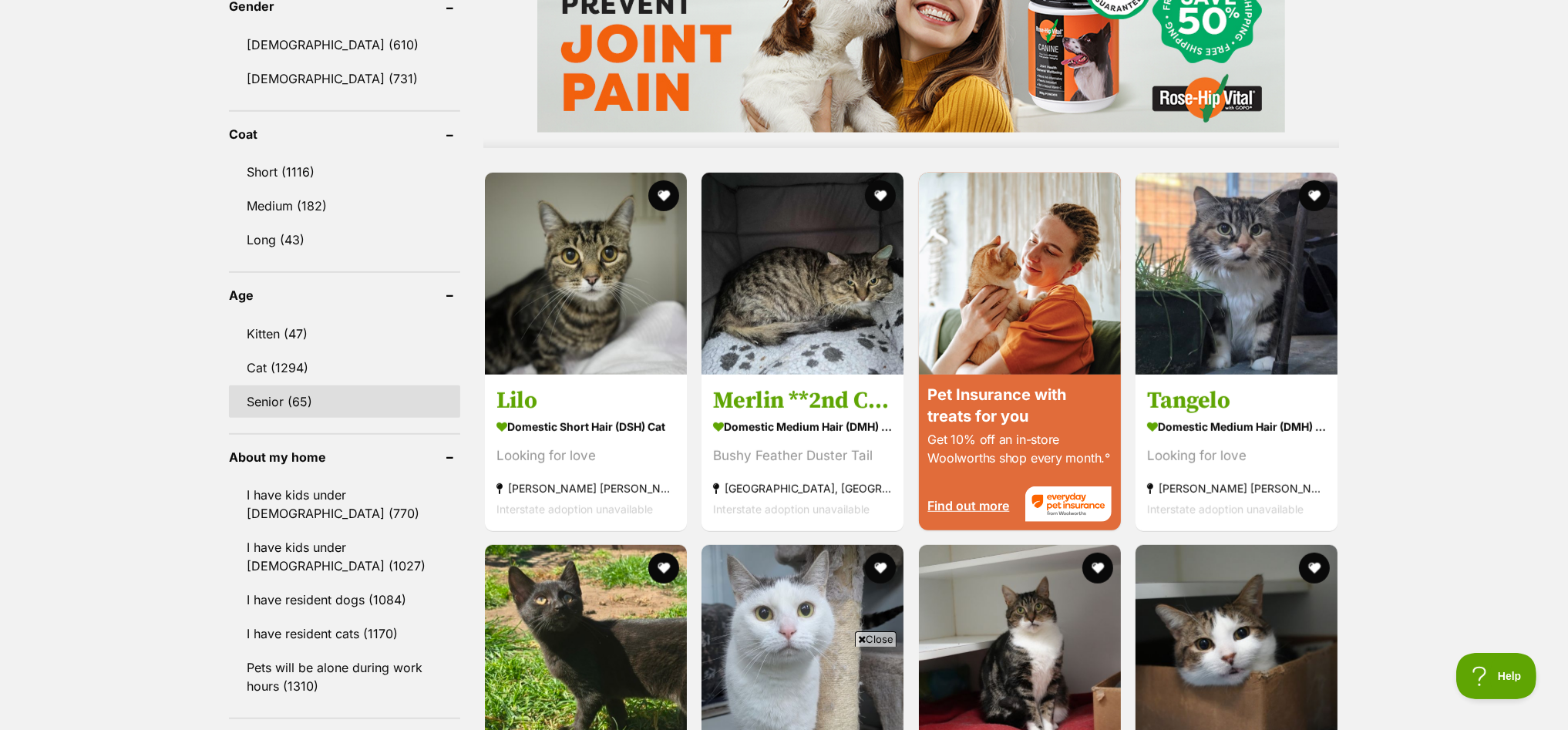
click at [296, 389] on link "Senior (65)" at bounding box center [344, 402] width 231 height 32
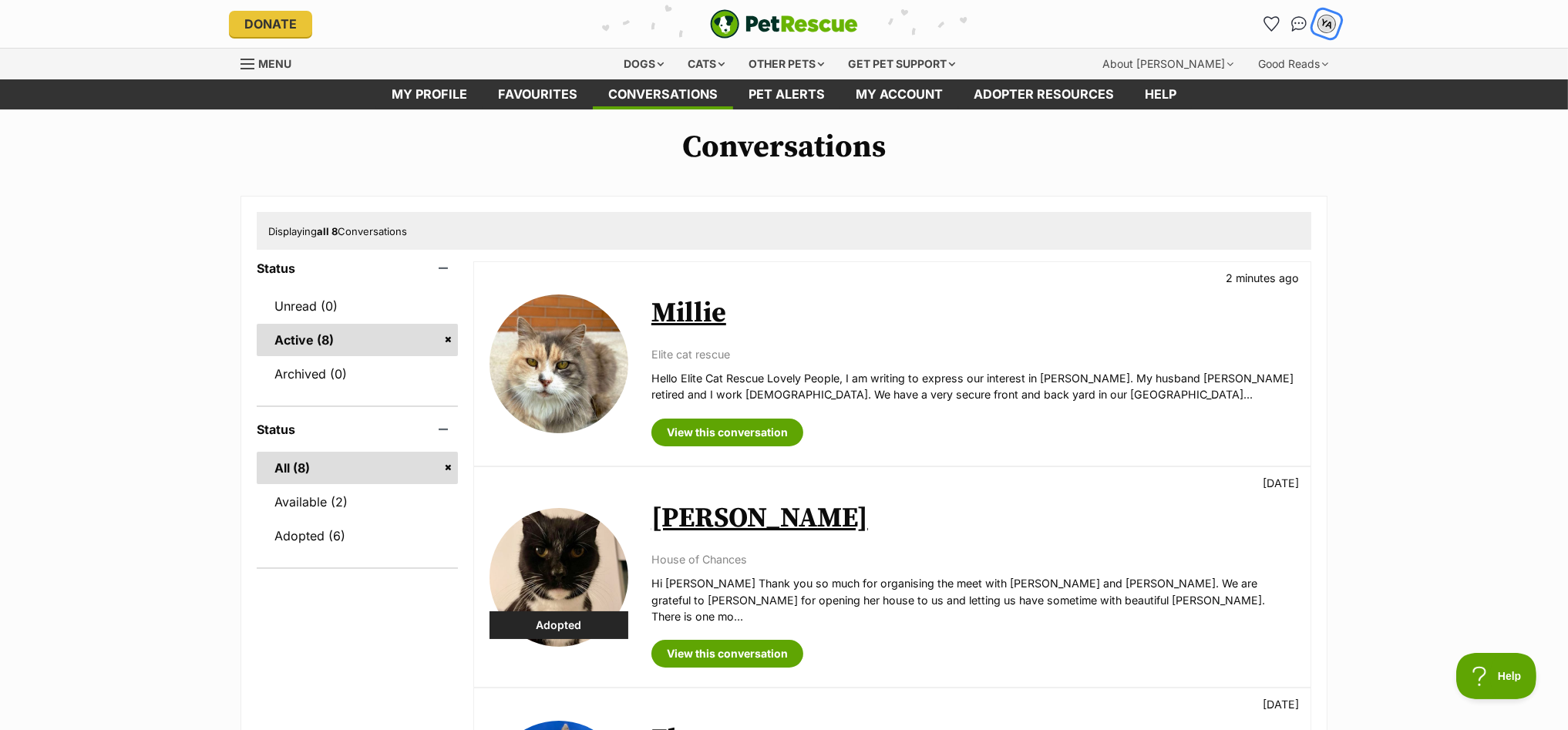
click at [1323, 20] on div "YA" at bounding box center [1326, 24] width 20 height 20
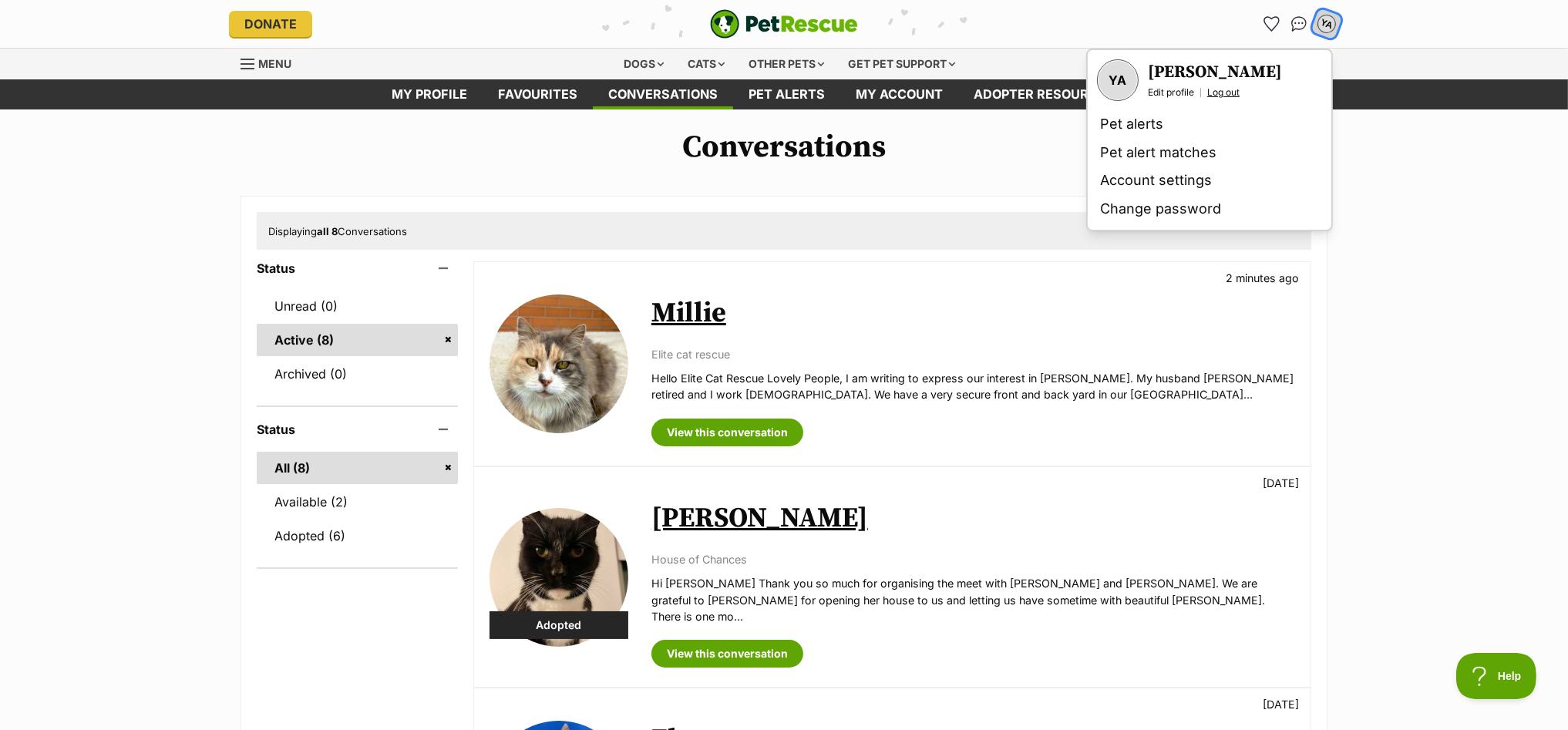
click at [1222, 92] on link "Log out" at bounding box center [1223, 93] width 32 height 13
